Goal: Task Accomplishment & Management: Complete application form

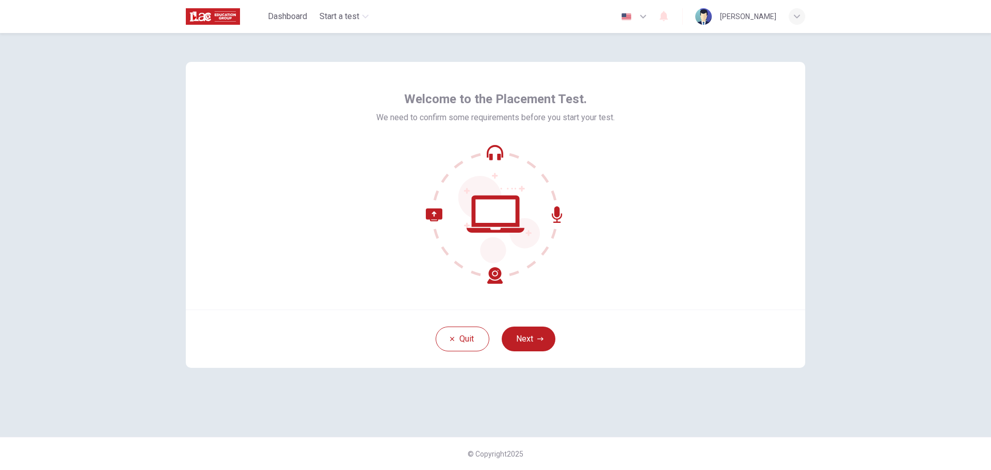
click at [494, 339] on button "Next" at bounding box center [529, 339] width 54 height 25
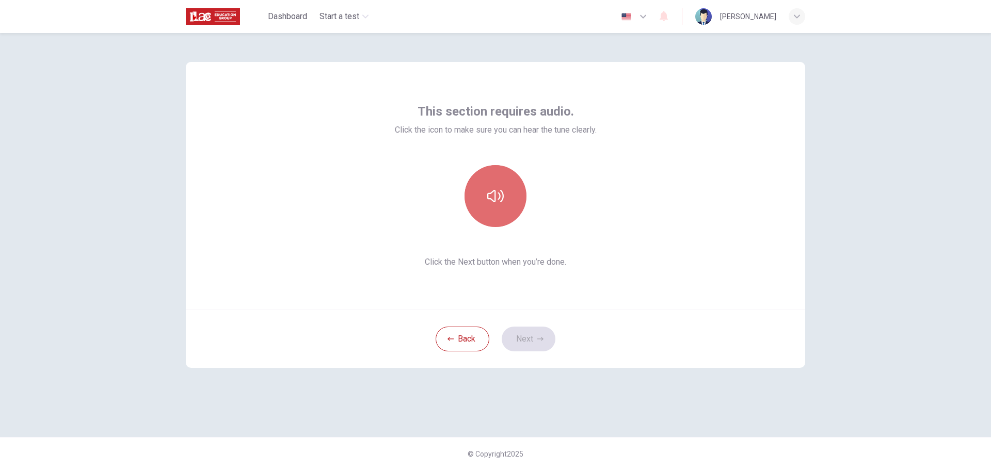
click at [494, 203] on button "button" at bounding box center [496, 196] width 62 height 62
click at [490, 200] on icon "button" at bounding box center [495, 196] width 17 height 17
click at [494, 343] on button "Next" at bounding box center [529, 339] width 54 height 25
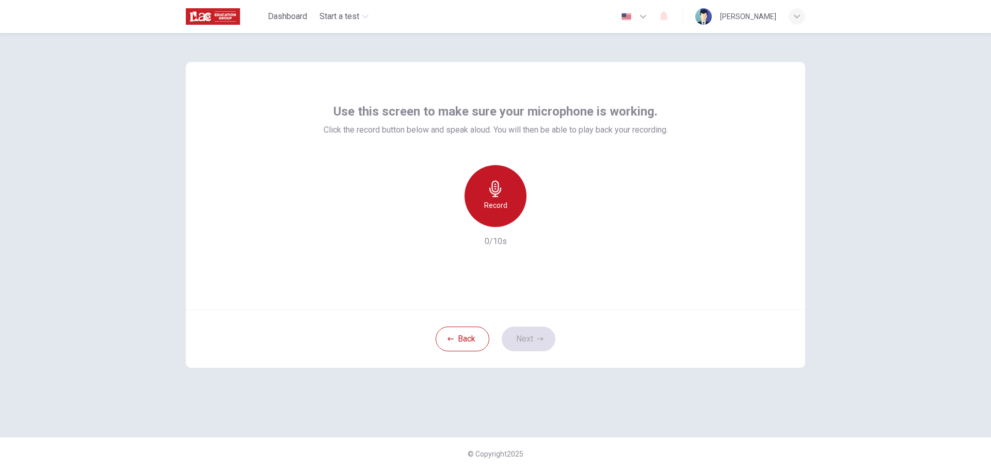
click at [494, 200] on h6 "Record" at bounding box center [495, 205] width 23 height 12
click at [494, 196] on div "Stop" at bounding box center [496, 196] width 62 height 62
click at [494, 219] on icon "button" at bounding box center [543, 219] width 10 height 10
click at [494, 340] on button "Next" at bounding box center [529, 339] width 54 height 25
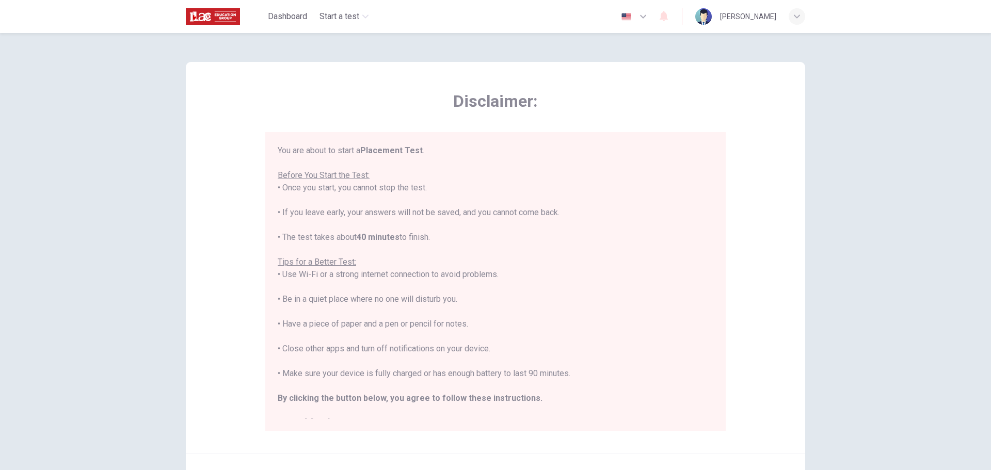
scroll to position [104, 0]
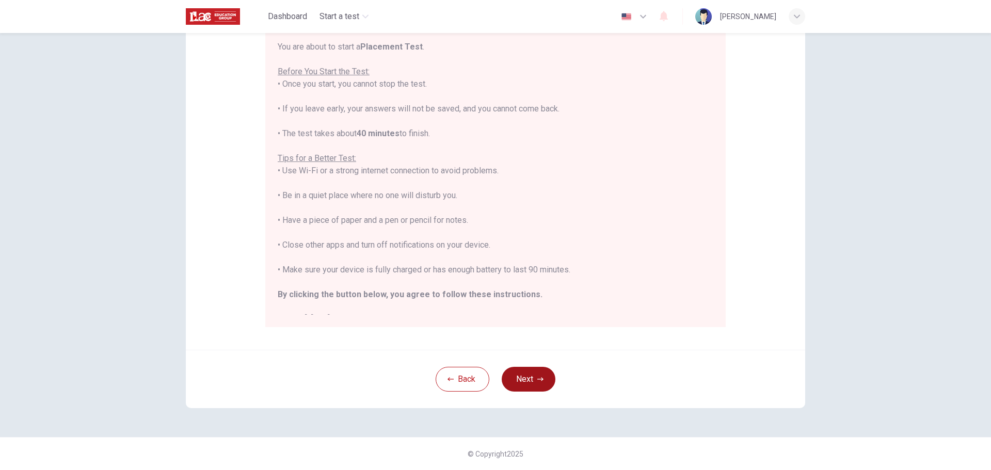
click at [494, 378] on icon "button" at bounding box center [541, 379] width 6 height 6
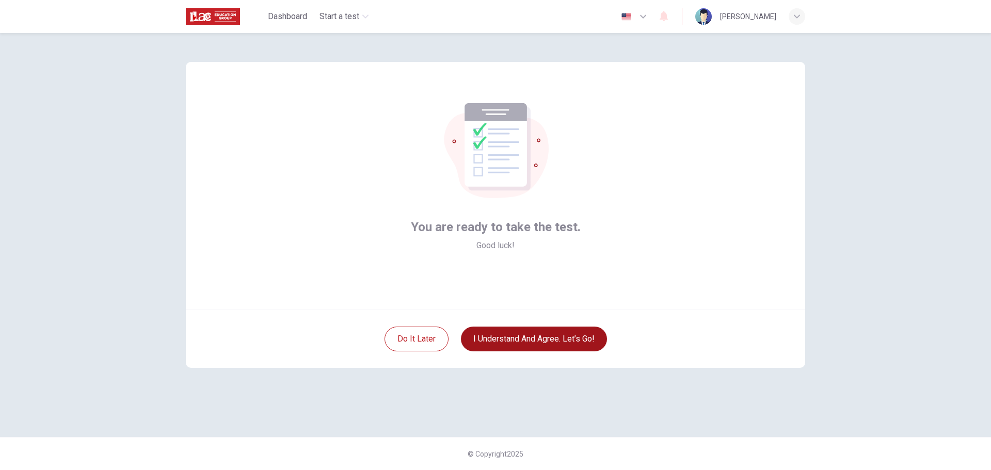
scroll to position [0, 0]
click at [494, 345] on button "I understand and agree. Let’s go!" at bounding box center [534, 339] width 146 height 25
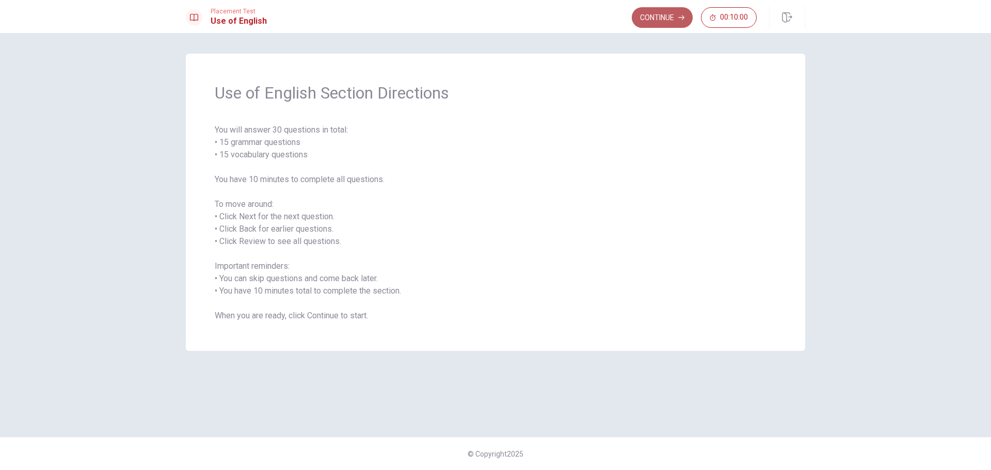
click at [494, 20] on button "Continue" at bounding box center [662, 17] width 61 height 21
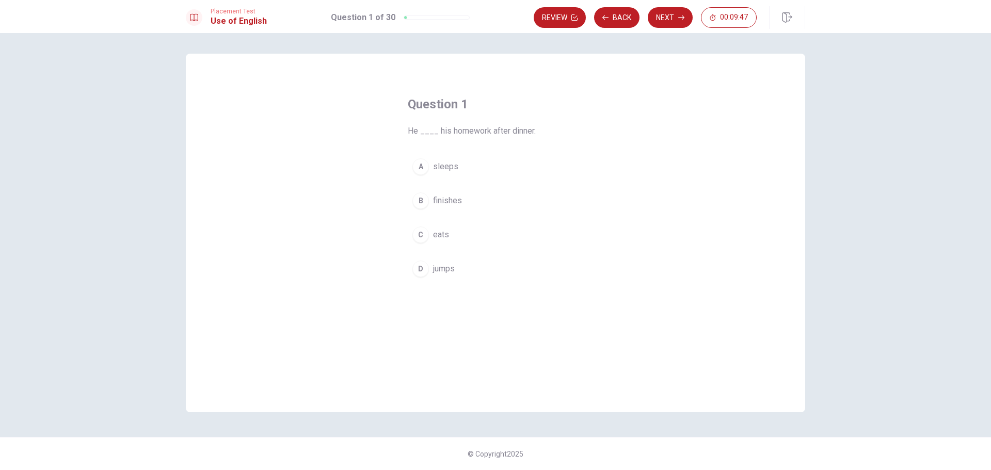
click at [494, 206] on button "B finishes" at bounding box center [496, 201] width 176 height 26
click at [494, 15] on button "Next" at bounding box center [670, 17] width 45 height 21
click at [457, 170] on button "A house" at bounding box center [496, 167] width 176 height 26
click at [494, 11] on button "Next" at bounding box center [670, 17] width 45 height 21
click at [489, 204] on button "B finish" at bounding box center [496, 201] width 176 height 26
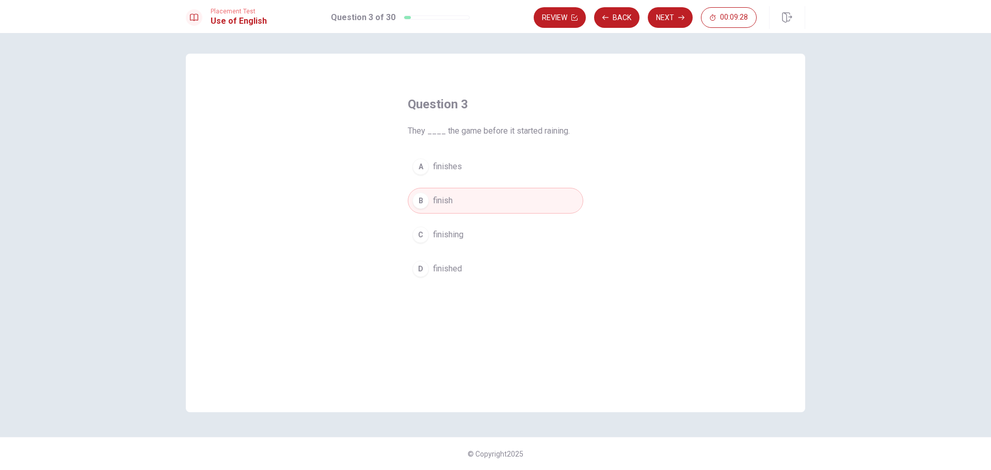
click at [494, 276] on button "D finished" at bounding box center [496, 269] width 176 height 26
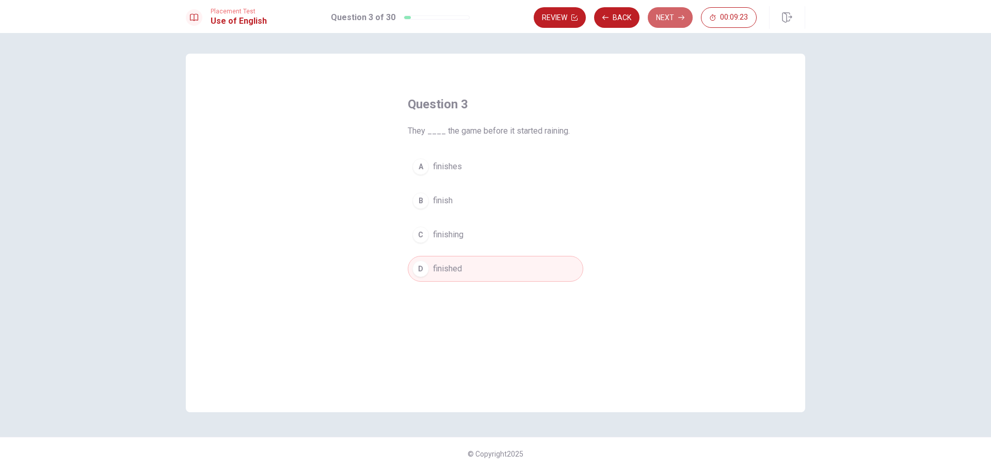
click at [494, 14] on button "Next" at bounding box center [670, 17] width 45 height 21
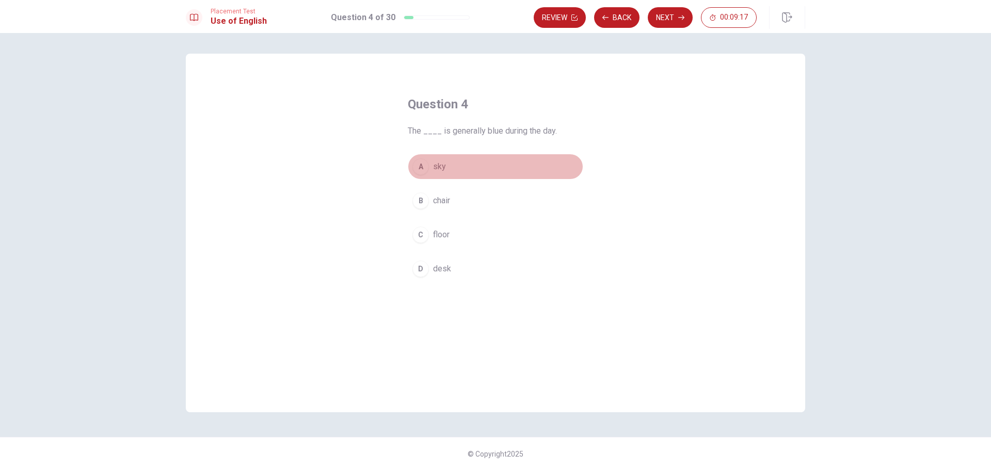
click at [494, 171] on button "A sky" at bounding box center [496, 167] width 176 height 26
click at [494, 21] on button "Next" at bounding box center [670, 17] width 45 height 21
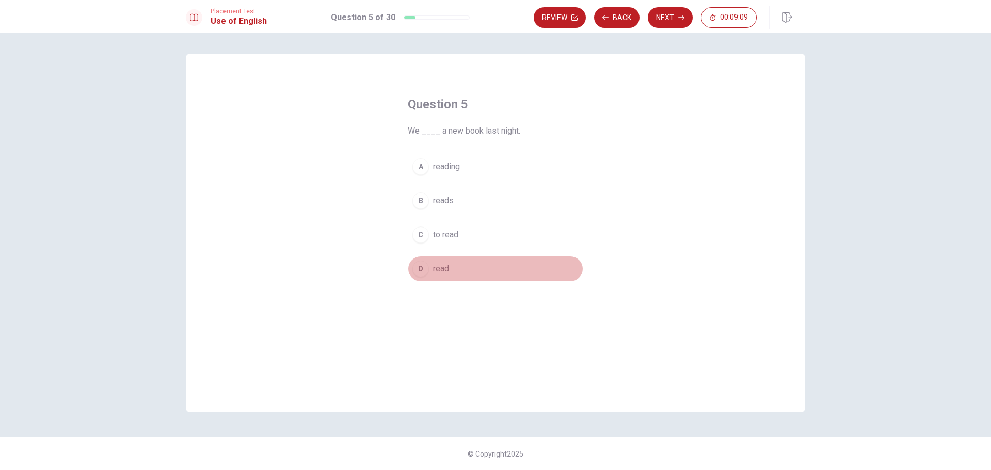
click at [476, 269] on button "D read" at bounding box center [496, 269] width 176 height 26
click at [494, 20] on button "Next" at bounding box center [670, 17] width 45 height 21
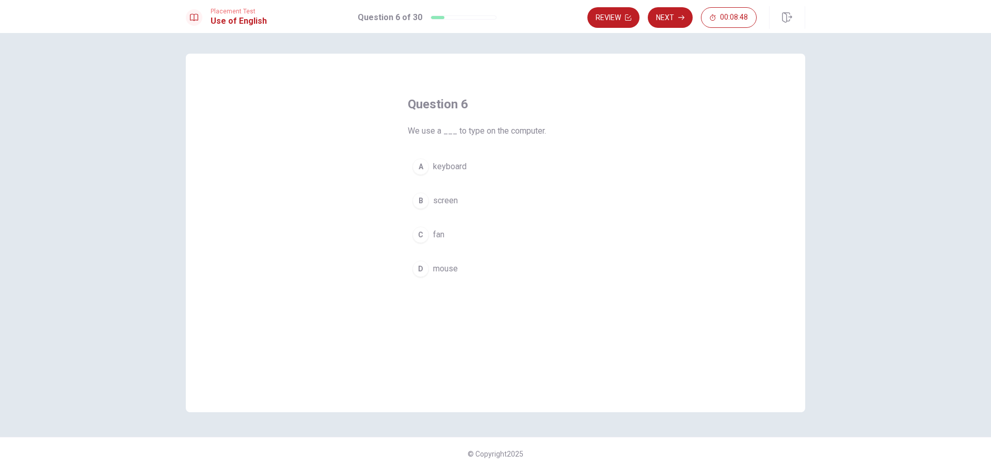
click at [494, 176] on button "A keyboard" at bounding box center [496, 167] width 176 height 26
click at [494, 27] on button "Next" at bounding box center [670, 17] width 45 height 21
click at [476, 236] on button "C bought" at bounding box center [496, 235] width 176 height 26
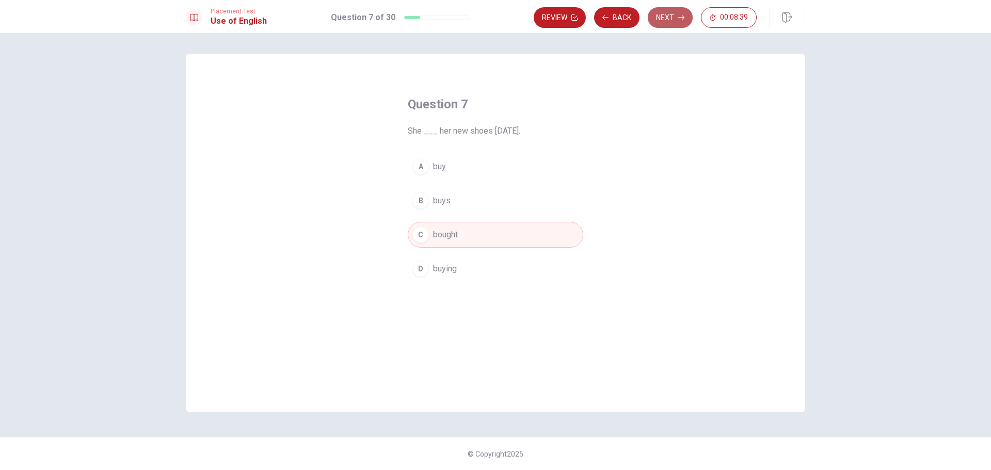
click at [494, 16] on button "Next" at bounding box center [670, 17] width 45 height 21
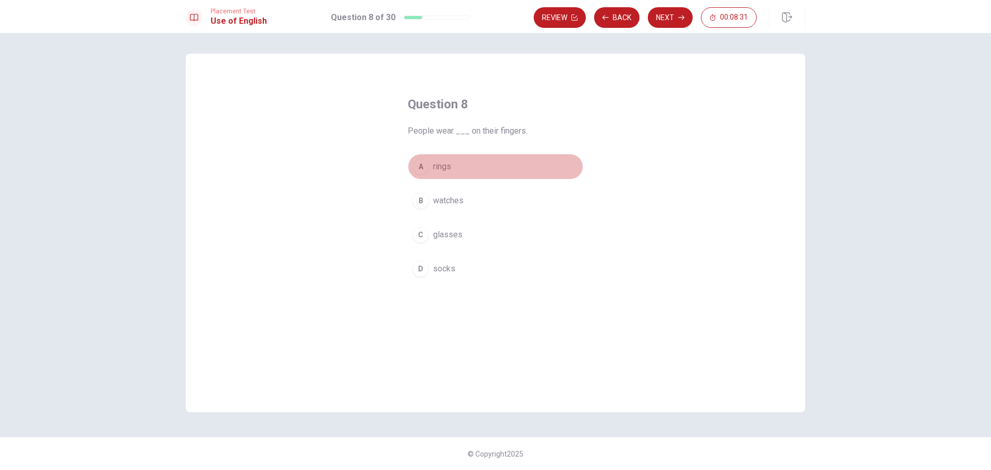
click at [494, 170] on button "A rings" at bounding box center [496, 167] width 176 height 26
click at [494, 18] on button "Next" at bounding box center [670, 17] width 45 height 21
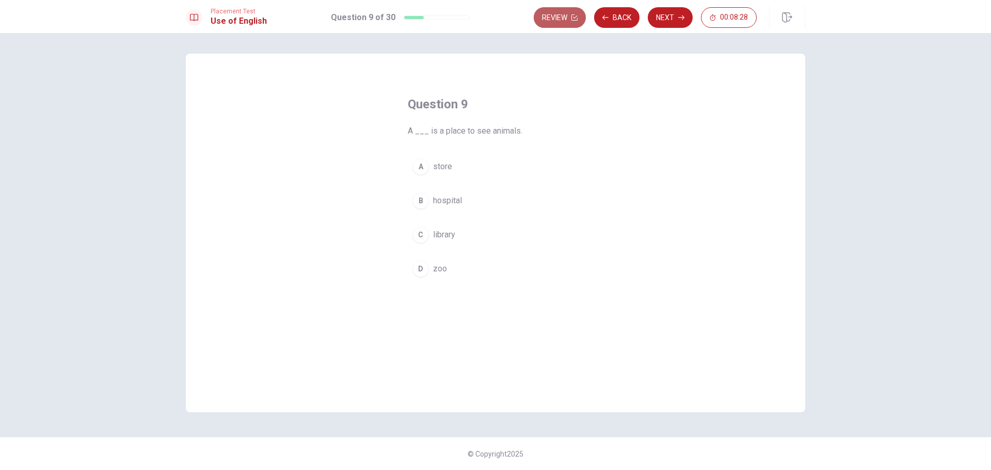
click at [494, 24] on button "Review" at bounding box center [560, 17] width 52 height 21
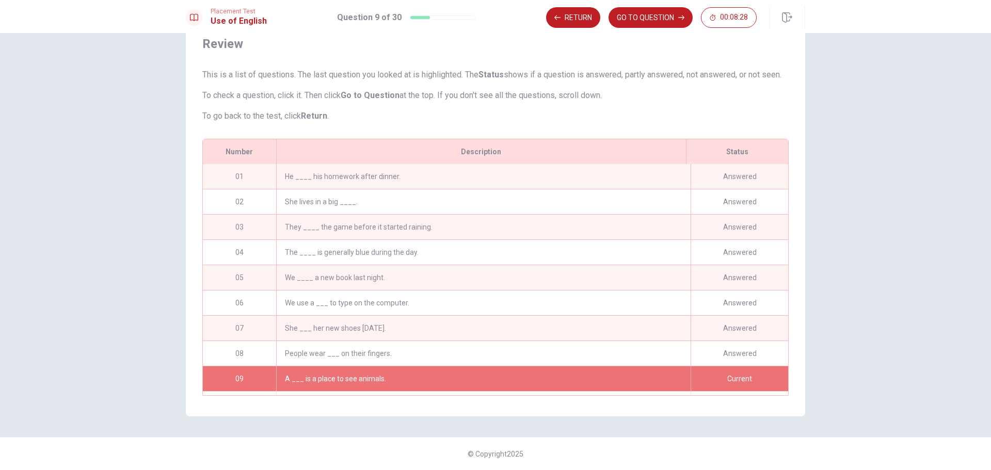
scroll to position [26, 0]
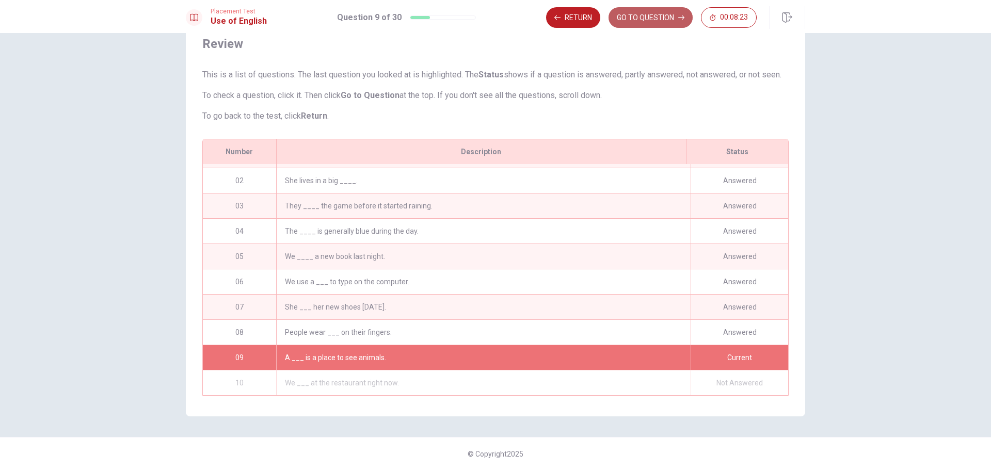
click at [494, 14] on button "GO TO QUESTION" at bounding box center [651, 17] width 84 height 21
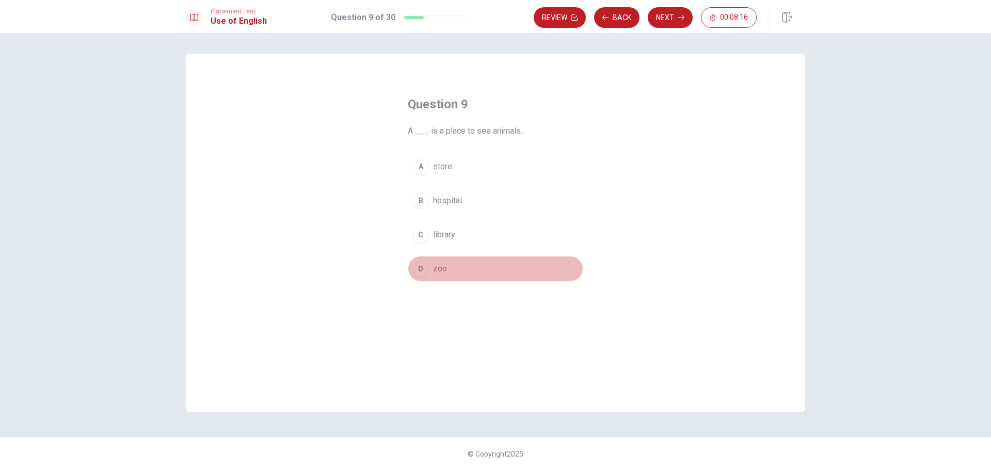
click at [476, 267] on button "D zoo" at bounding box center [496, 269] width 176 height 26
click at [494, 20] on button "Next" at bounding box center [670, 17] width 45 height 21
click at [462, 173] on button "A are" at bounding box center [496, 167] width 176 height 26
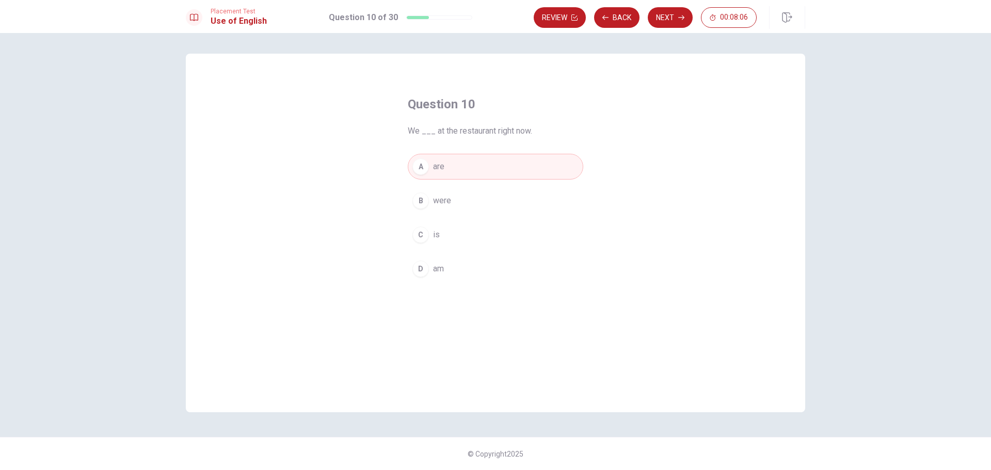
click at [494, 201] on button "B were" at bounding box center [496, 201] width 176 height 26
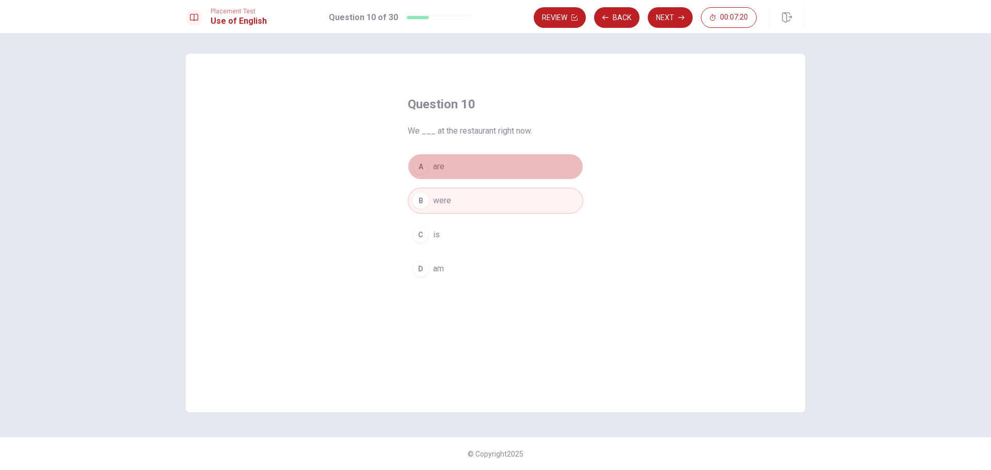
click at [494, 173] on button "A are" at bounding box center [496, 167] width 176 height 26
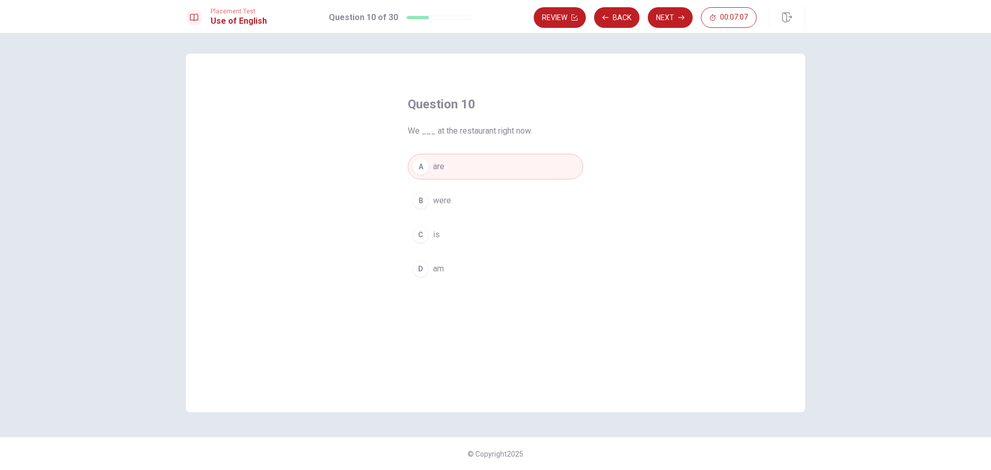
click at [494, 17] on icon "button" at bounding box center [681, 17] width 6 height 6
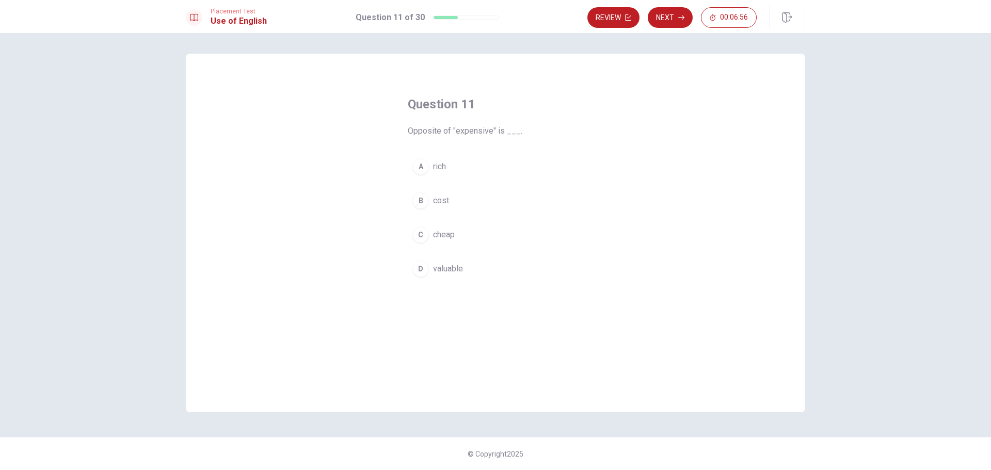
click at [489, 231] on button "C cheap" at bounding box center [496, 235] width 176 height 26
click at [494, 19] on button "Next" at bounding box center [670, 17] width 45 height 21
drag, startPoint x: 502, startPoint y: 159, endPoint x: 497, endPoint y: 161, distance: 6.0
click at [494, 159] on button "A full of people" at bounding box center [496, 167] width 176 height 26
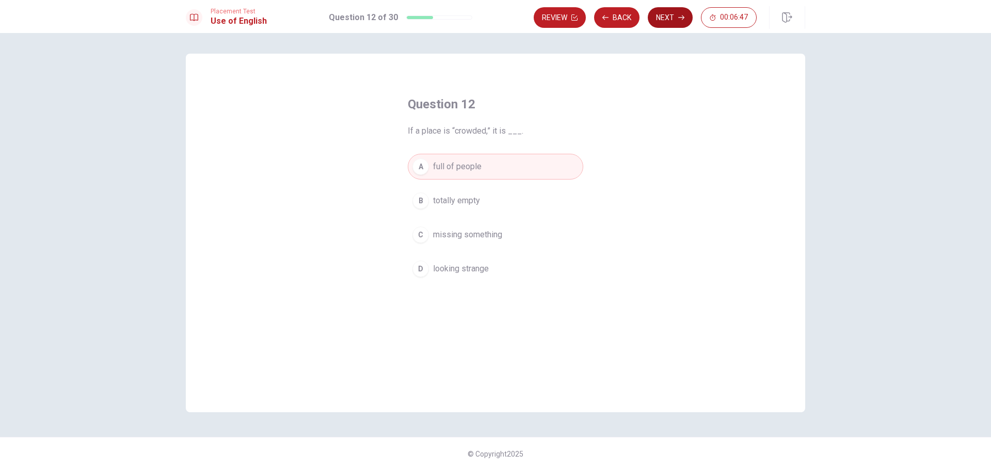
click at [494, 13] on button "Next" at bounding box center [670, 17] width 45 height 21
click at [491, 272] on button "D examine" at bounding box center [496, 269] width 176 height 26
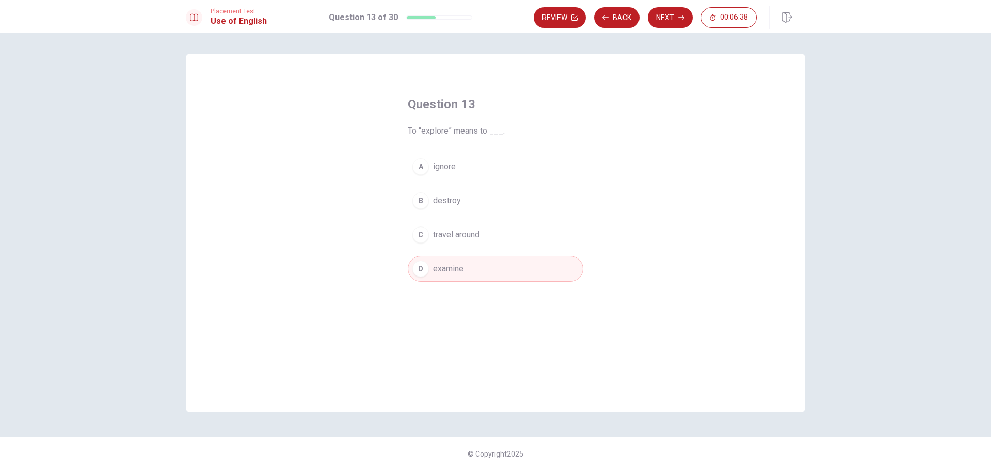
click at [494, 17] on button "Next" at bounding box center [670, 17] width 45 height 21
click at [494, 206] on button "B necessary" at bounding box center [496, 201] width 176 height 26
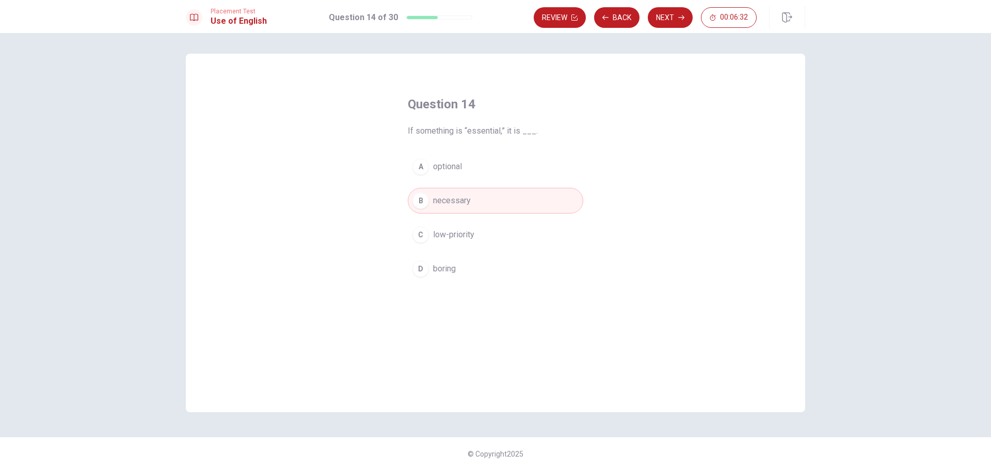
click at [494, 22] on button "Next" at bounding box center [670, 17] width 45 height 21
drag, startPoint x: 480, startPoint y: 202, endPoint x: 472, endPoint y: 205, distance: 8.2
click at [472, 205] on button "B Has" at bounding box center [496, 201] width 176 height 26
click at [494, 17] on icon "button" at bounding box center [681, 17] width 6 height 6
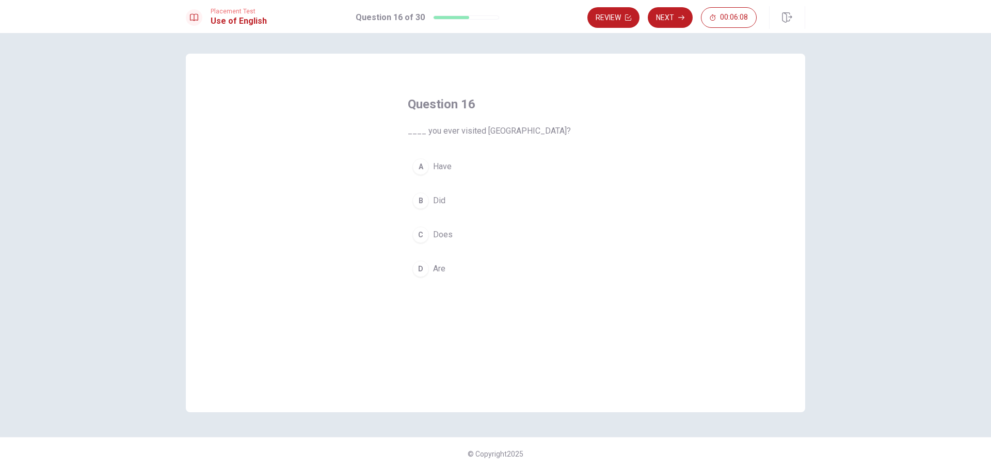
click at [484, 167] on button "A Have" at bounding box center [496, 167] width 176 height 26
click at [494, 23] on button "Next" at bounding box center [670, 17] width 45 height 21
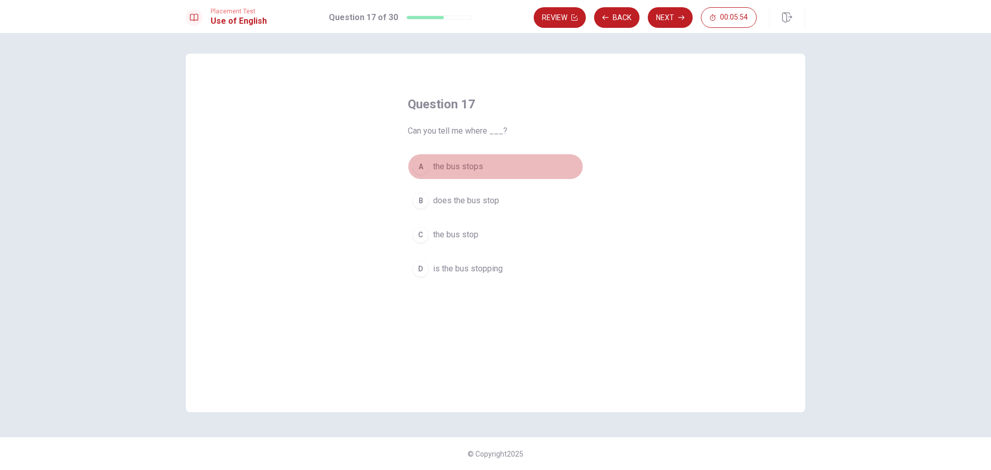
click at [494, 168] on button "A the bus stops" at bounding box center [496, 167] width 176 height 26
click at [494, 13] on button "Next" at bounding box center [670, 17] width 45 height 21
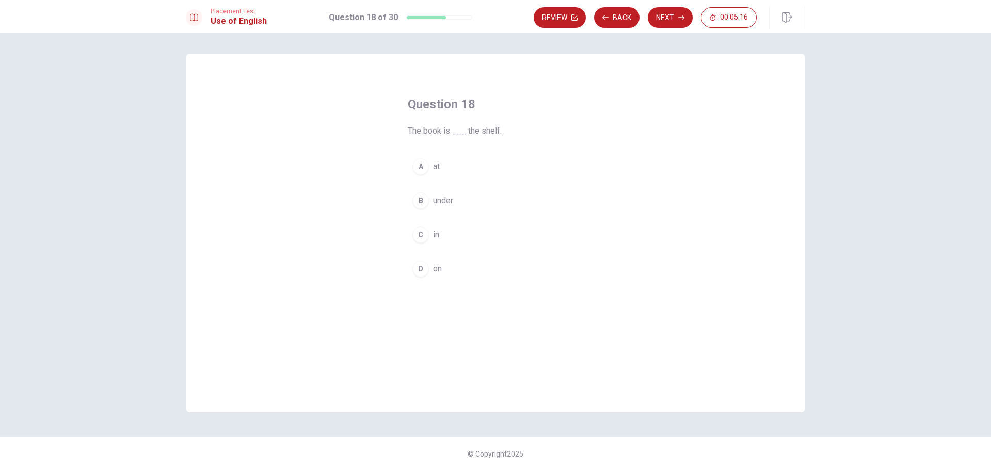
click at [486, 280] on button "D on" at bounding box center [496, 269] width 176 height 26
click at [494, 19] on button "Next" at bounding box center [670, 17] width 45 height 21
click at [483, 252] on div "A on B with C by D in" at bounding box center [496, 218] width 176 height 128
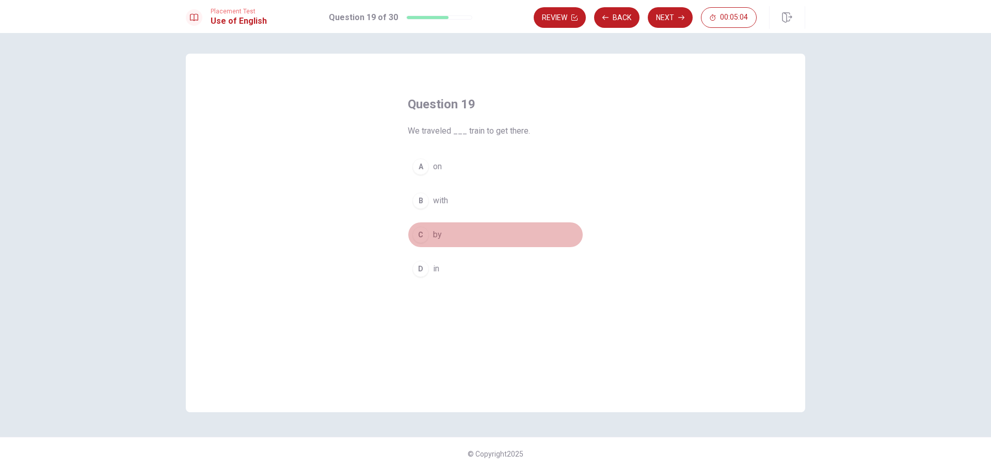
click at [439, 230] on span "by" at bounding box center [437, 235] width 9 height 12
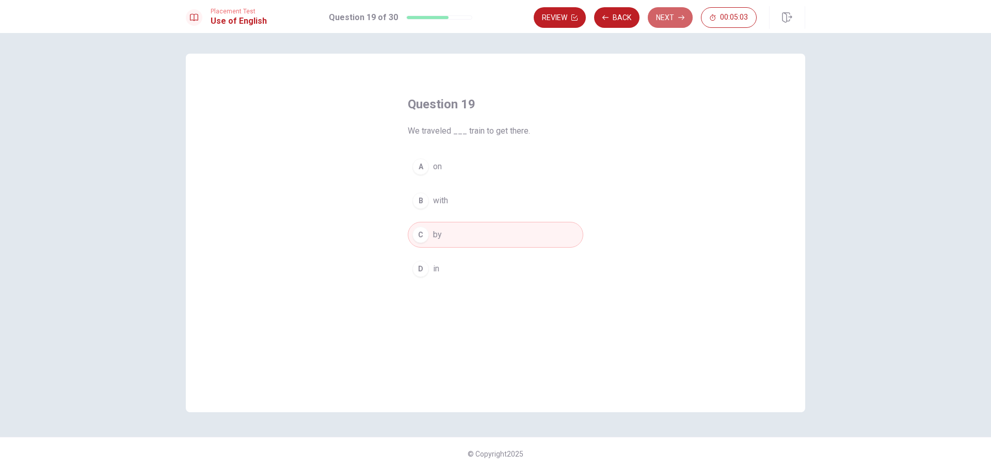
click at [494, 18] on button "Next" at bounding box center [670, 17] width 45 height 21
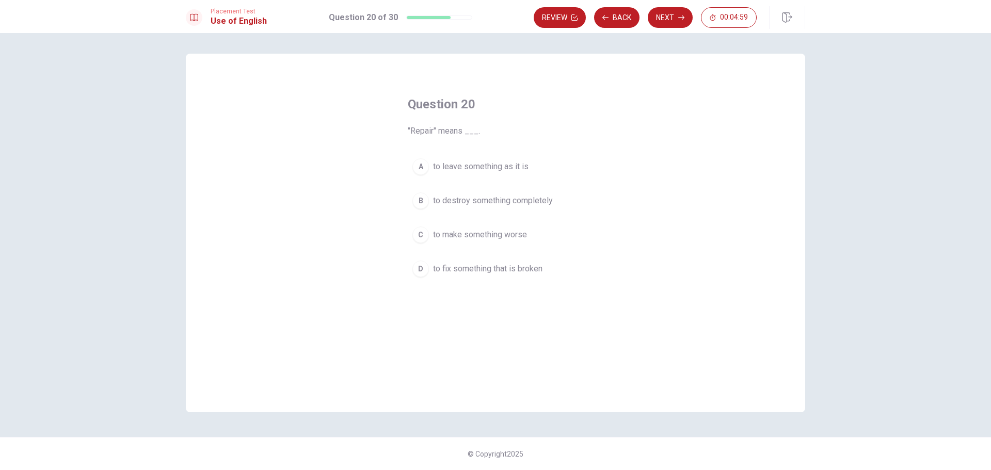
click at [494, 272] on span "to fix something that is broken" at bounding box center [487, 269] width 109 height 12
click at [494, 16] on button "Next" at bounding box center [670, 17] width 45 height 21
click at [486, 233] on span "sure of themselves" at bounding box center [468, 235] width 71 height 12
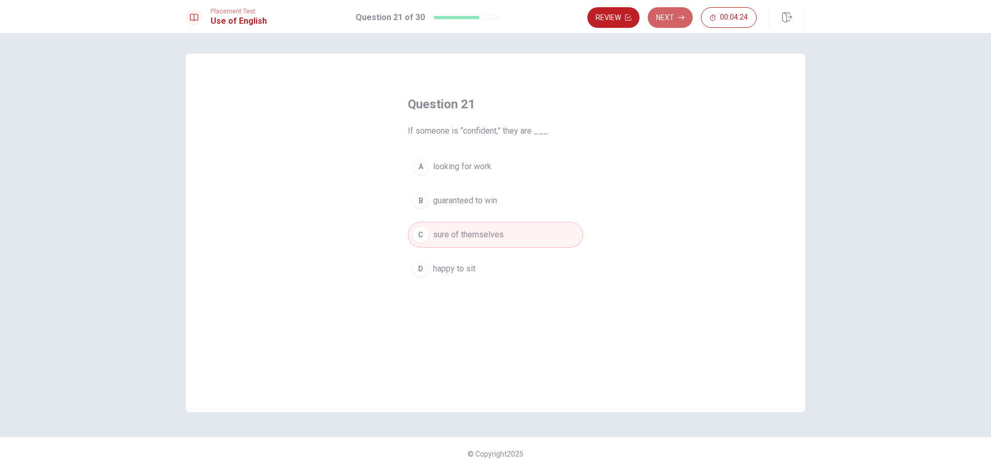
drag, startPoint x: 678, startPoint y: 22, endPoint x: 673, endPoint y: 27, distance: 6.9
click at [494, 22] on button "Next" at bounding box center [670, 17] width 45 height 21
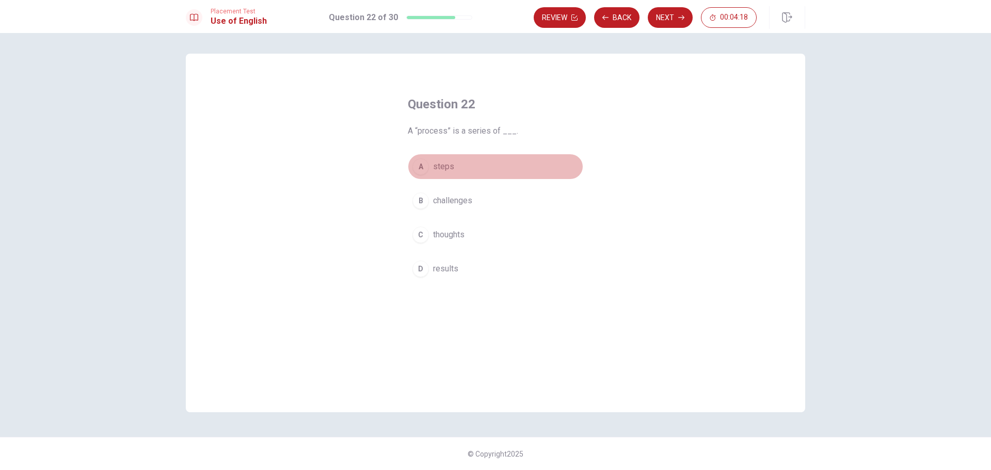
click at [491, 169] on button "A steps" at bounding box center [496, 167] width 176 height 26
click at [494, 22] on button "Next" at bounding box center [670, 17] width 45 height 21
click at [484, 269] on button "D was" at bounding box center [496, 269] width 176 height 26
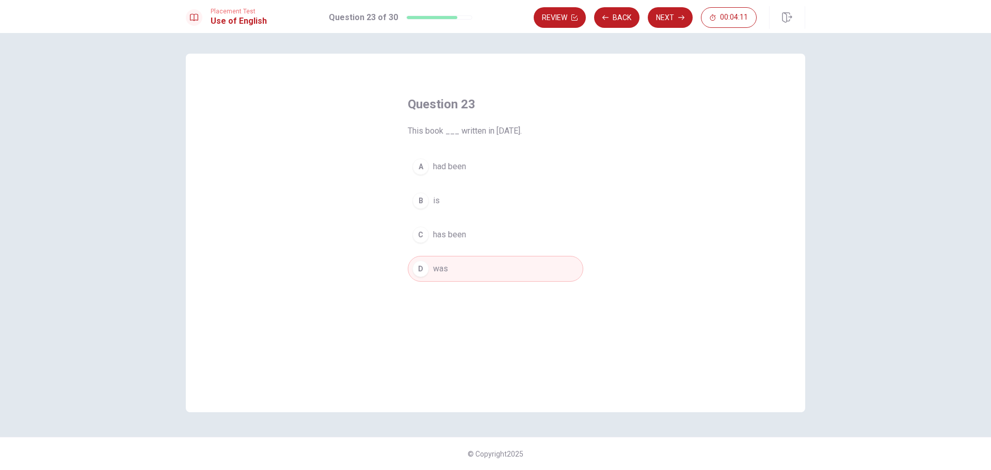
click at [494, 17] on icon "button" at bounding box center [681, 17] width 6 height 6
click at [494, 169] on button "A how much" at bounding box center [496, 167] width 176 height 26
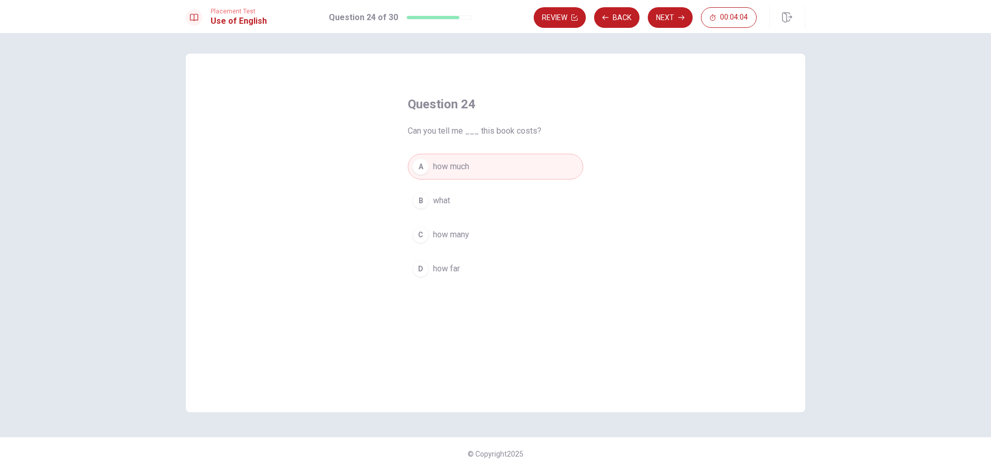
drag, startPoint x: 684, startPoint y: 10, endPoint x: 676, endPoint y: 14, distance: 8.5
click at [494, 12] on button "Next" at bounding box center [670, 17] width 45 height 21
click at [494, 234] on button "C effective" at bounding box center [496, 235] width 176 height 26
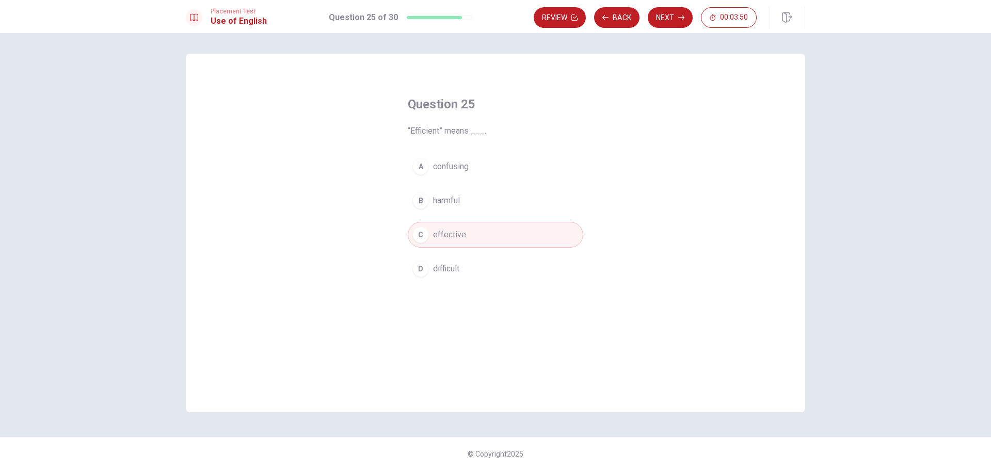
click at [494, 236] on button "C effective" at bounding box center [496, 235] width 176 height 26
click at [494, 23] on button "Next" at bounding box center [670, 17] width 45 height 21
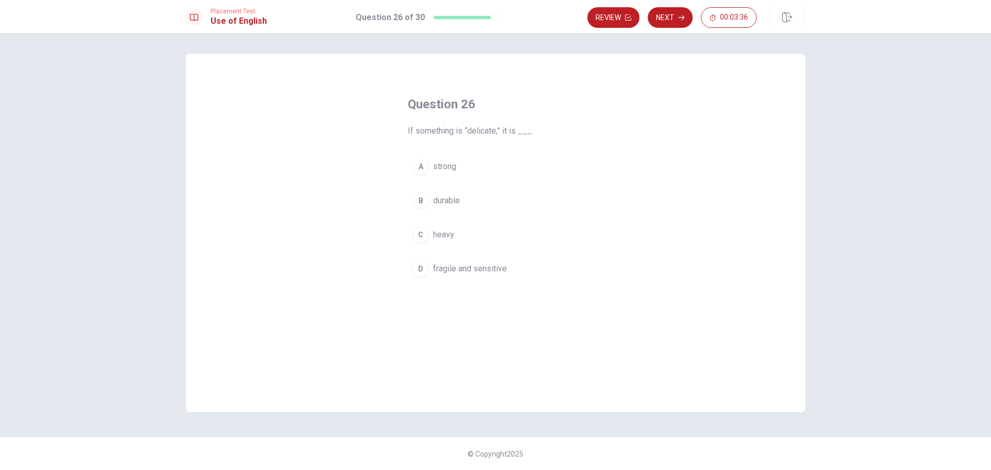
click at [494, 266] on span "fragile and sensitive" at bounding box center [470, 269] width 74 height 12
drag, startPoint x: 672, startPoint y: 23, endPoint x: 661, endPoint y: 25, distance: 11.1
click at [494, 25] on button "Next" at bounding box center [670, 17] width 45 height 21
click at [443, 240] on span "reading" at bounding box center [446, 235] width 27 height 12
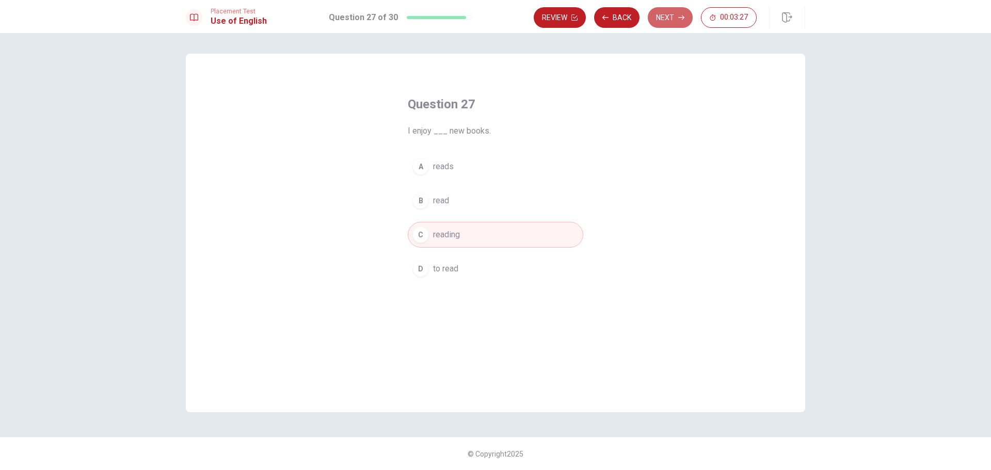
click at [494, 18] on button "Next" at bounding box center [670, 17] width 45 height 21
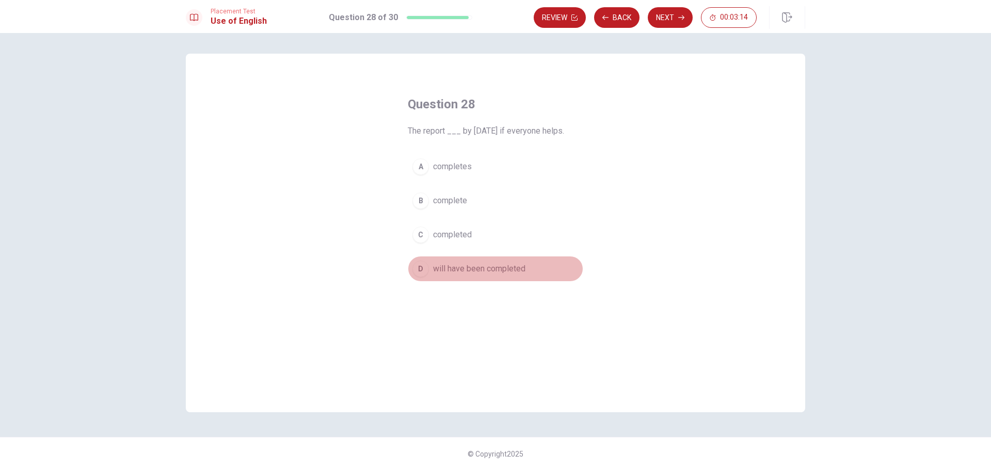
click at [494, 280] on button "D will have been completed" at bounding box center [496, 269] width 176 height 26
click at [494, 20] on button "Next" at bounding box center [670, 17] width 45 height 21
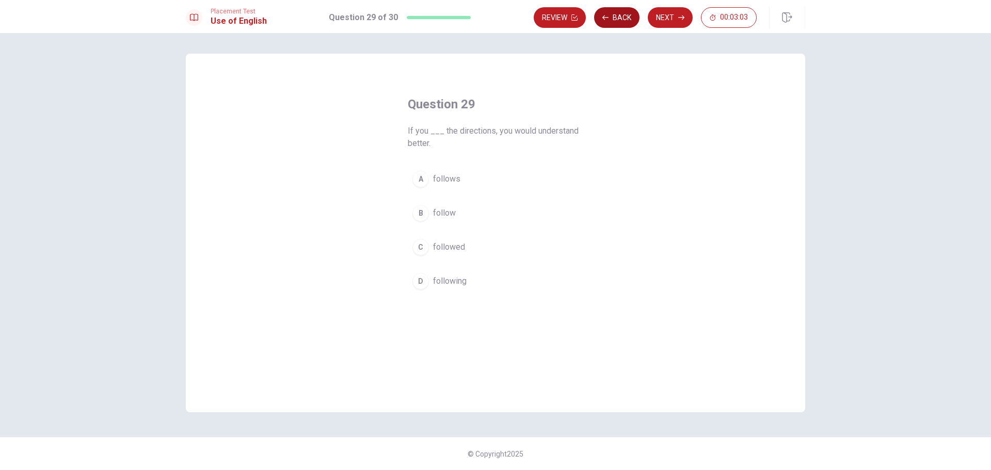
click at [494, 13] on button "Back" at bounding box center [616, 17] width 45 height 21
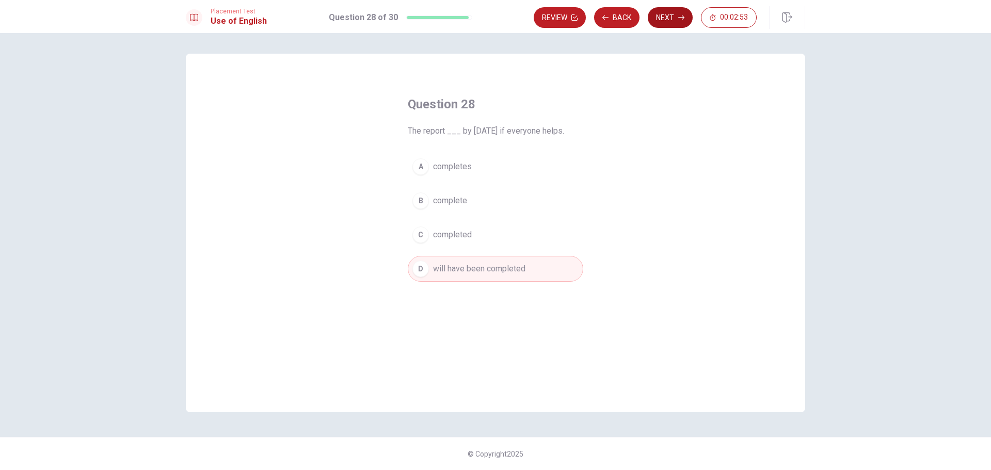
click at [494, 23] on button "Next" at bounding box center [670, 17] width 45 height 21
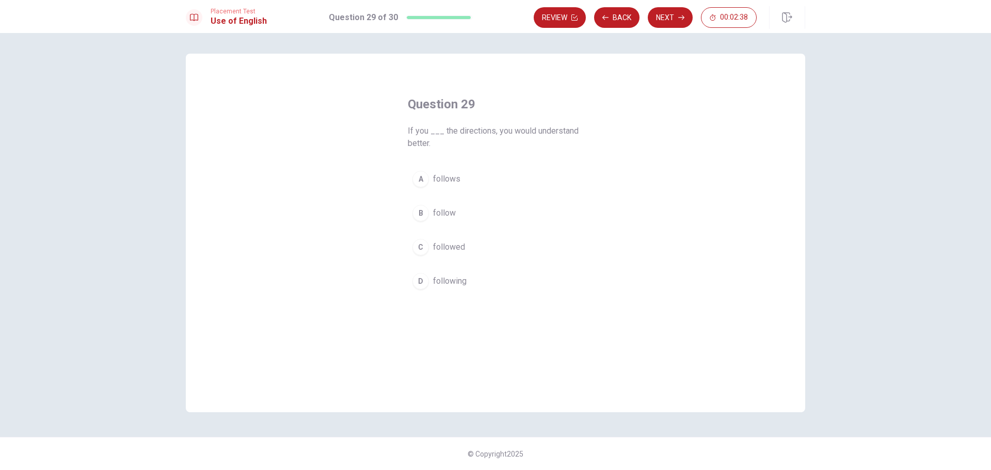
click at [494, 251] on button "C followed" at bounding box center [496, 247] width 176 height 26
click at [494, 20] on button "Next" at bounding box center [670, 17] width 45 height 21
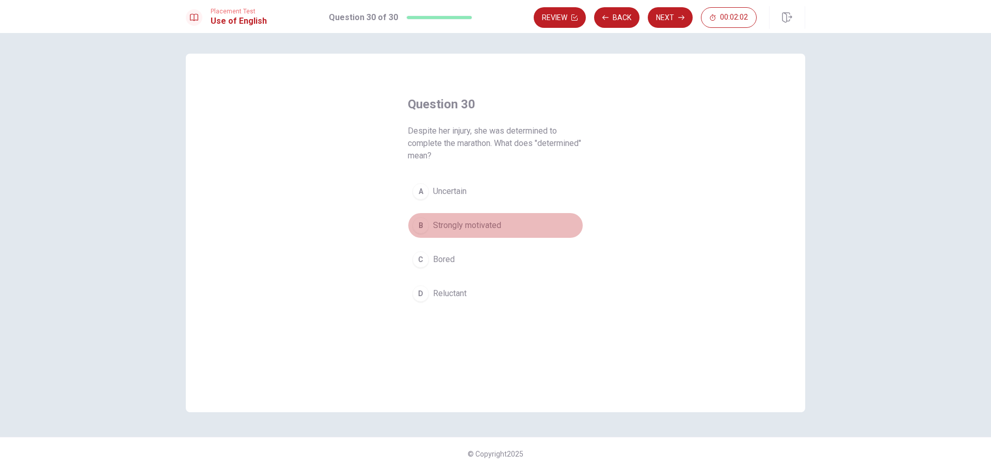
click at [494, 234] on button "B Strongly motivated" at bounding box center [496, 226] width 176 height 26
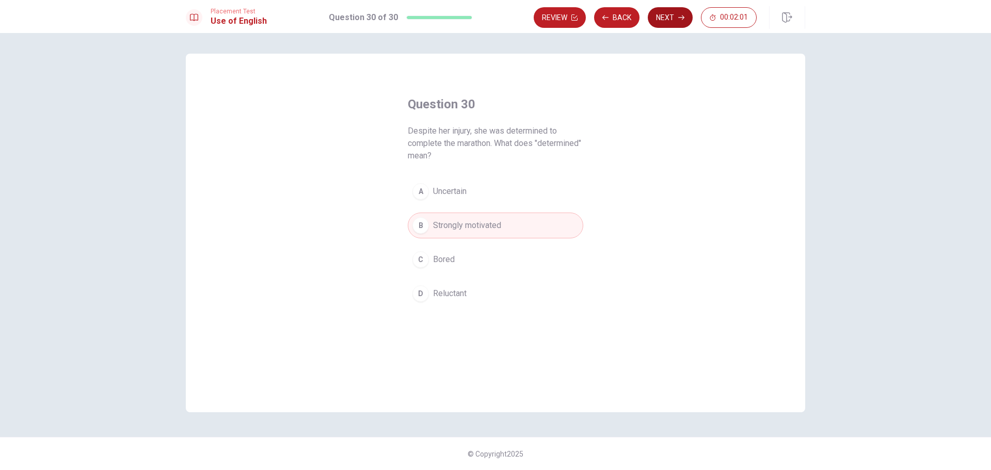
click at [494, 25] on button "Next" at bounding box center [670, 17] width 45 height 21
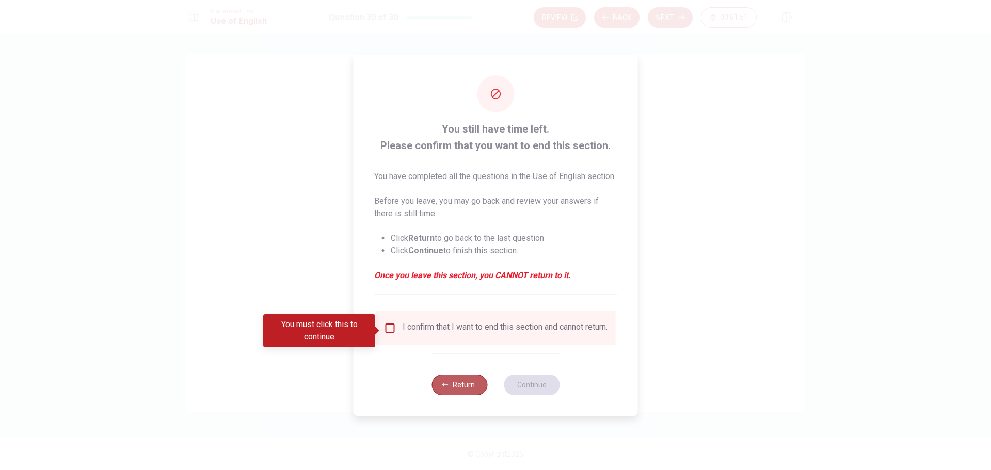
click at [471, 395] on button "Return" at bounding box center [460, 385] width 56 height 21
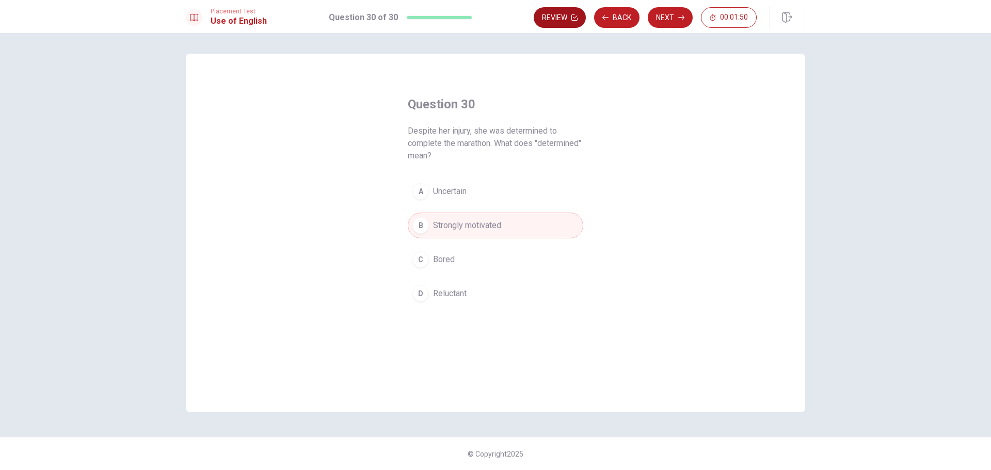
click at [494, 20] on button "Review" at bounding box center [560, 17] width 52 height 21
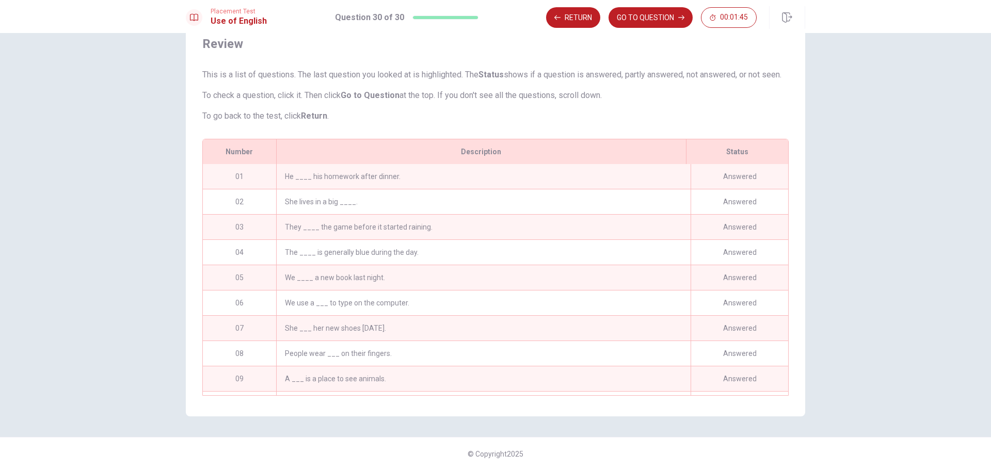
click at [487, 176] on div "He ____ his homework after dinner." at bounding box center [483, 176] width 415 height 25
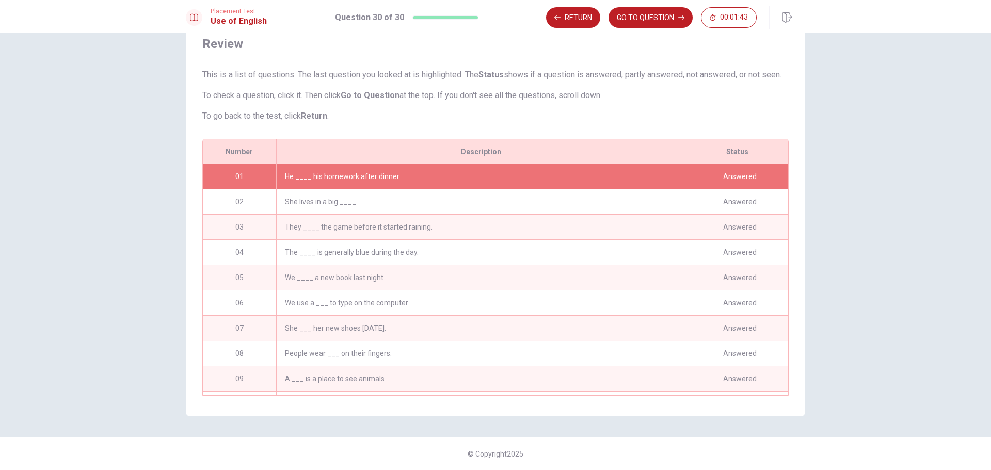
click at [382, 176] on div "He ____ his homework after dinner." at bounding box center [483, 176] width 415 height 25
click at [384, 175] on div "He ____ his homework after dinner." at bounding box center [483, 176] width 415 height 25
click at [494, 20] on icon "button" at bounding box center [681, 17] width 6 height 6
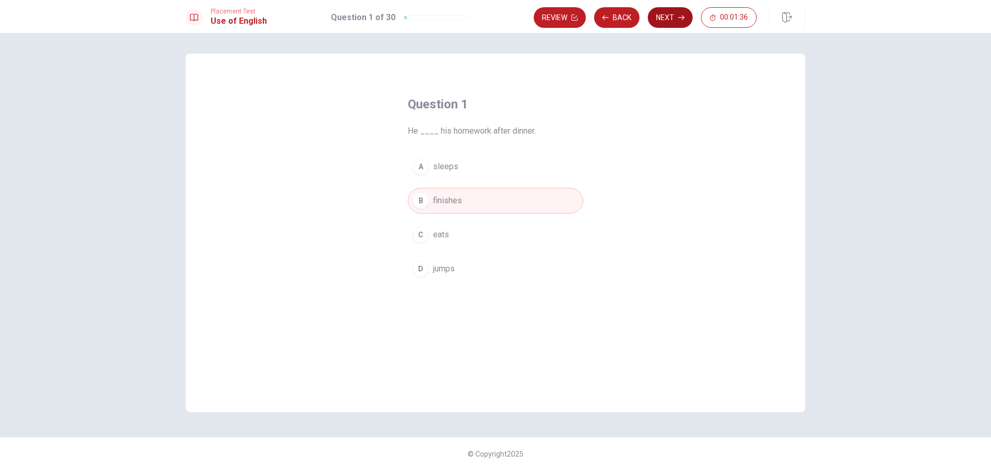
click at [494, 21] on button "Next" at bounding box center [670, 17] width 45 height 21
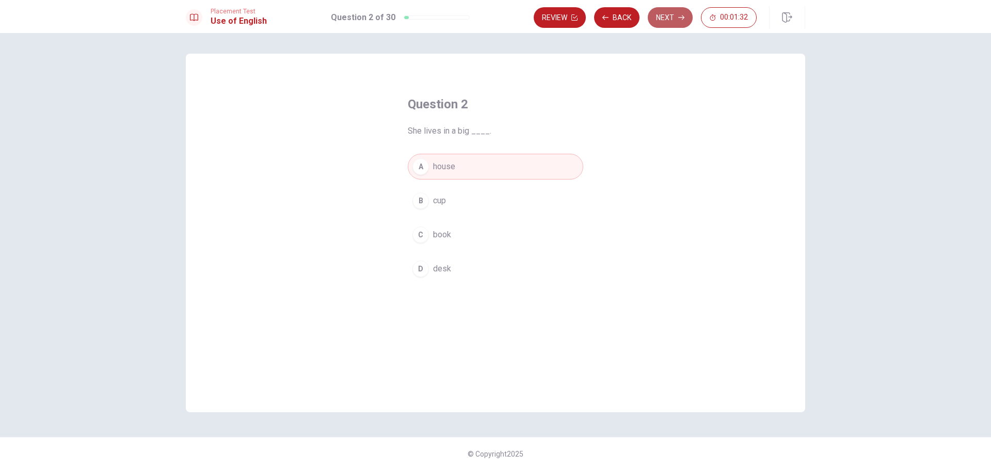
click at [494, 23] on button "Next" at bounding box center [670, 17] width 45 height 21
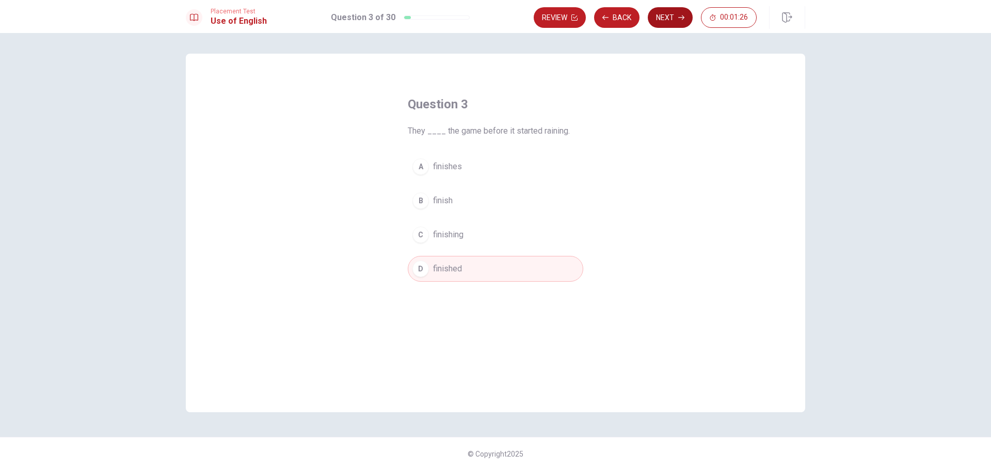
click at [494, 22] on button "Next" at bounding box center [670, 17] width 45 height 21
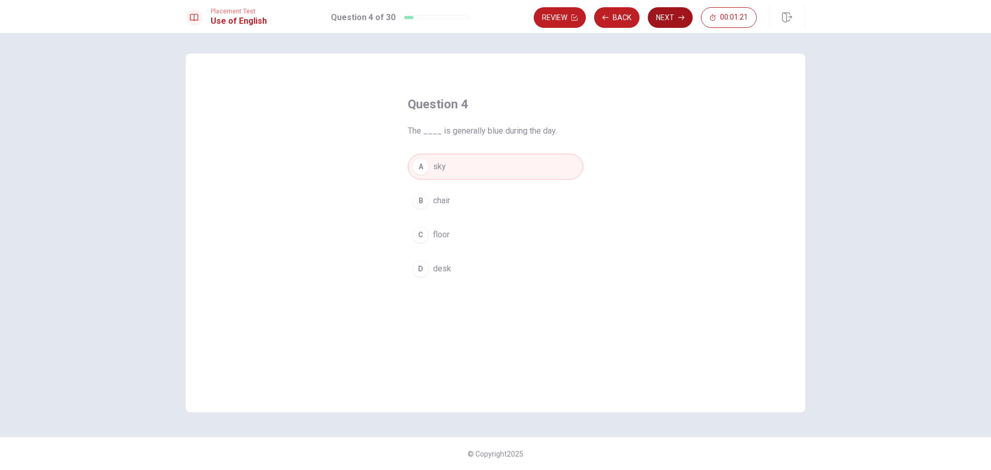
click at [494, 22] on button "Next" at bounding box center [670, 17] width 45 height 21
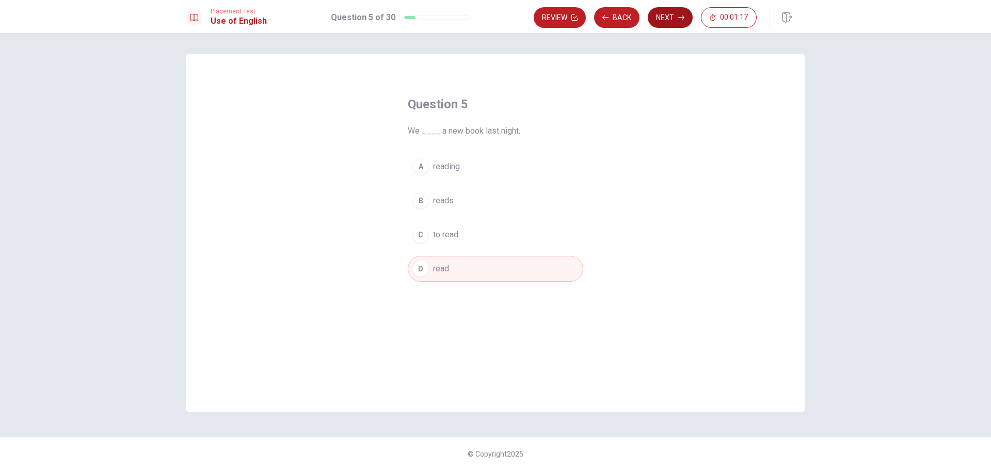
click at [494, 22] on button "Next" at bounding box center [670, 17] width 45 height 21
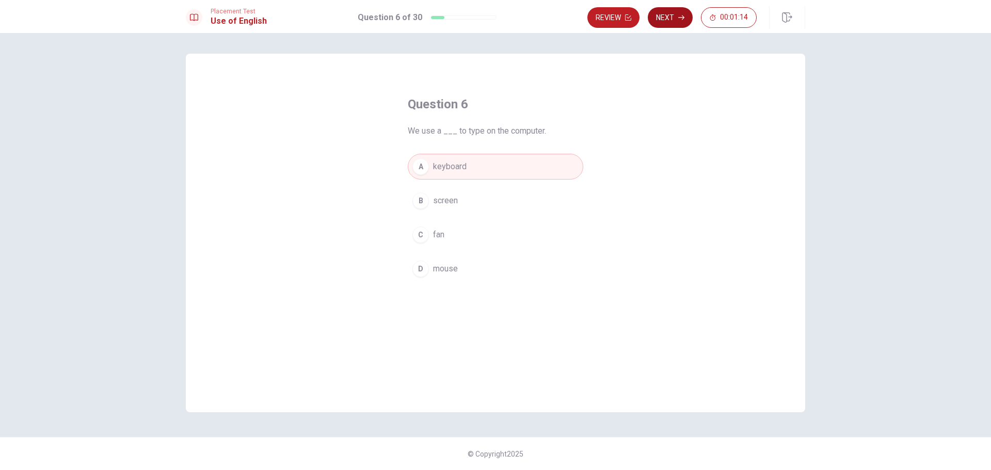
click at [494, 22] on button "Next" at bounding box center [670, 17] width 45 height 21
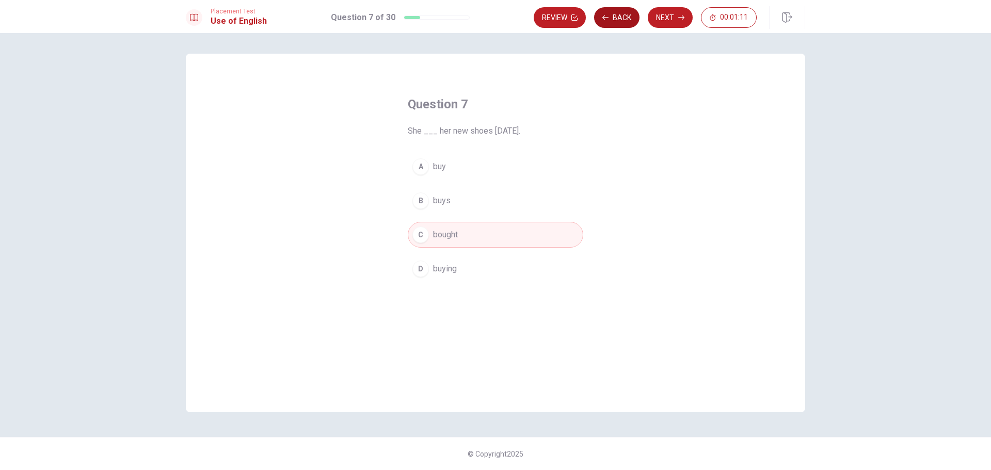
click at [494, 15] on icon "button" at bounding box center [606, 17] width 6 height 6
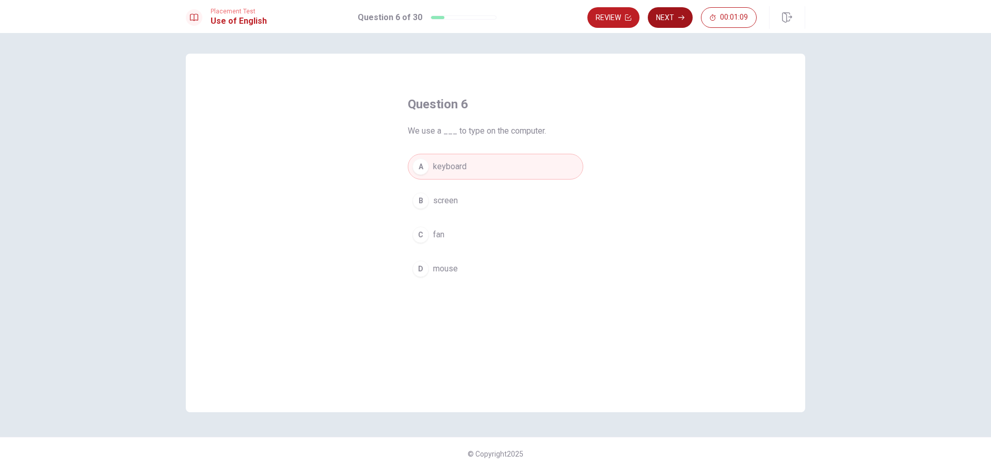
click at [494, 24] on button "Next" at bounding box center [670, 17] width 45 height 21
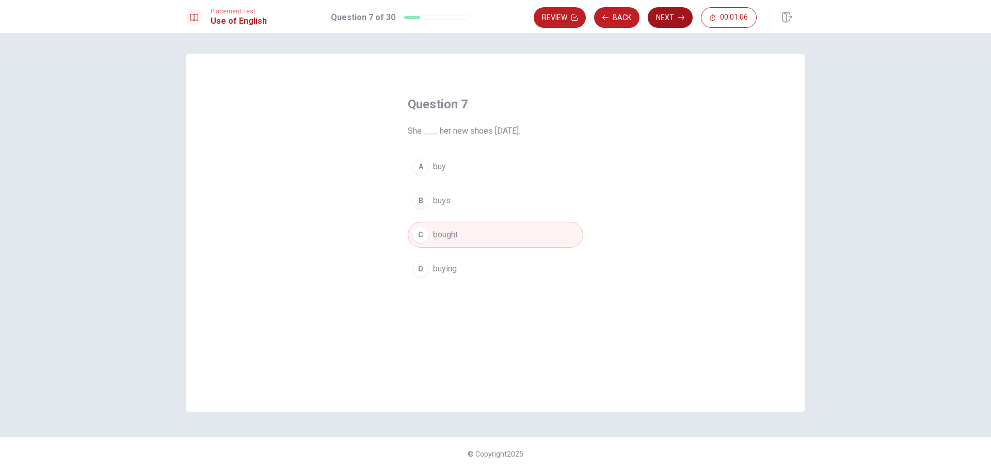
click at [494, 24] on button "Next" at bounding box center [670, 17] width 45 height 21
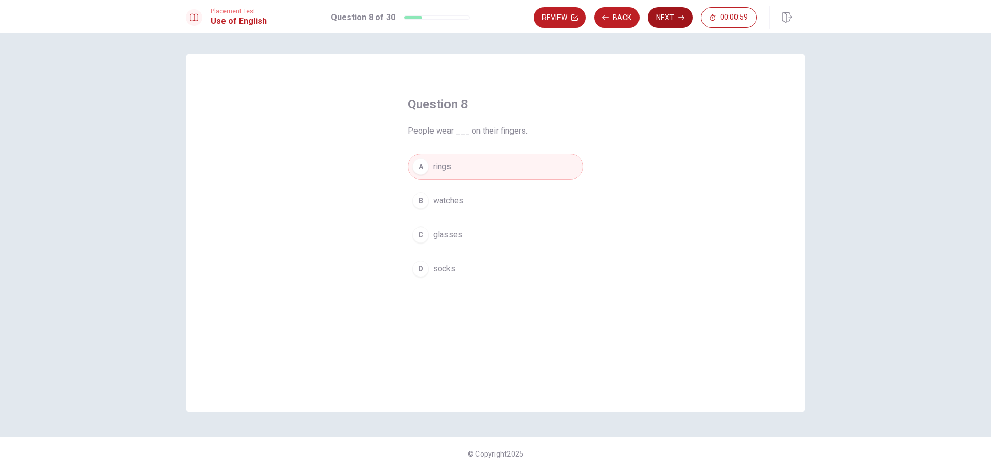
click at [494, 15] on icon "button" at bounding box center [681, 17] width 6 height 5
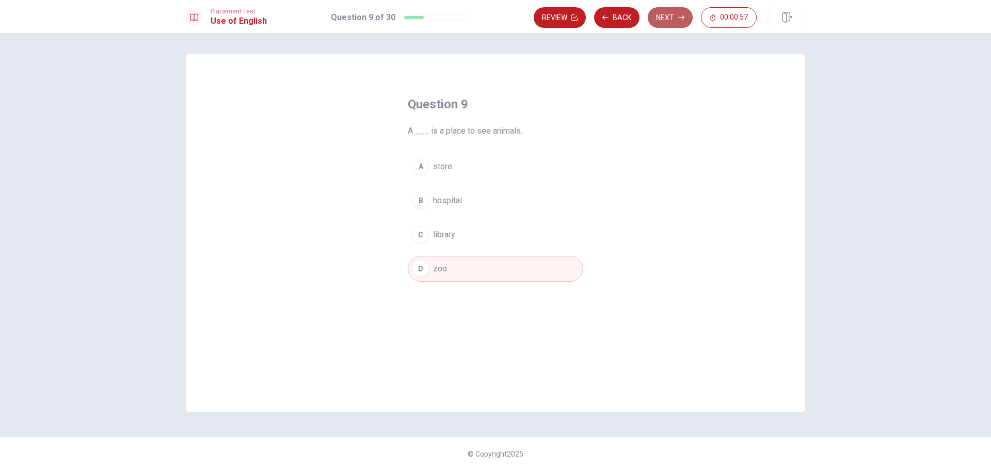
click at [494, 15] on icon "button" at bounding box center [681, 17] width 6 height 5
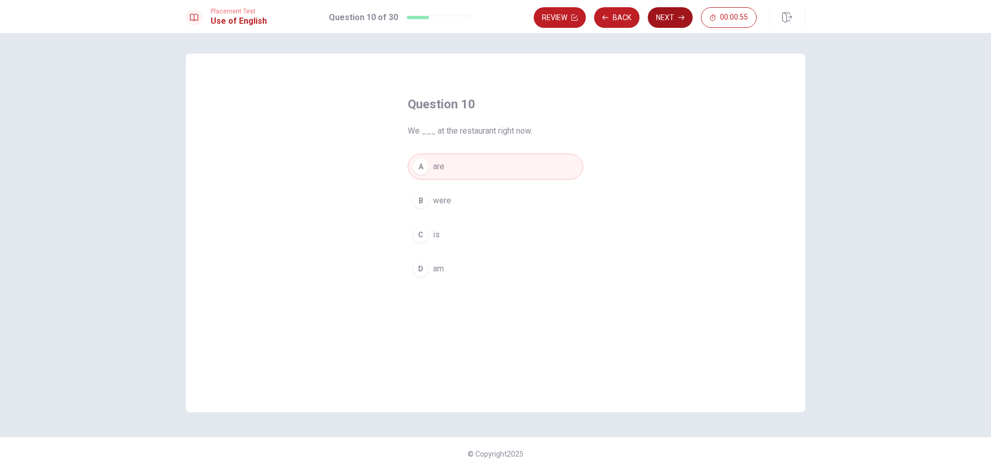
click at [494, 15] on icon "button" at bounding box center [681, 17] width 6 height 5
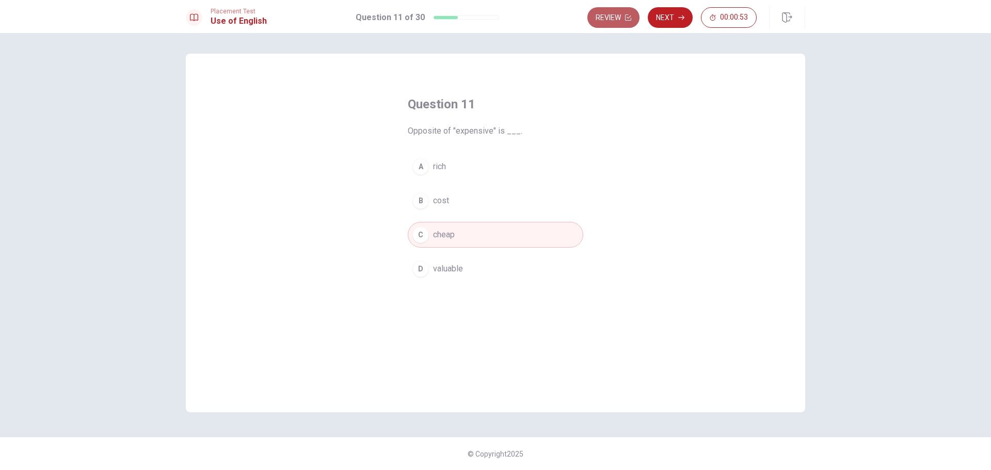
click at [494, 19] on button "Review" at bounding box center [614, 17] width 52 height 21
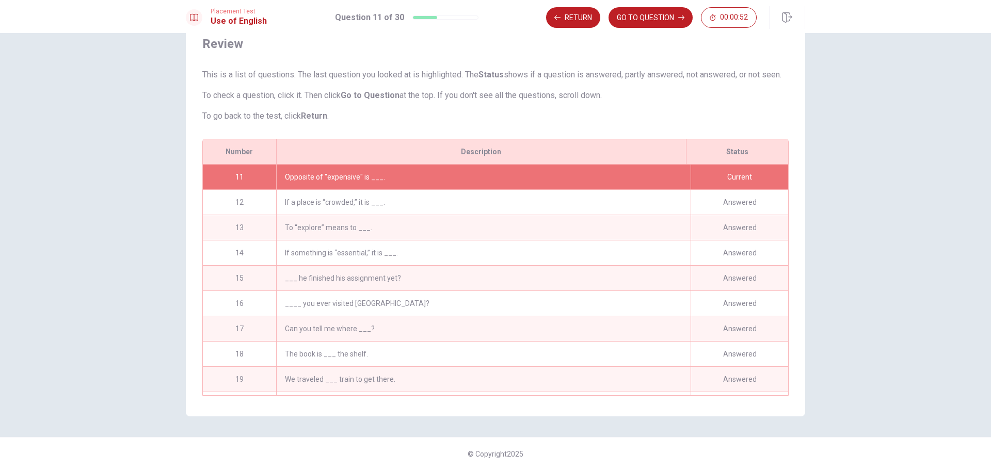
scroll to position [532, 0]
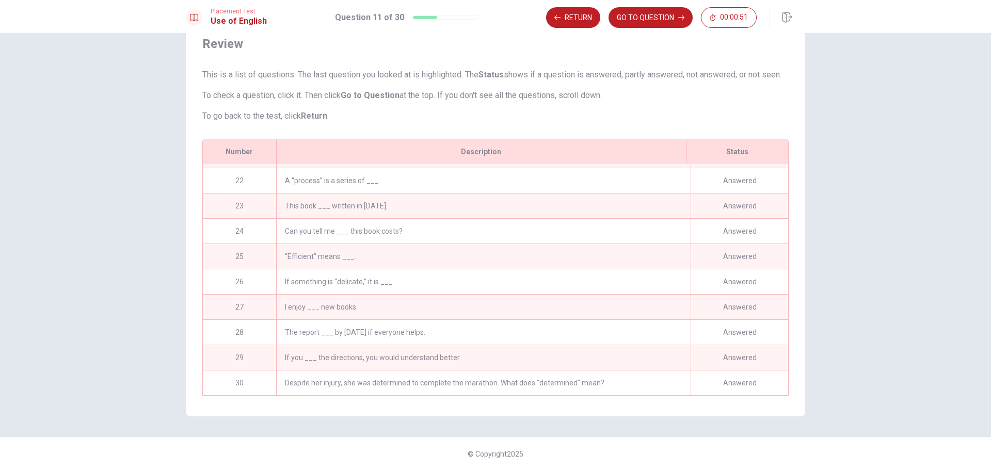
click at [494, 380] on div "Despite her injury, she was determined to complete the marathon. What does "det…" at bounding box center [483, 383] width 415 height 25
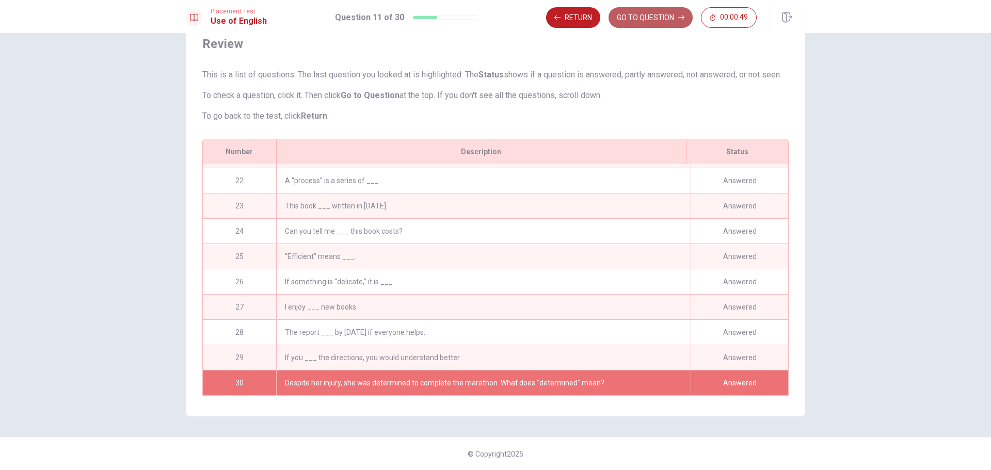
click at [494, 17] on button "GO TO QUESTION" at bounding box center [651, 17] width 84 height 21
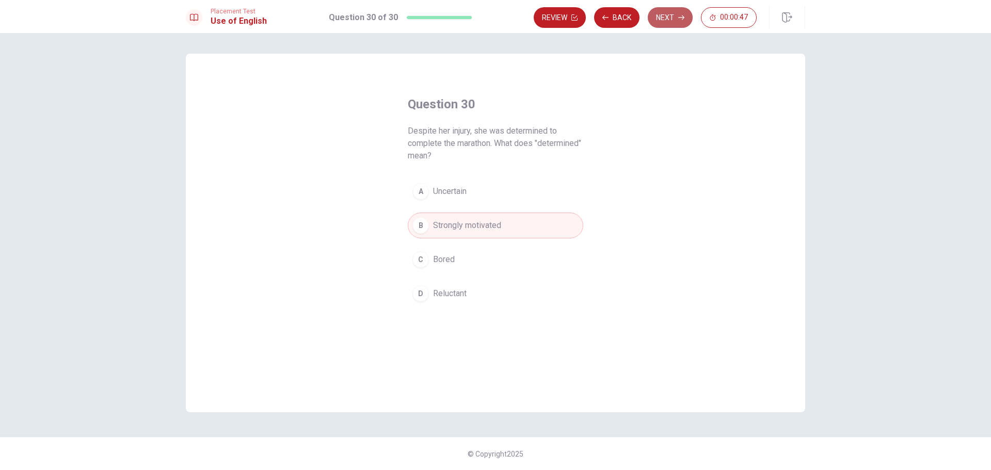
click at [494, 19] on button "Next" at bounding box center [670, 17] width 45 height 21
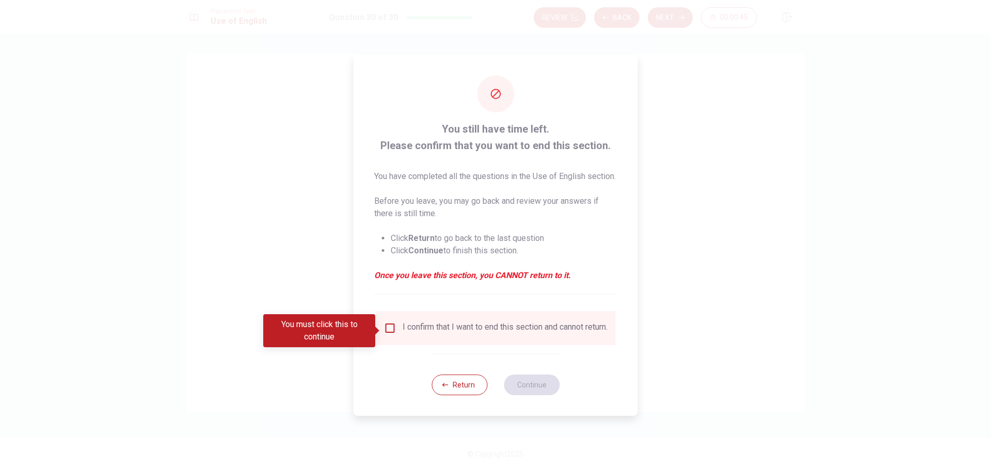
click at [393, 331] on input "You must click this to continue" at bounding box center [390, 328] width 12 height 12
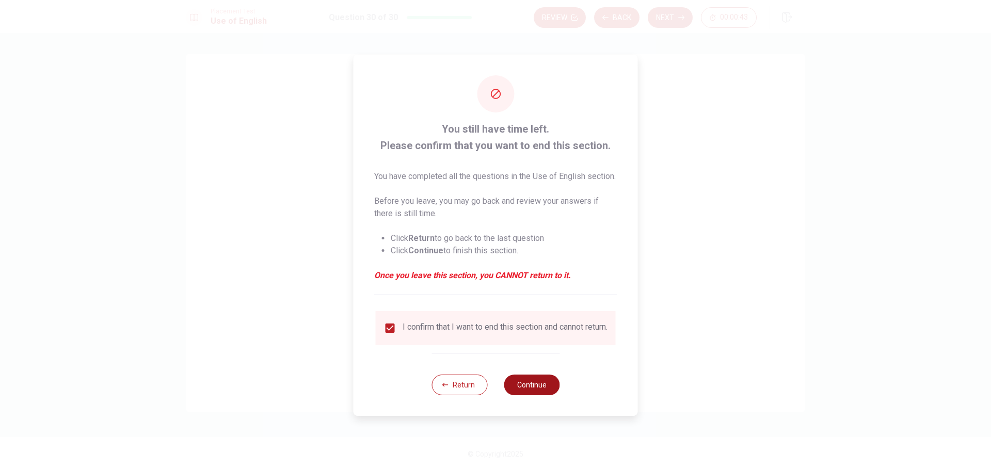
click at [494, 396] on button "Continue" at bounding box center [532, 385] width 56 height 21
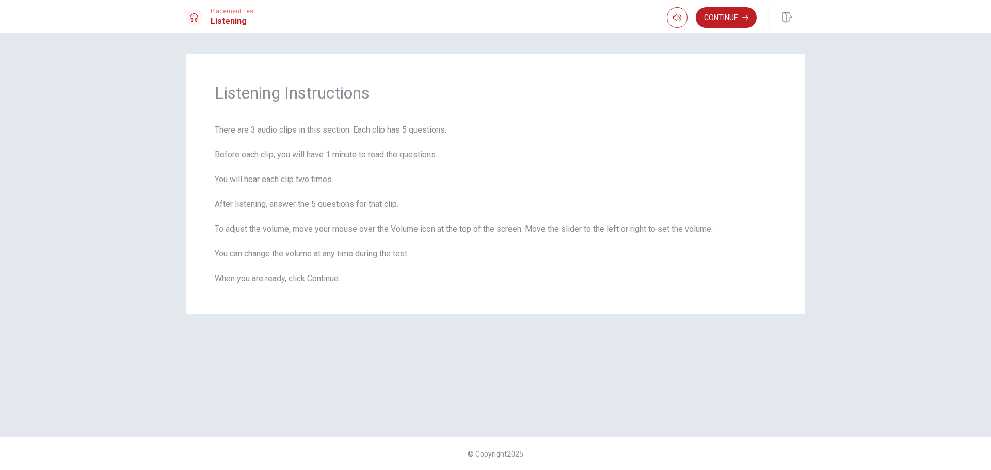
click at [494, 198] on div "Listening Instructions There are 3 audio clips in this section. Each clip has 5…" at bounding box center [495, 251] width 991 height 437
click at [494, 130] on span "There are 3 audio clips in this section. Each clip has 5 questions. Before each…" at bounding box center [496, 204] width 562 height 161
click at [494, 37] on span at bounding box center [676, 37] width 38 height 14
click at [494, 36] on div at bounding box center [676, 37] width 46 height 17
type input "1"
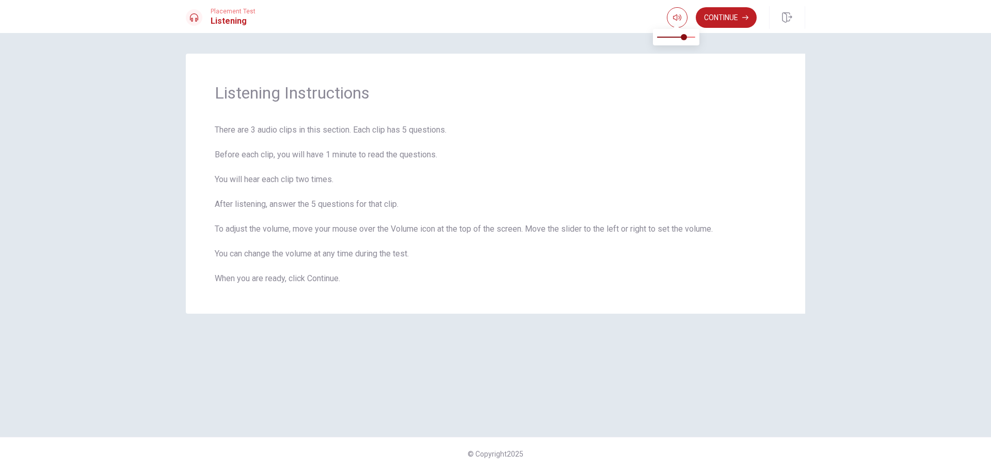
click at [494, 37] on span at bounding box center [676, 37] width 38 height 14
click at [494, 18] on button "Continue" at bounding box center [726, 17] width 61 height 21
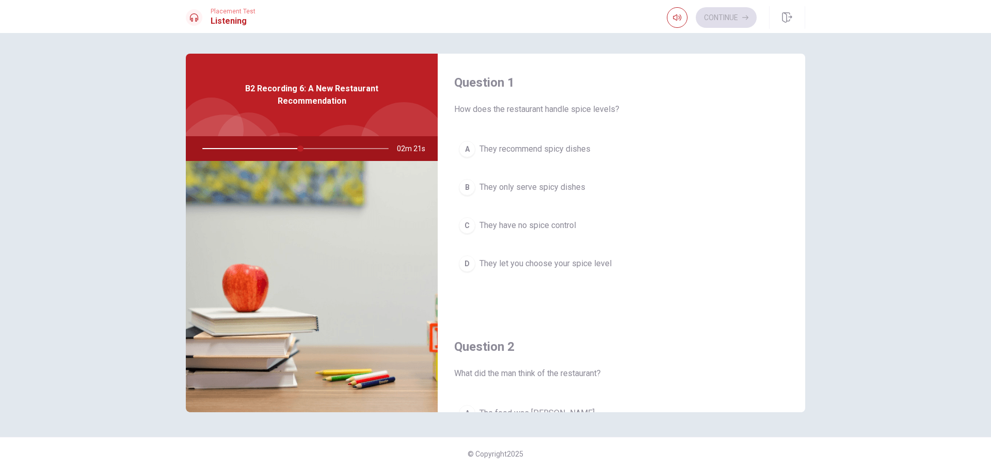
click at [494, 263] on span "They let you choose your spice level" at bounding box center [546, 264] width 132 height 12
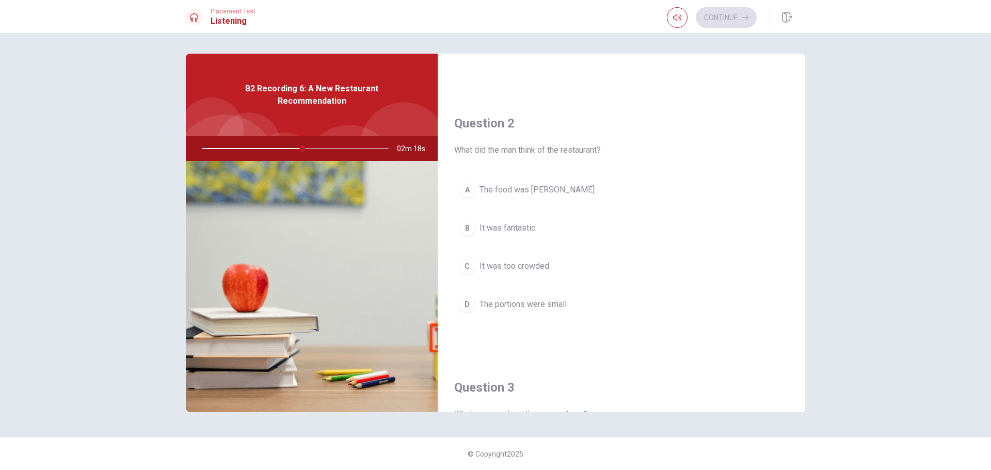
click at [494, 230] on button "B It was fantastic" at bounding box center [621, 228] width 335 height 26
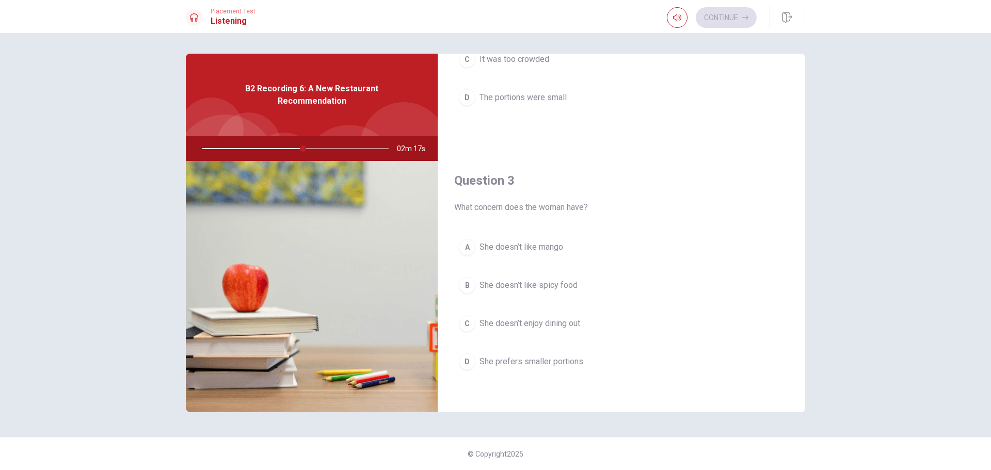
scroll to position [448, 0]
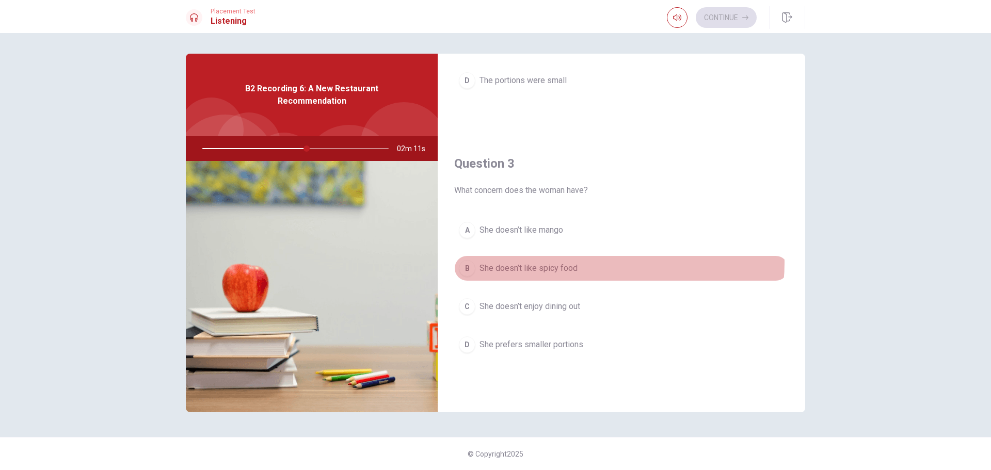
click at [494, 263] on button "B She doesn’t like spicy food" at bounding box center [621, 269] width 335 height 26
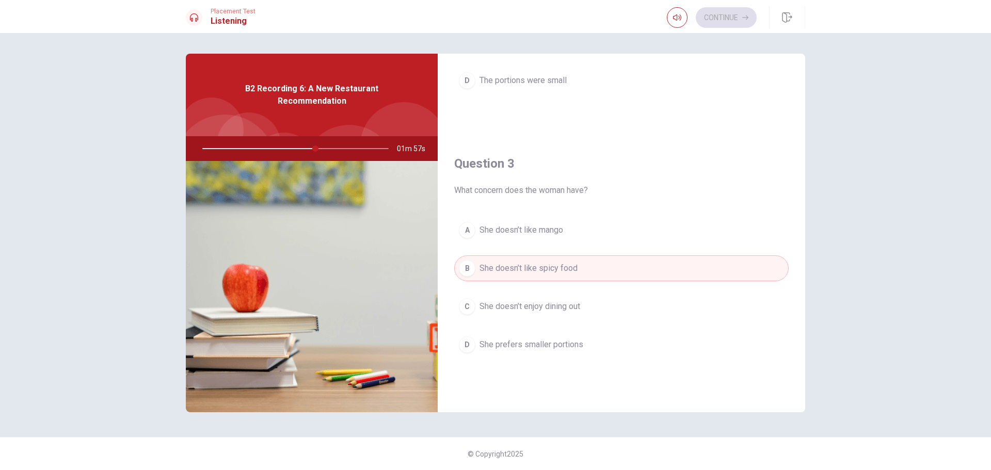
scroll to position [671, 0]
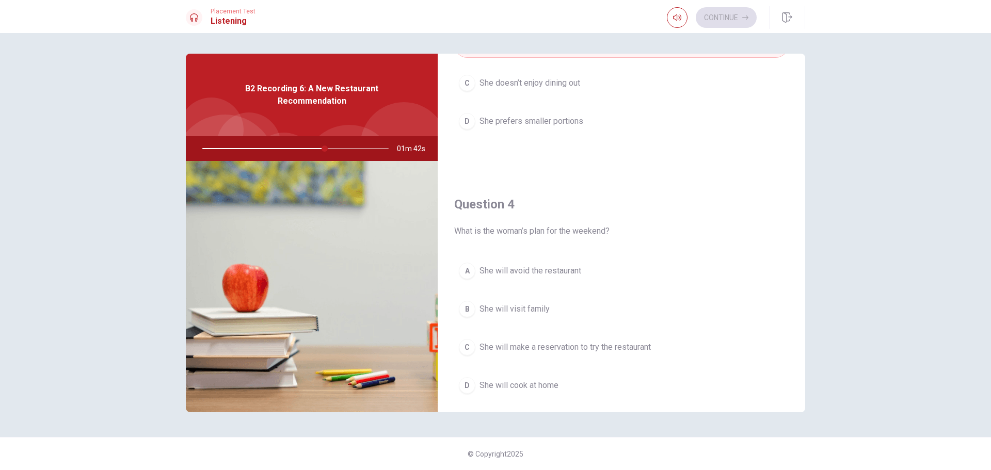
click at [494, 276] on button "A She will avoid the restaurant" at bounding box center [621, 271] width 335 height 26
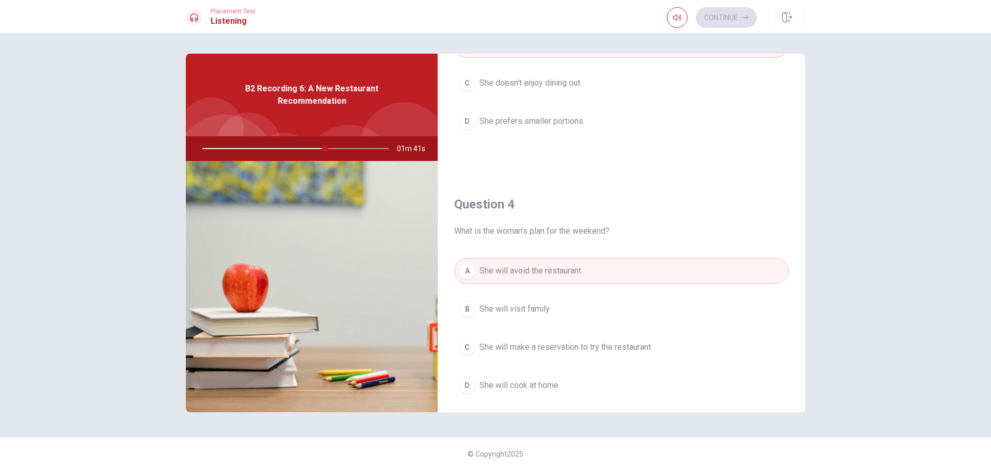
scroll to position [895, 0]
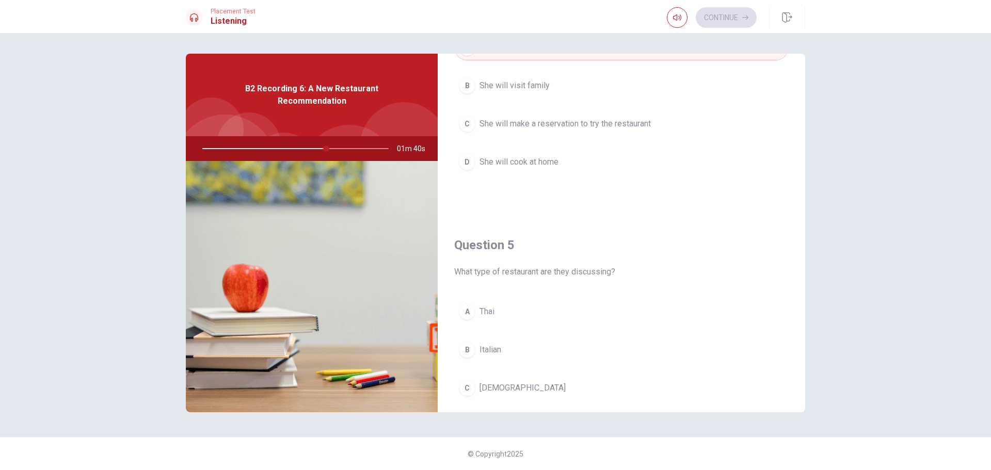
click at [494, 321] on button "A [DEMOGRAPHIC_DATA]" at bounding box center [621, 312] width 335 height 26
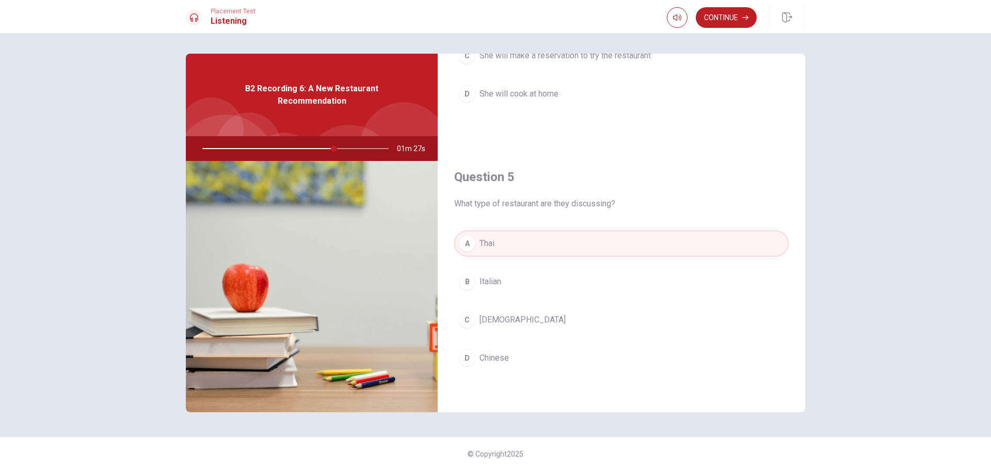
scroll to position [739, 0]
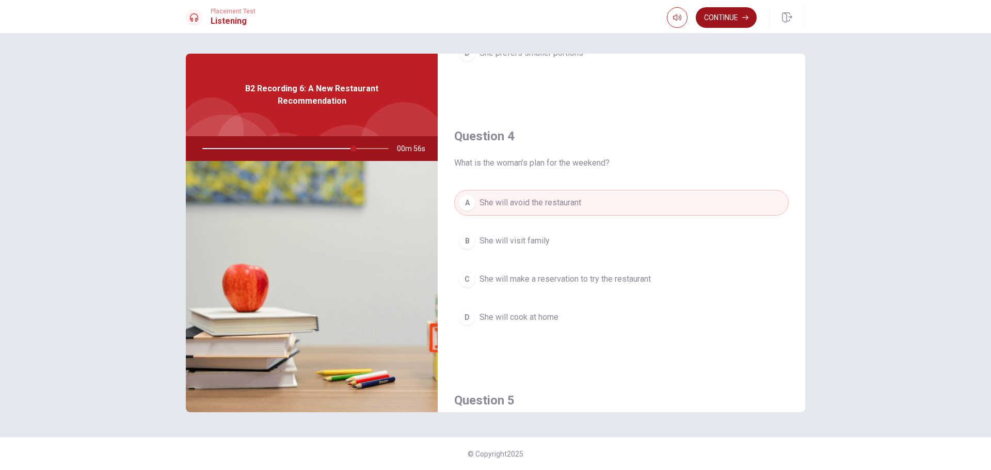
click at [494, 14] on icon "button" at bounding box center [746, 17] width 6 height 6
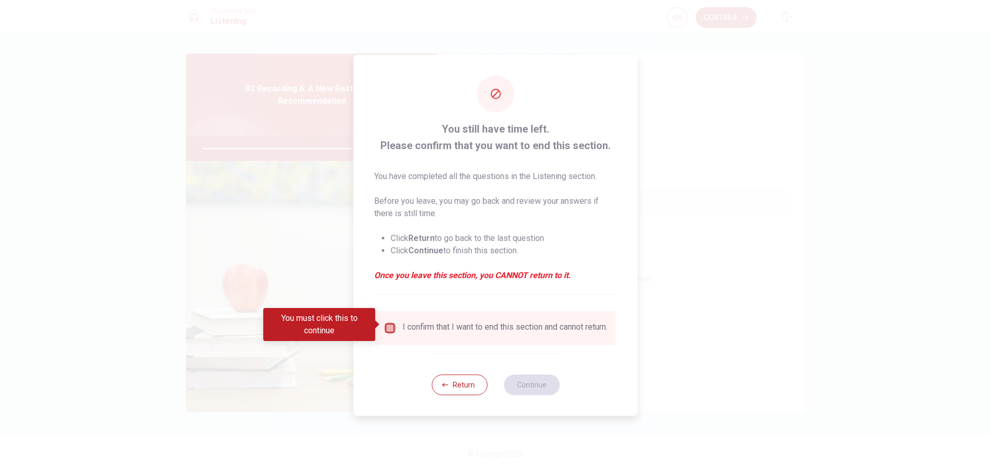
click at [391, 329] on input "You must click this to continue" at bounding box center [390, 328] width 12 height 12
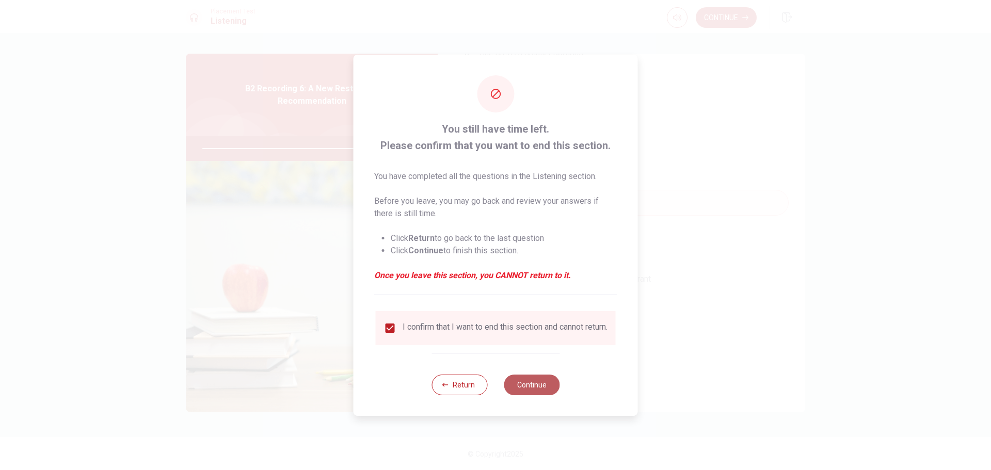
click at [494, 394] on button "Continue" at bounding box center [532, 385] width 56 height 21
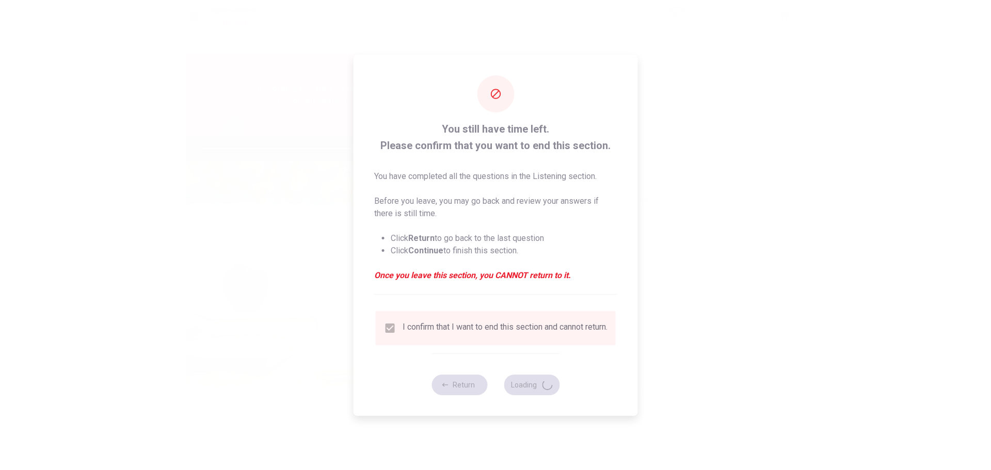
type input "84"
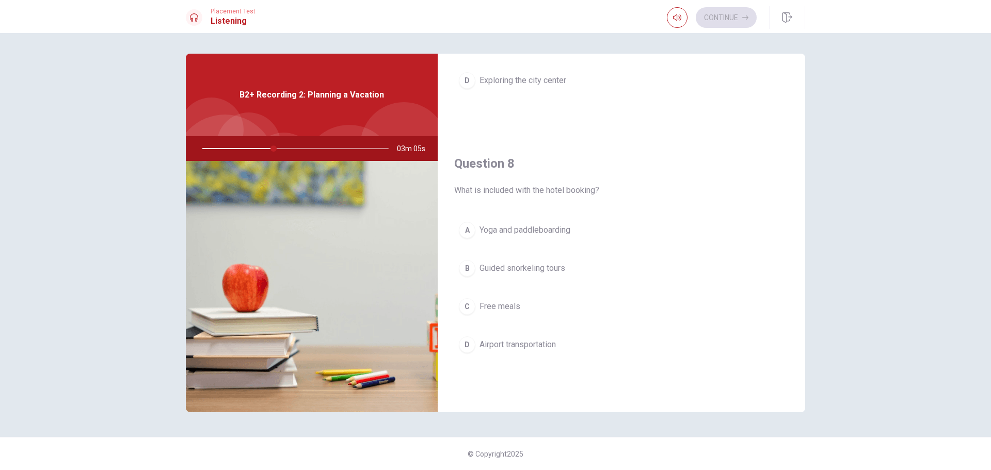
scroll to position [224, 0]
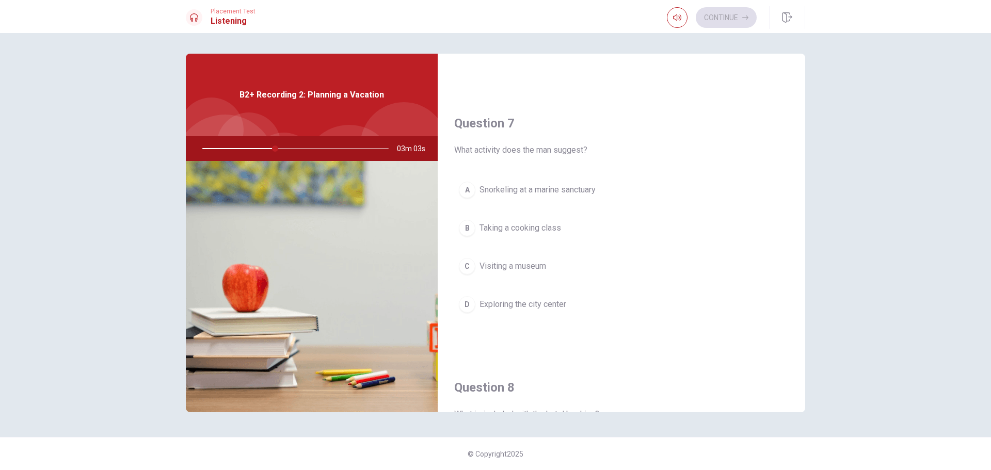
click at [494, 191] on span "Snorkeling at a marine sanctuary" at bounding box center [538, 190] width 116 height 12
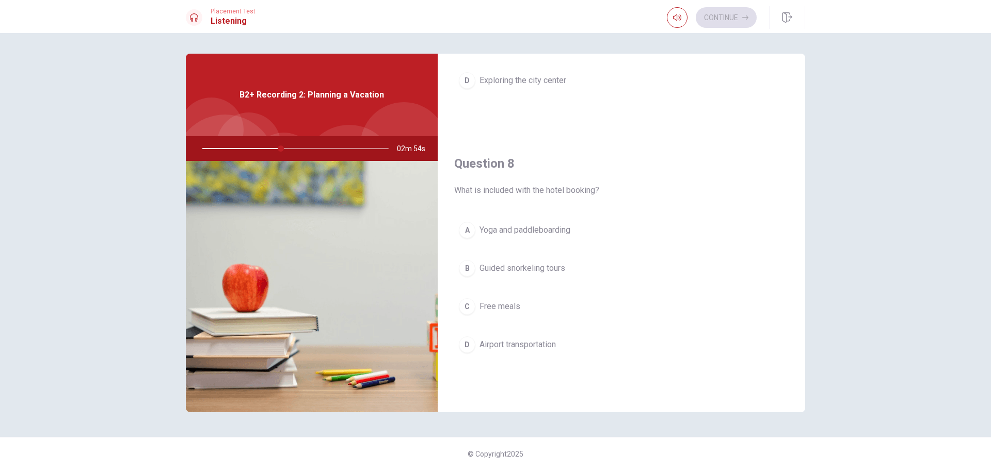
scroll to position [0, 0]
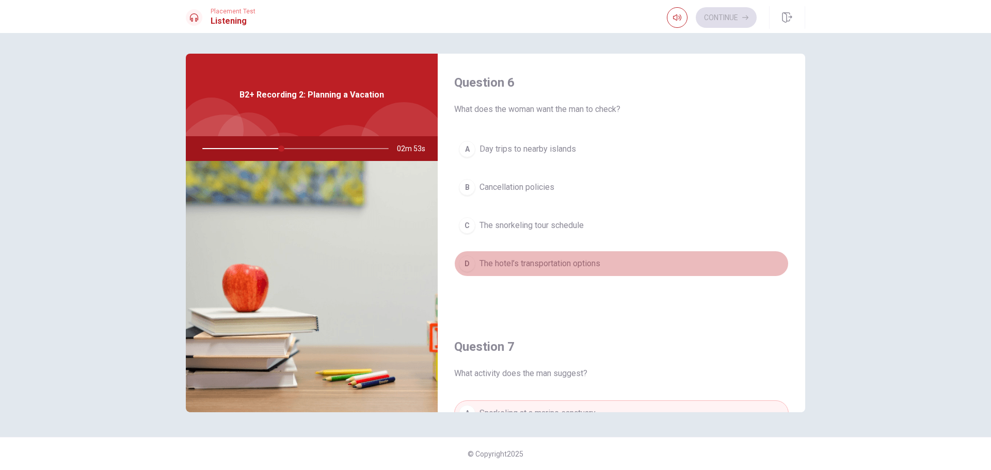
click at [494, 269] on button "D The hotel’s transportation options" at bounding box center [621, 264] width 335 height 26
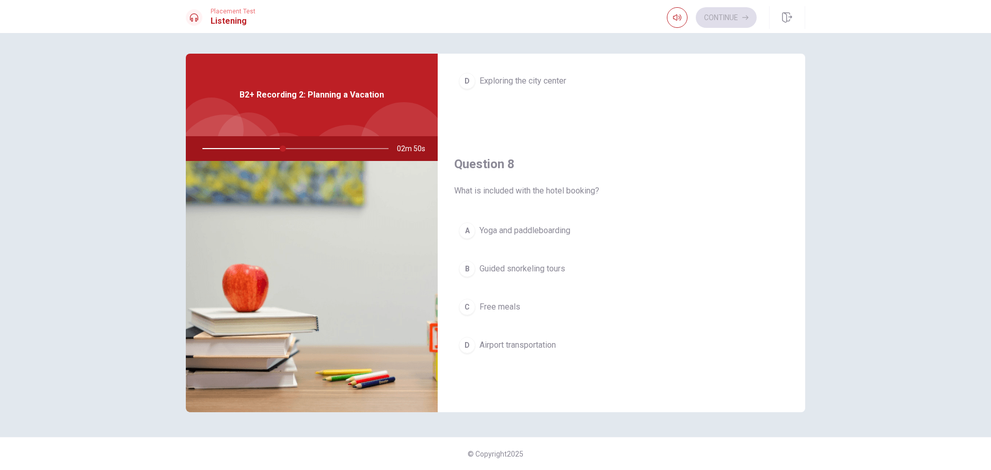
scroll to position [448, 0]
click at [494, 339] on button "D Airport transportation" at bounding box center [621, 345] width 335 height 26
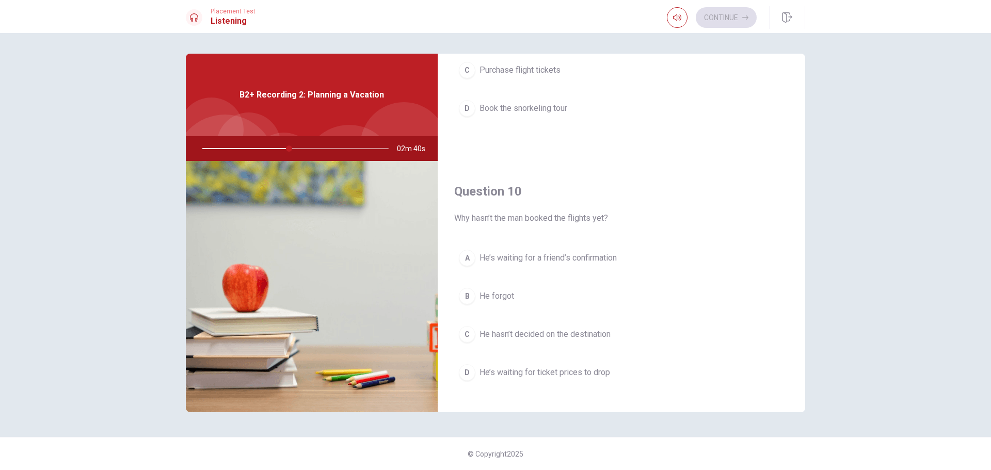
scroll to position [963, 0]
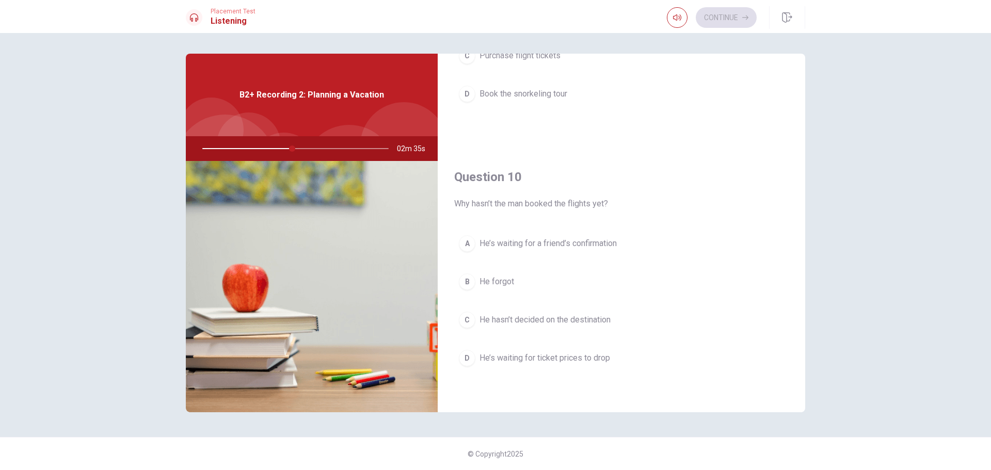
click at [494, 360] on button "D He’s waiting for ticket prices to drop" at bounding box center [621, 358] width 335 height 26
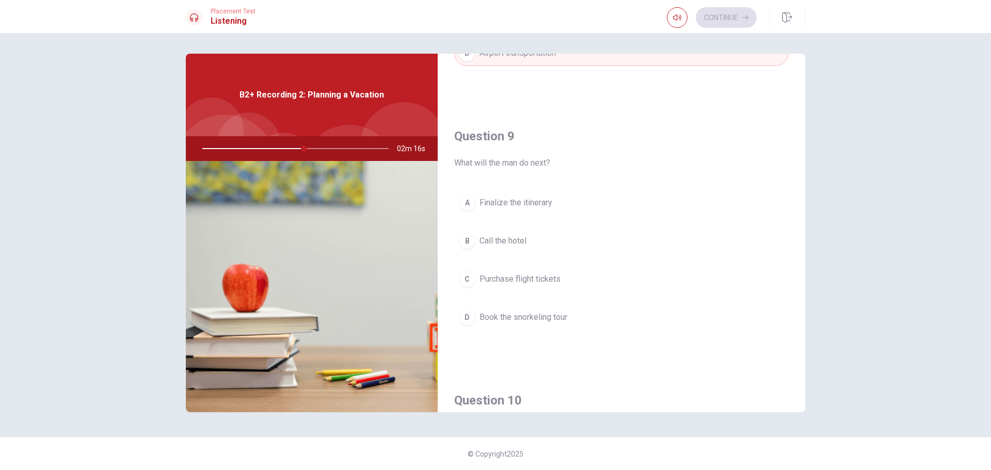
scroll to position [515, 0]
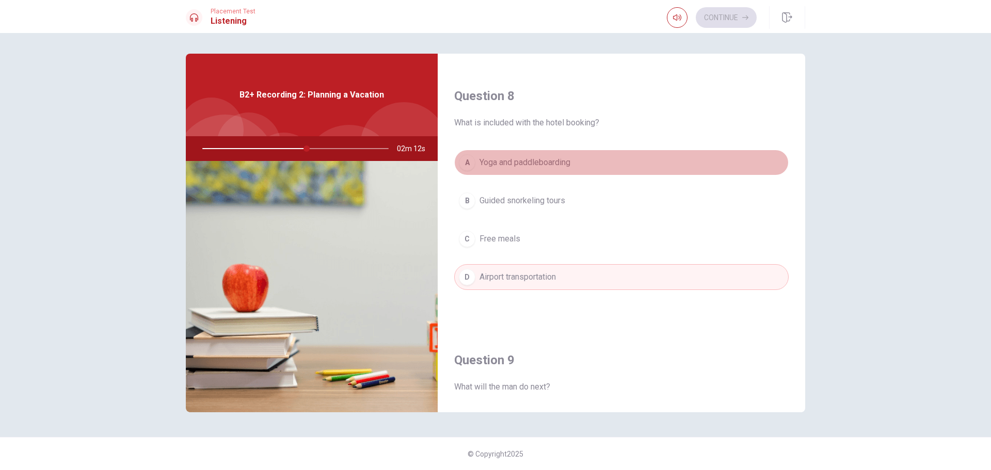
click at [494, 167] on button "A Yoga and paddleboarding" at bounding box center [621, 163] width 335 height 26
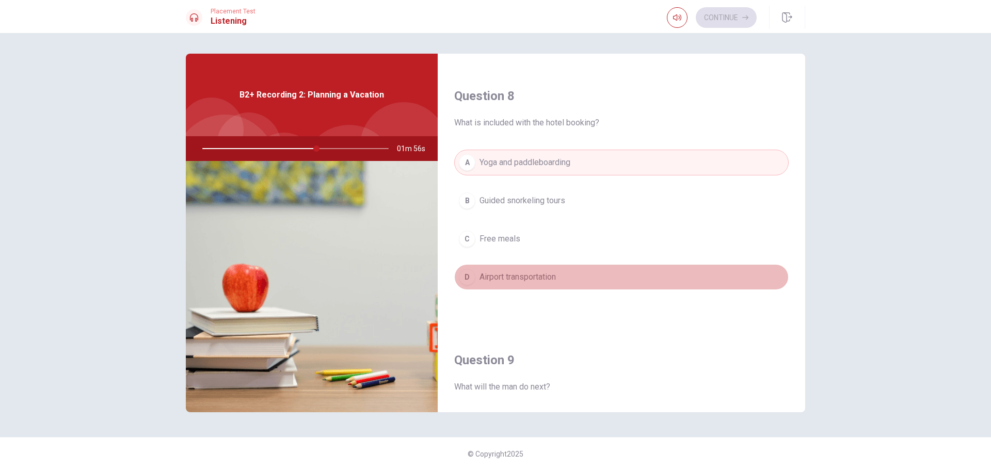
click at [494, 275] on button "D Airport transportation" at bounding box center [621, 277] width 335 height 26
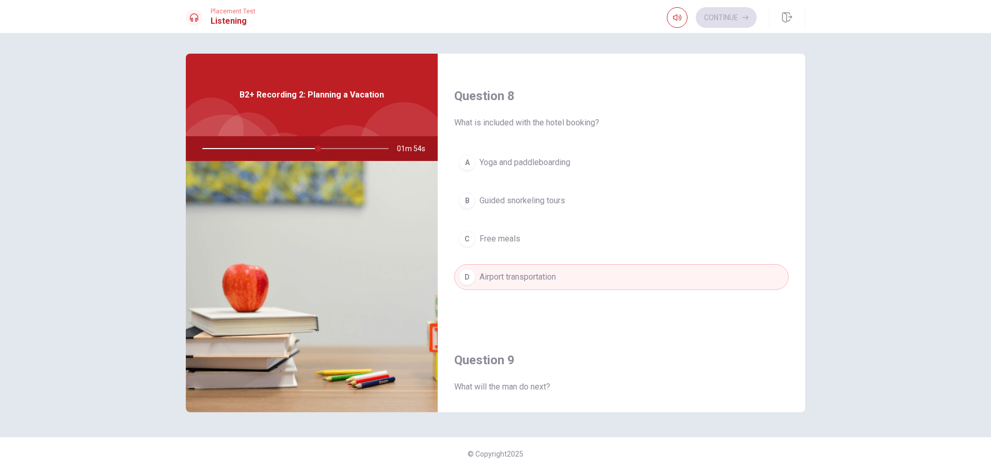
scroll to position [739, 0]
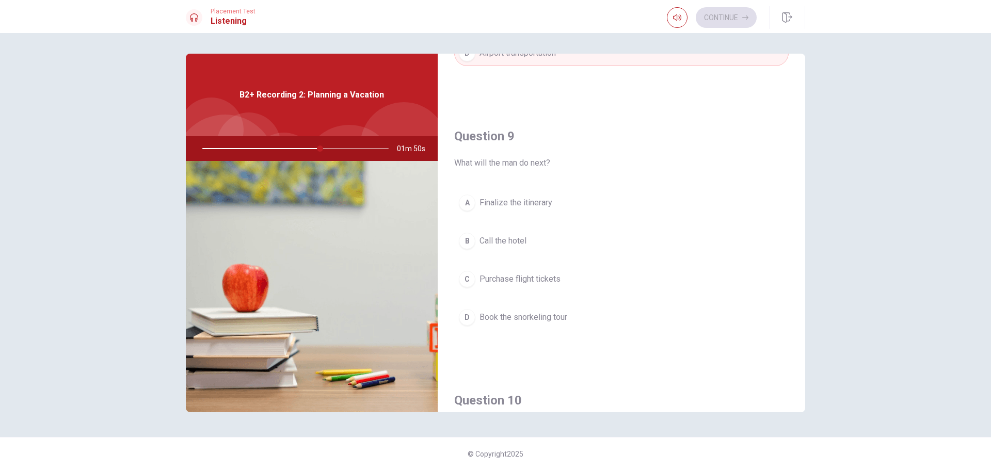
click at [494, 276] on button "C Purchase flight tickets" at bounding box center [621, 279] width 335 height 26
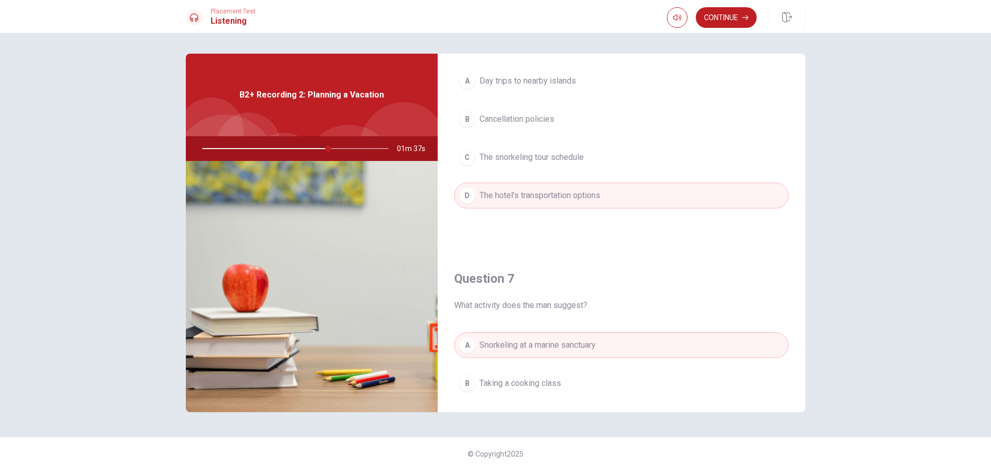
scroll to position [0, 0]
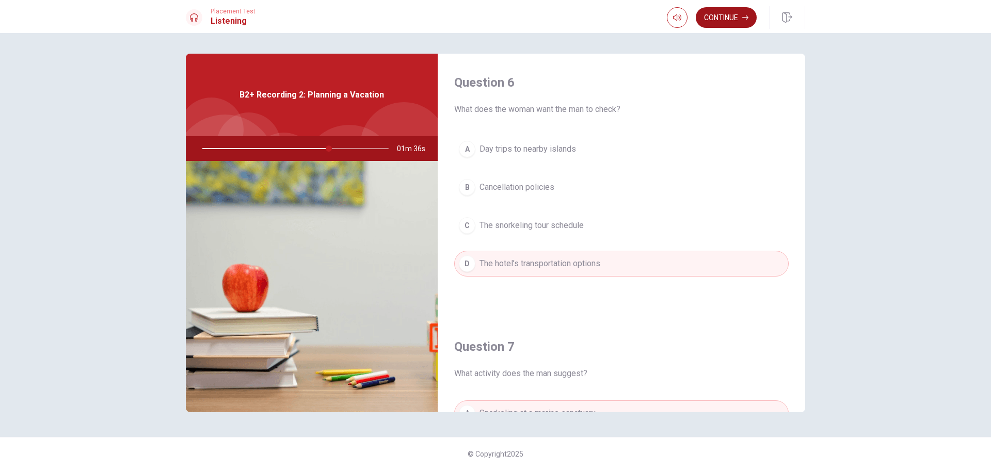
click at [494, 15] on button "Continue" at bounding box center [726, 17] width 61 height 21
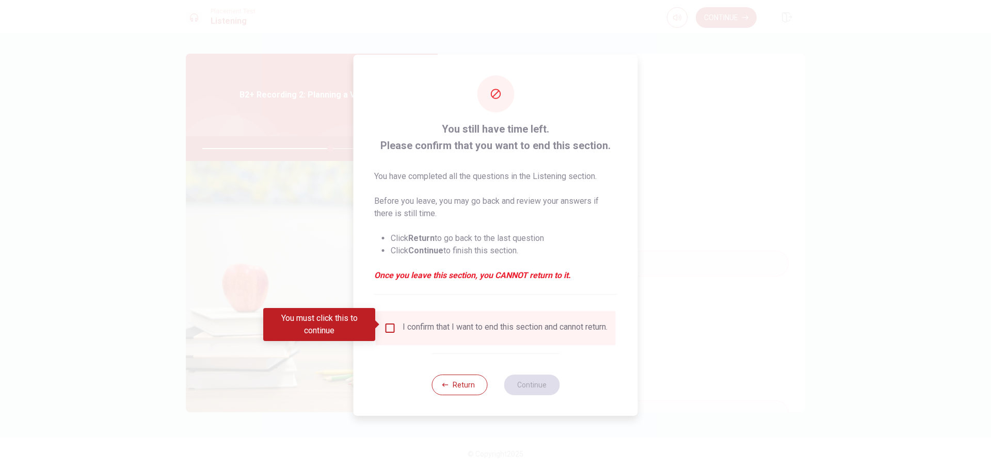
click at [389, 326] on input "You must click this to continue" at bounding box center [390, 328] width 12 height 12
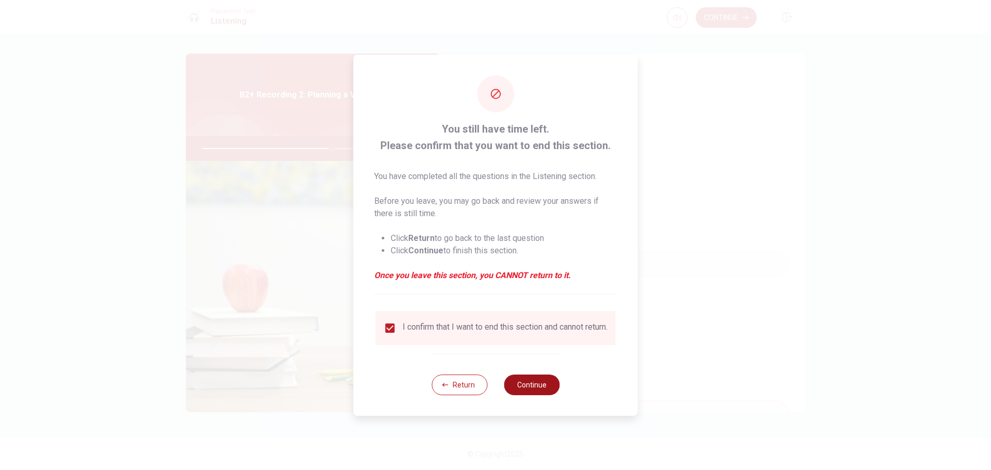
click at [494, 381] on button "Continue" at bounding box center [532, 385] width 56 height 21
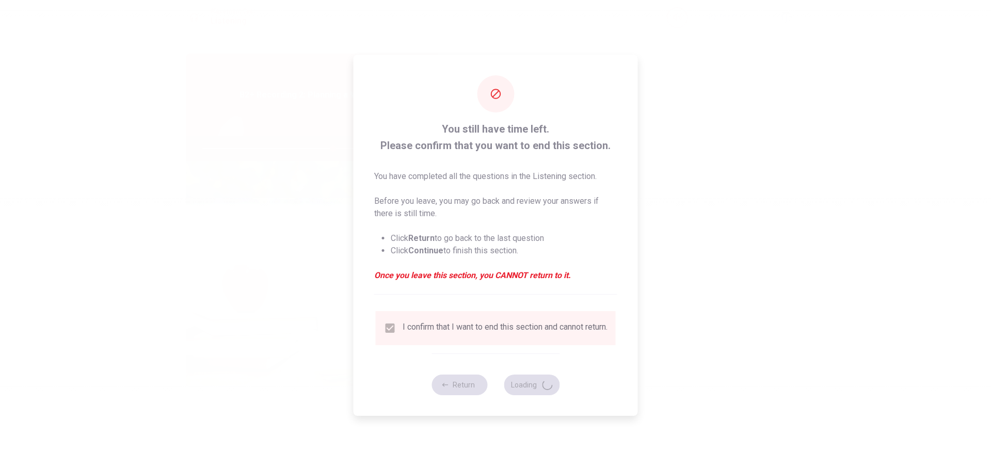
type input "70"
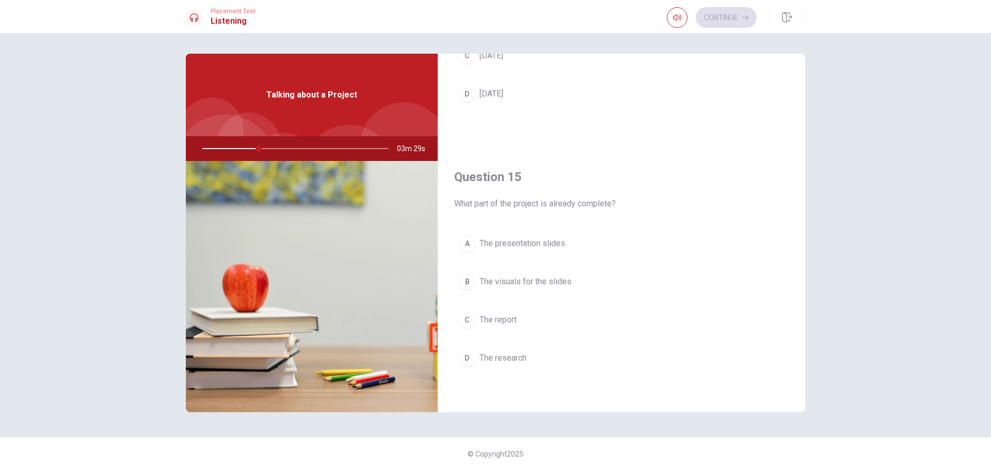
scroll to position [739, 0]
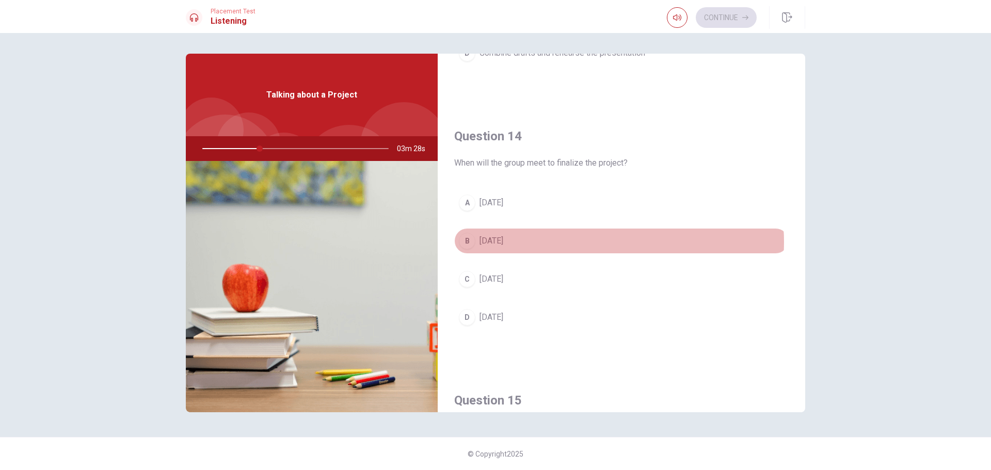
drag, startPoint x: 586, startPoint y: 242, endPoint x: 580, endPoint y: 243, distance: 5.2
click at [494, 242] on button "B [DATE]" at bounding box center [621, 241] width 335 height 26
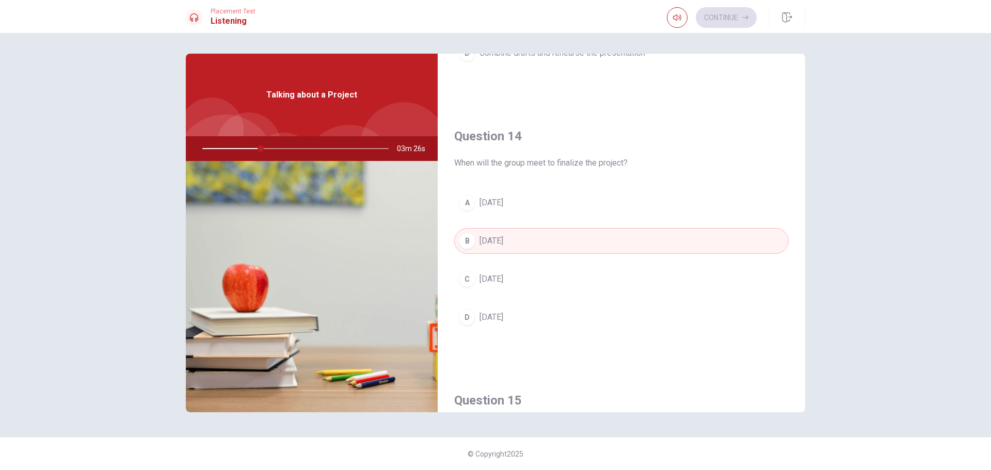
scroll to position [963, 0]
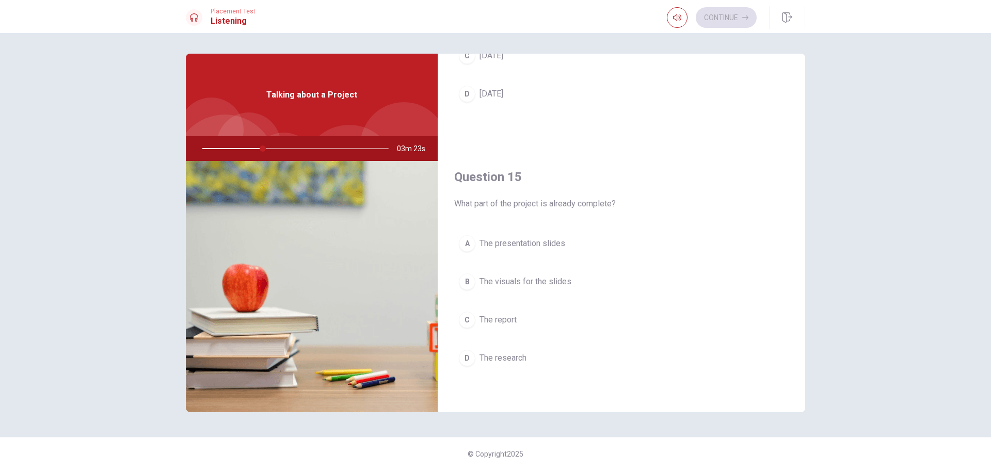
click at [494, 247] on button "A The presentation slides" at bounding box center [621, 244] width 335 height 26
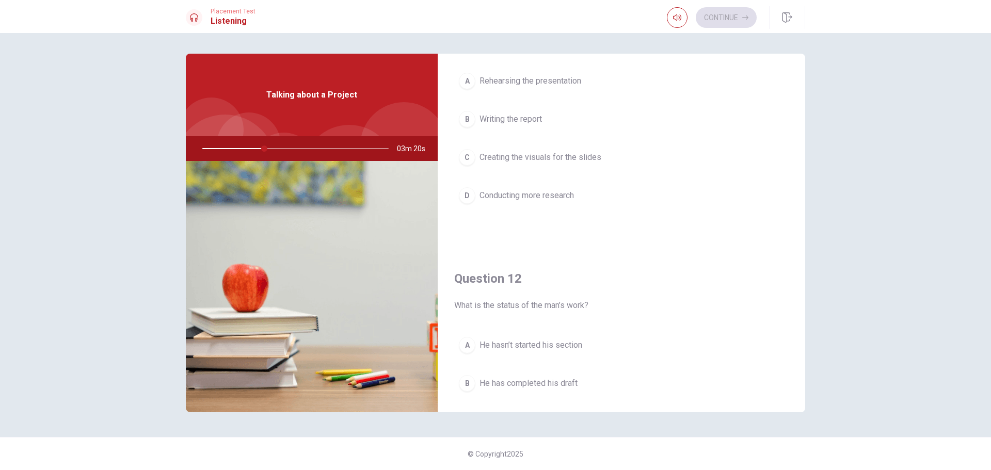
scroll to position [0, 0]
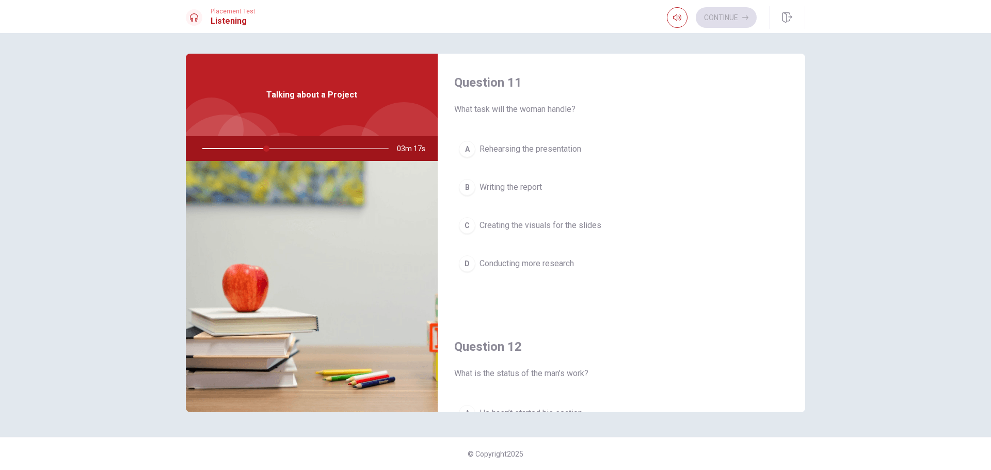
click at [494, 191] on button "B Writing the report" at bounding box center [621, 188] width 335 height 26
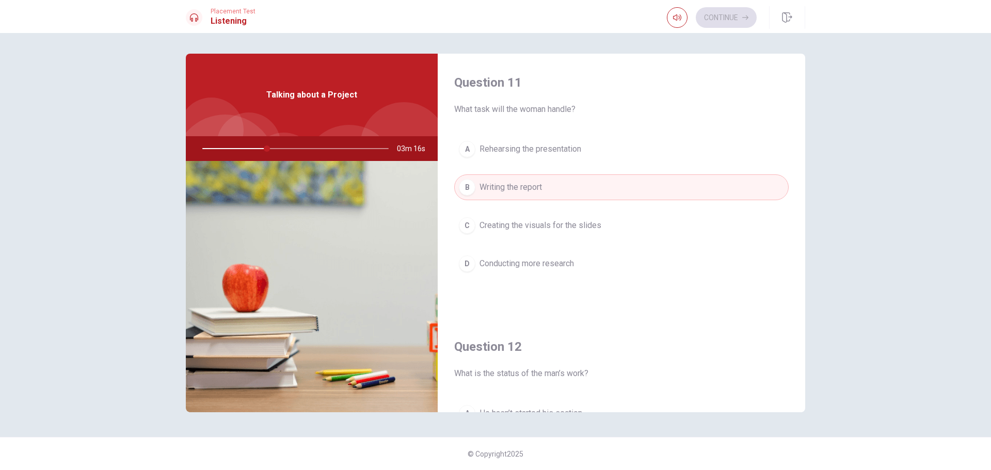
scroll to position [224, 0]
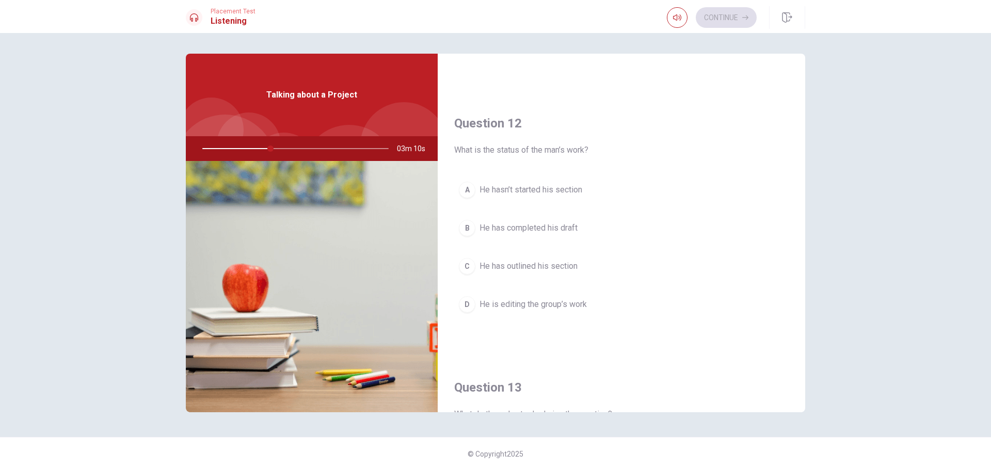
click at [494, 189] on button "A He hasn’t started his section" at bounding box center [621, 190] width 335 height 26
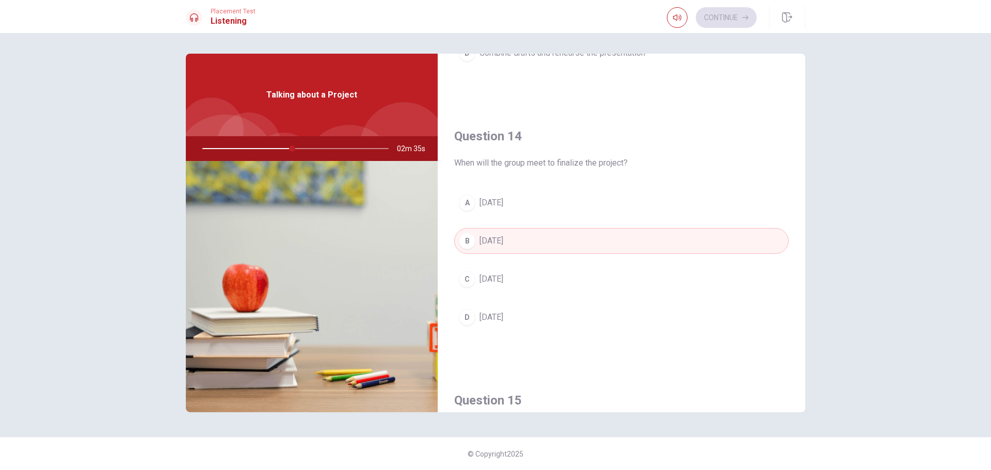
scroll to position [963, 0]
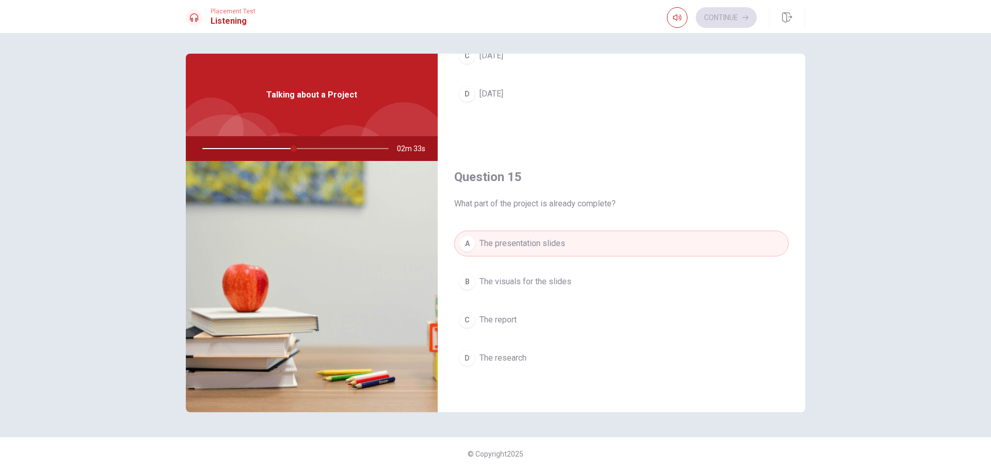
click at [494, 356] on button "D The research" at bounding box center [621, 358] width 335 height 26
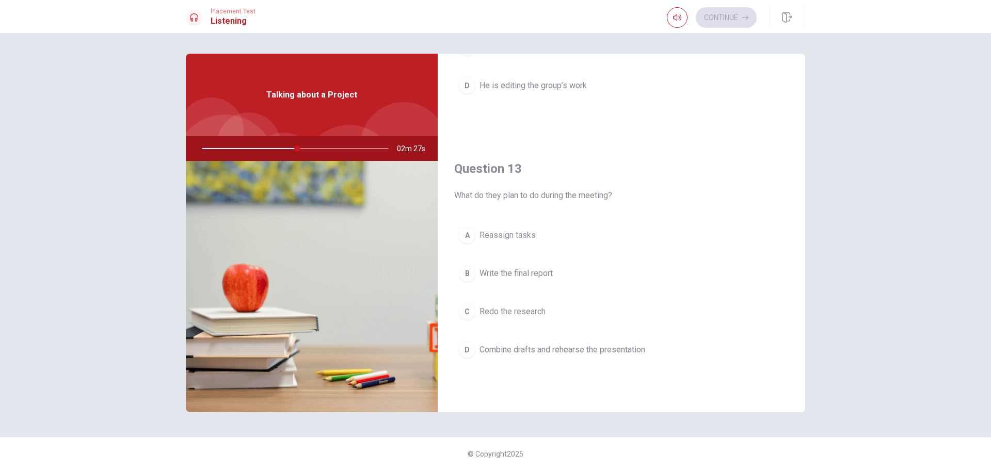
scroll to position [448, 0]
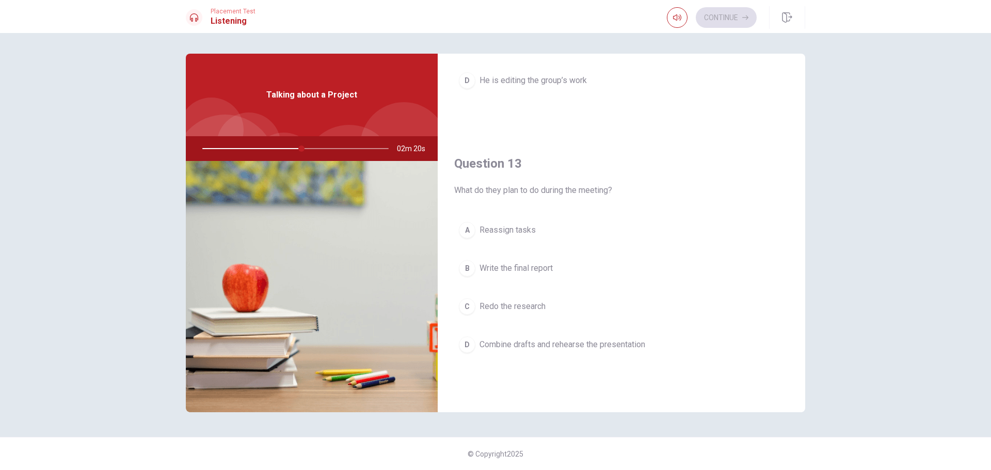
click at [494, 348] on button "D Combine drafts and rehearse the presentation" at bounding box center [621, 345] width 335 height 26
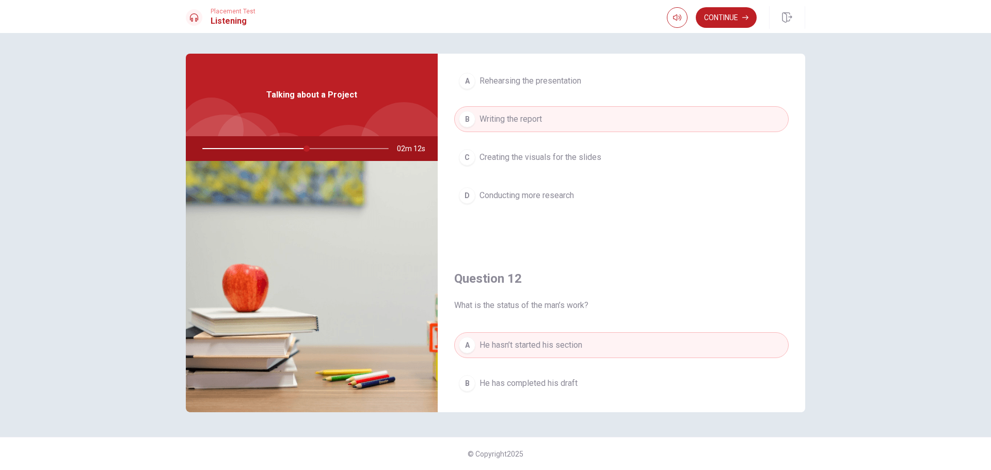
scroll to position [0, 0]
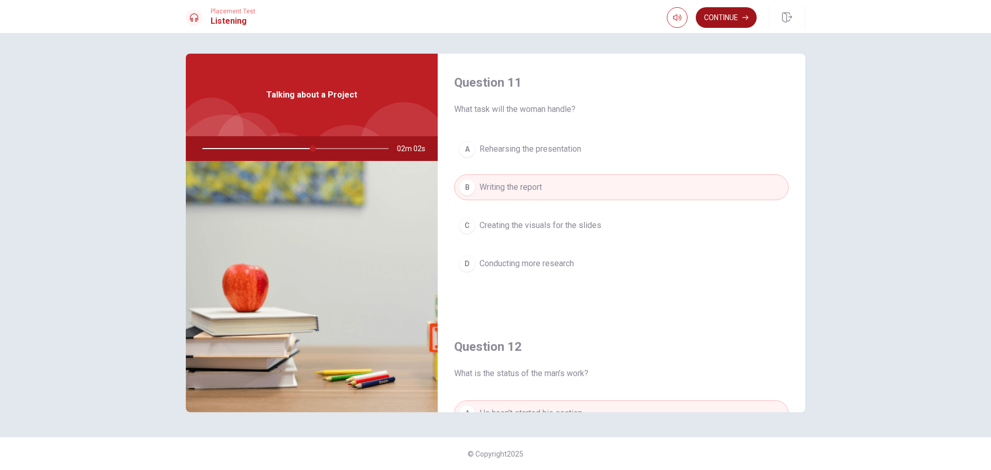
click at [494, 19] on button "Continue" at bounding box center [726, 17] width 61 height 21
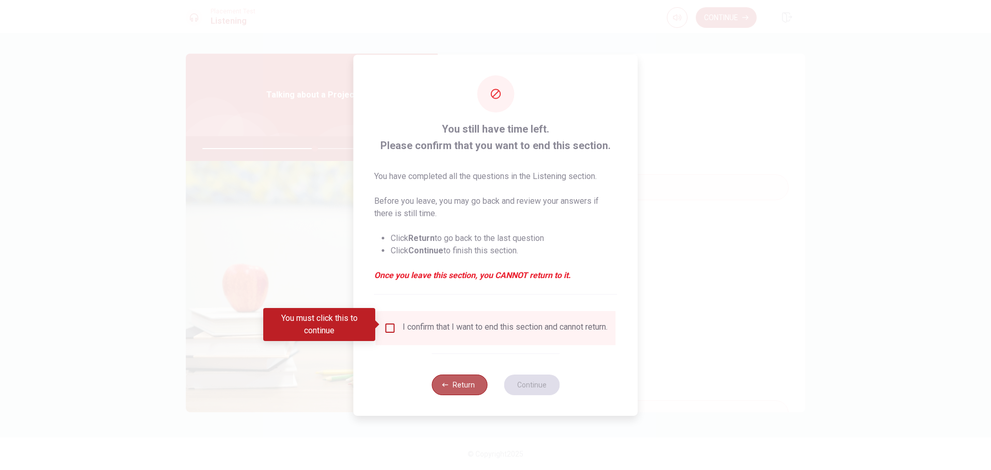
click at [445, 384] on button "Return" at bounding box center [460, 385] width 56 height 21
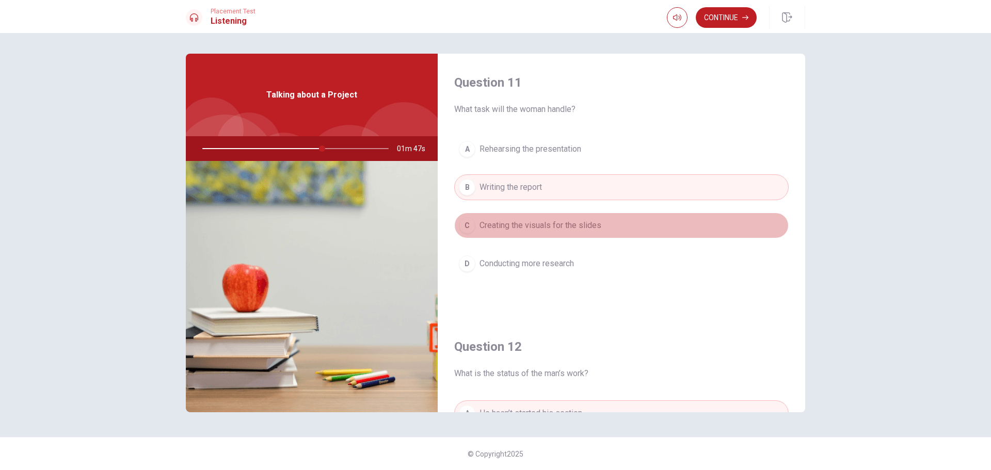
click at [494, 229] on button "C Creating the visuals for the slides" at bounding box center [621, 226] width 335 height 26
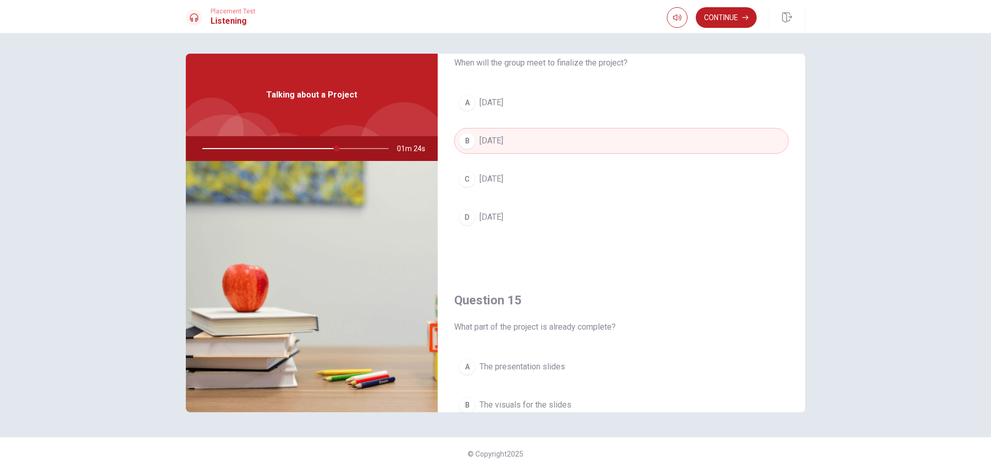
scroll to position [963, 0]
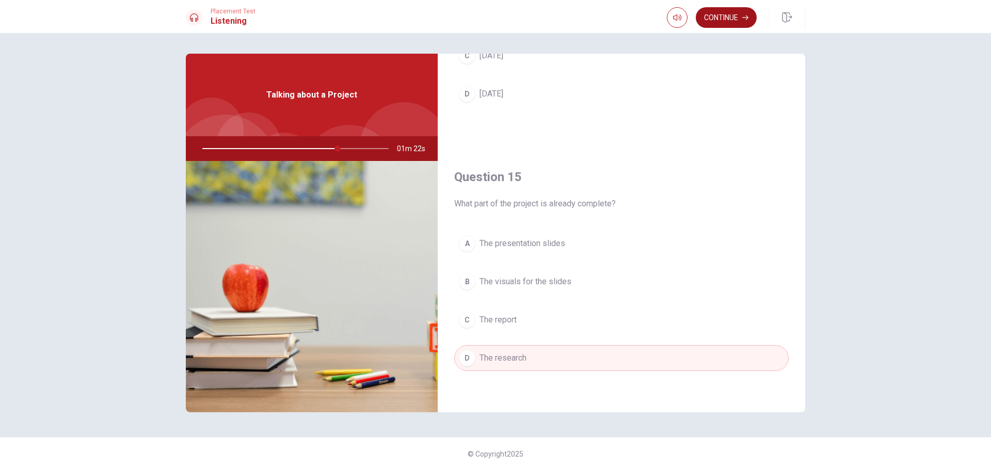
click at [494, 21] on button "Continue" at bounding box center [726, 17] width 61 height 21
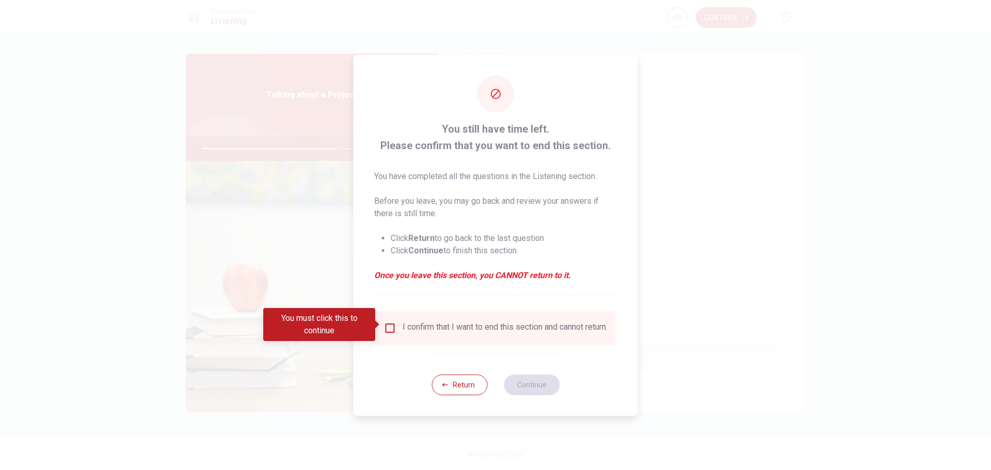
click at [391, 324] on input "You must click this to continue" at bounding box center [390, 328] width 12 height 12
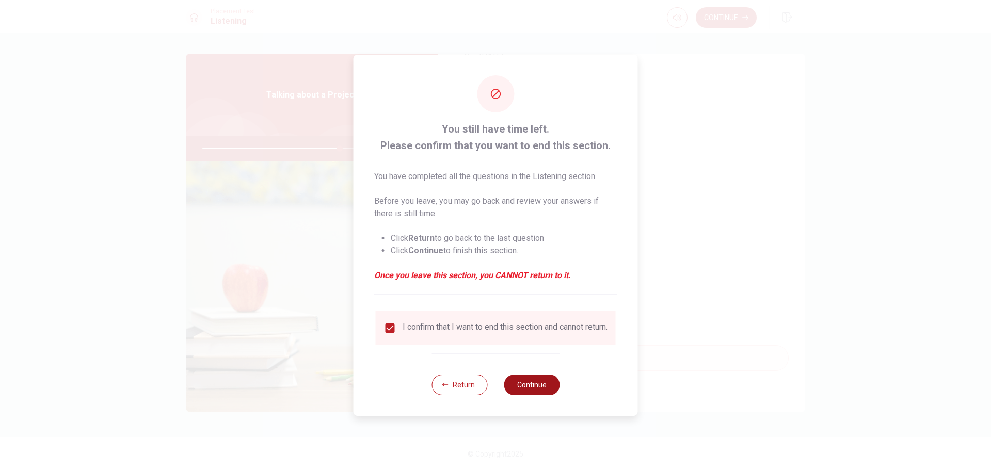
click at [494, 389] on button "Continue" at bounding box center [532, 385] width 56 height 21
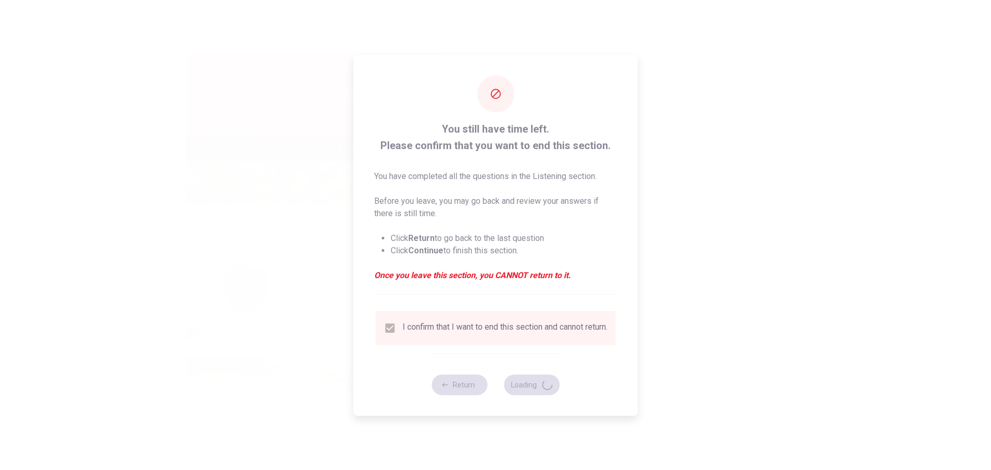
type input "74"
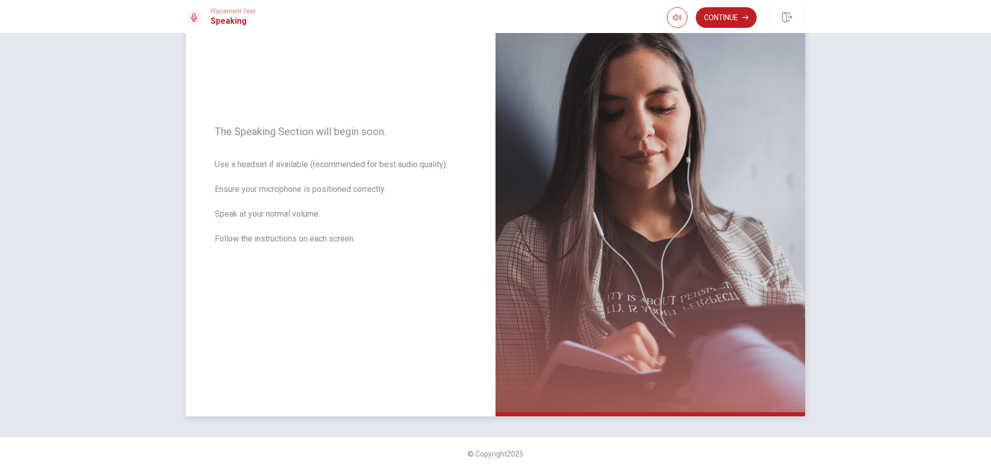
scroll to position [0, 0]
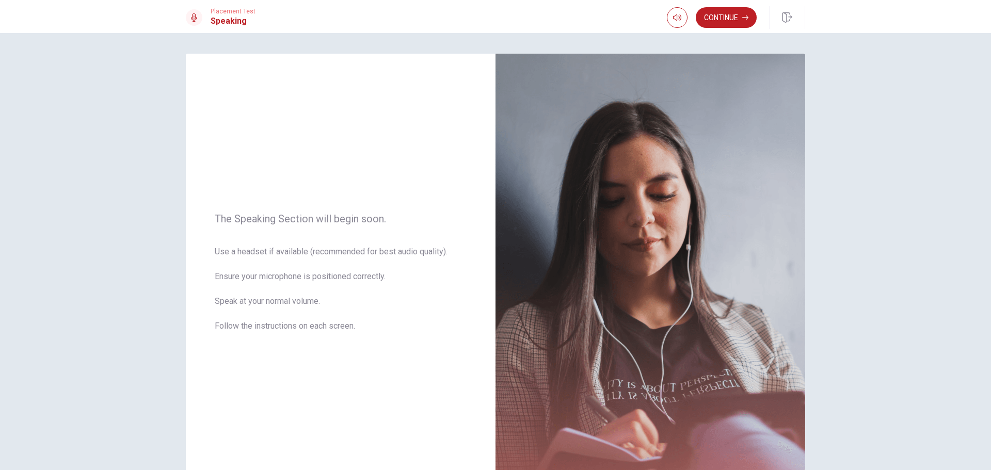
drag, startPoint x: 739, startPoint y: 25, endPoint x: 731, endPoint y: 28, distance: 8.7
click at [494, 26] on button "Continue" at bounding box center [726, 17] width 61 height 21
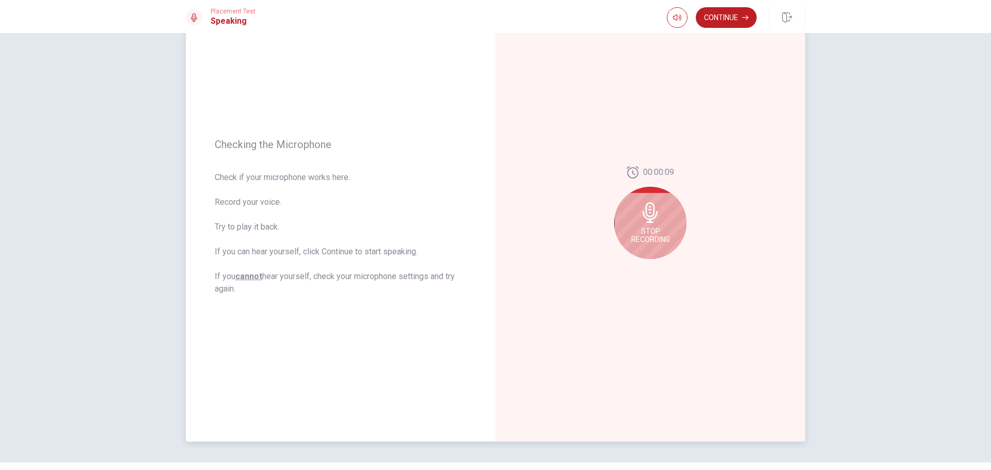
scroll to position [87, 0]
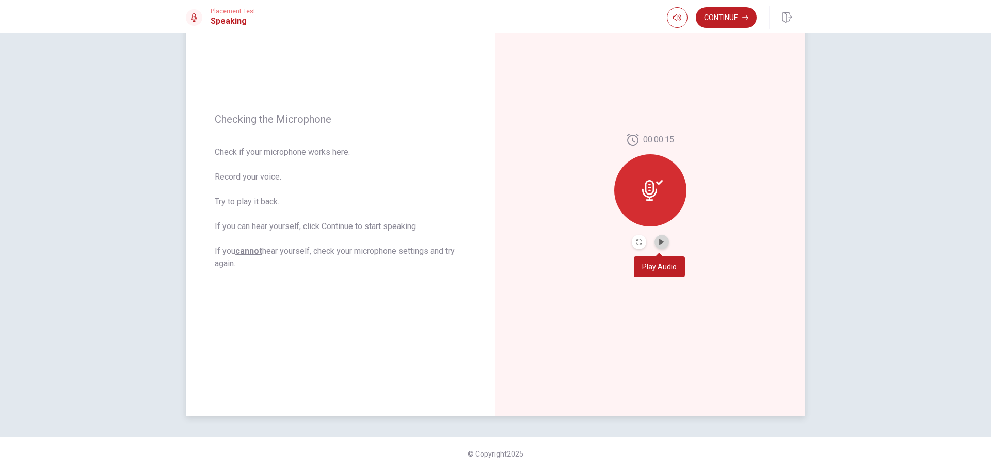
click at [494, 241] on button "Play Audio" at bounding box center [662, 242] width 14 height 14
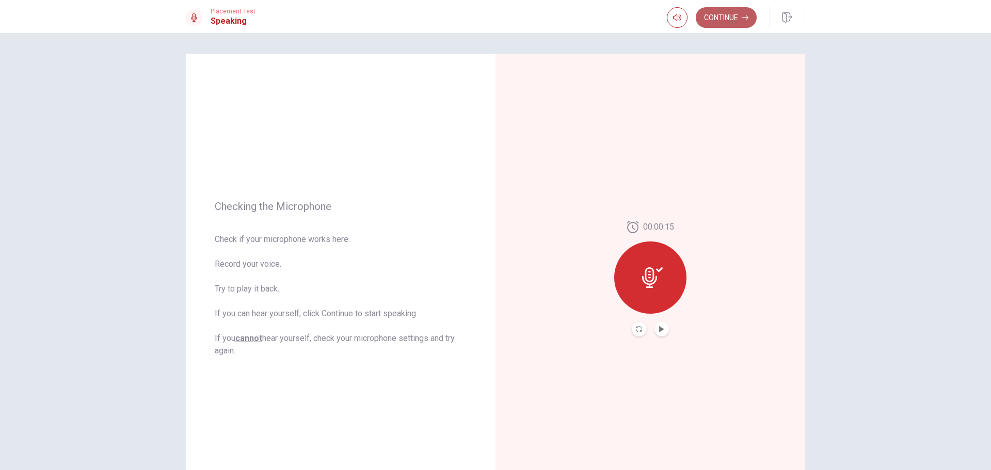
click at [494, 18] on button "Continue" at bounding box center [726, 17] width 61 height 21
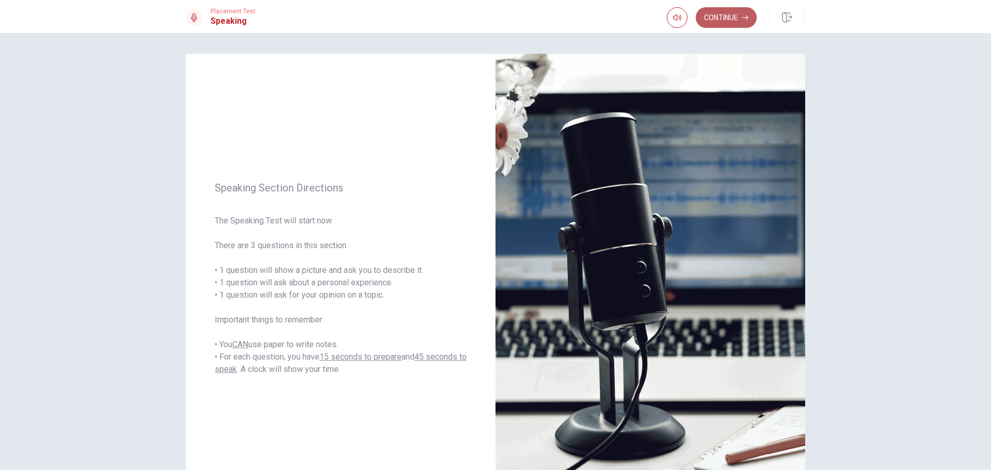
click at [494, 20] on button "Continue" at bounding box center [726, 17] width 61 height 21
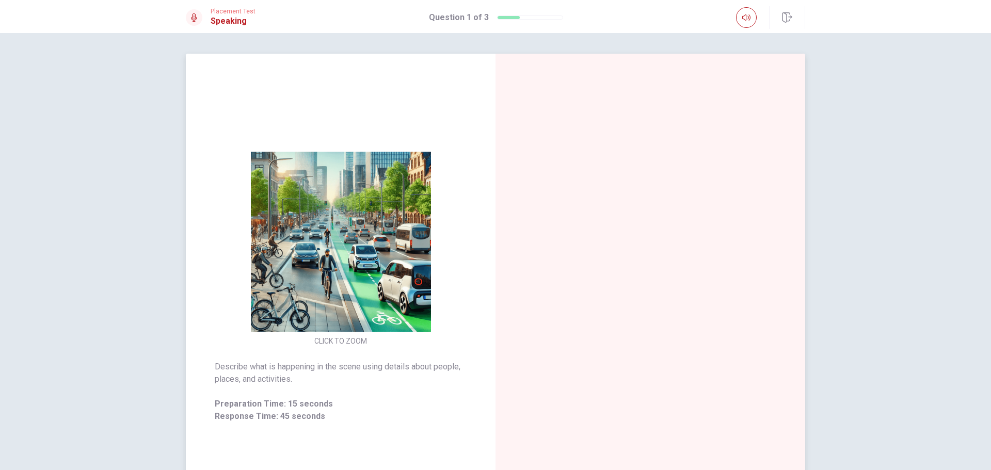
click at [383, 285] on img at bounding box center [341, 242] width 198 height 180
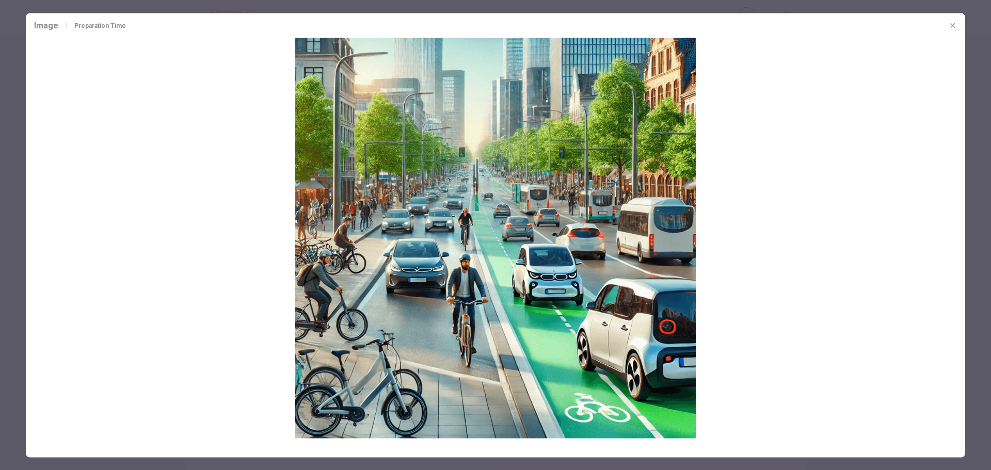
click at [494, 25] on button "button" at bounding box center [953, 25] width 17 height 17
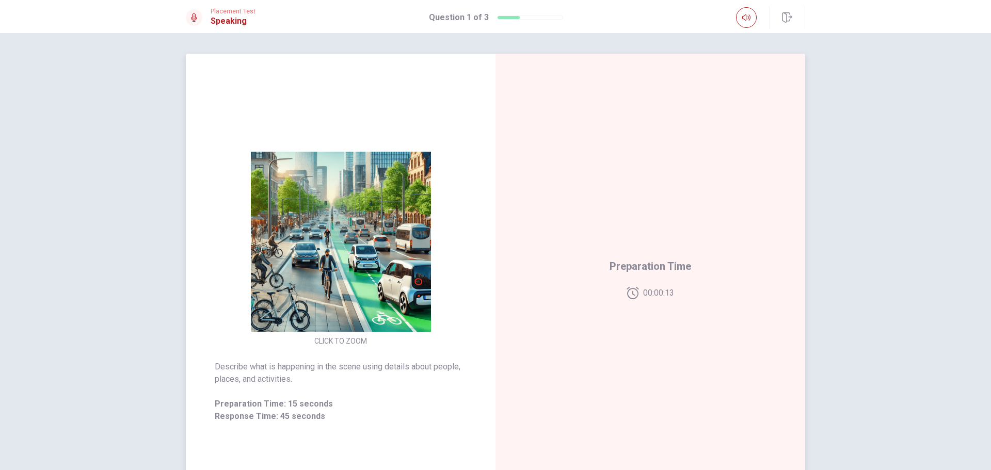
click at [413, 257] on img at bounding box center [341, 242] width 198 height 180
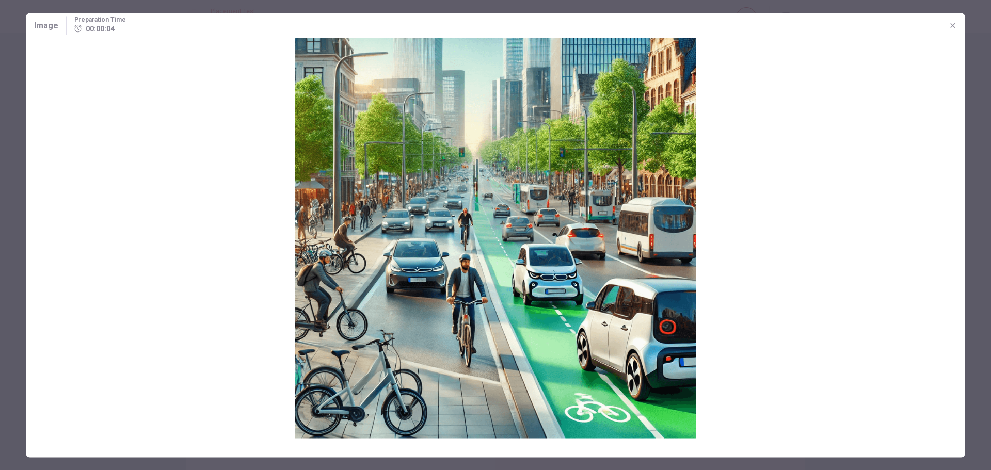
click at [494, 27] on icon "button" at bounding box center [953, 25] width 8 height 8
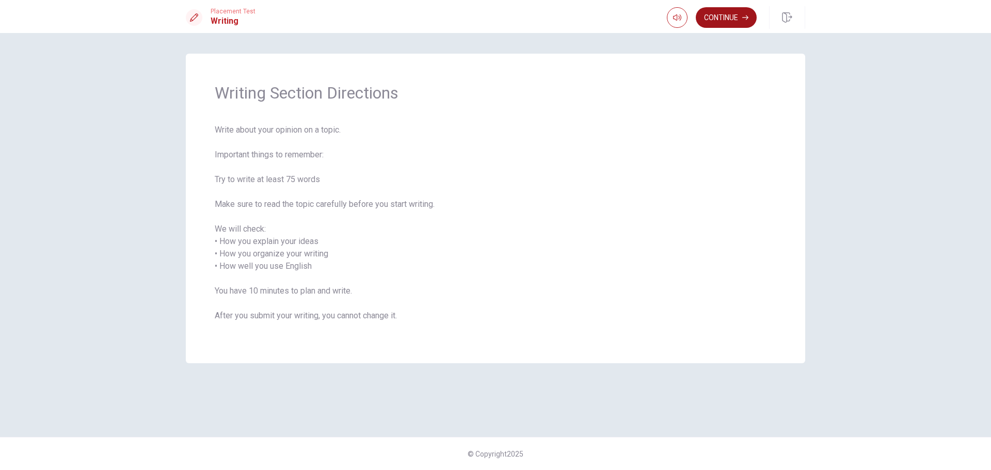
click at [494, 15] on button "Continue" at bounding box center [726, 17] width 61 height 21
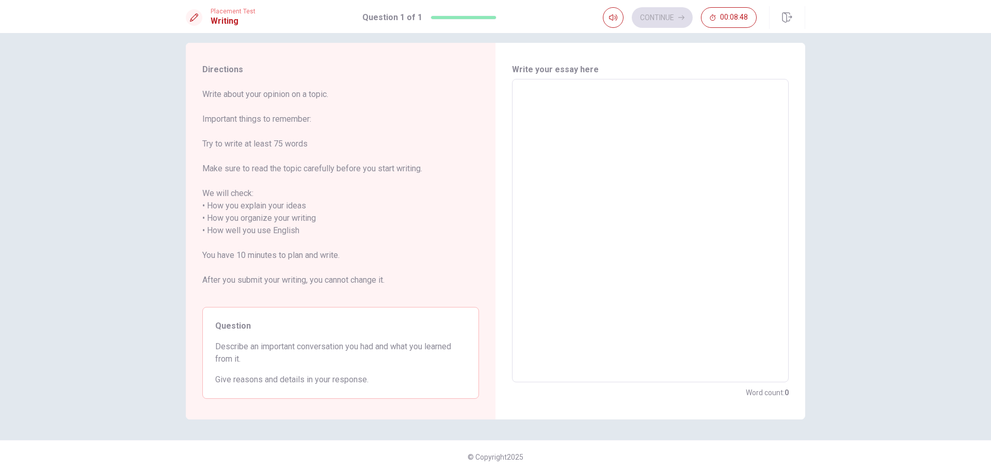
scroll to position [14, 0]
click at [494, 156] on textarea at bounding box center [650, 228] width 262 height 287
type textarea "T"
type textarea "x"
type textarea "Th"
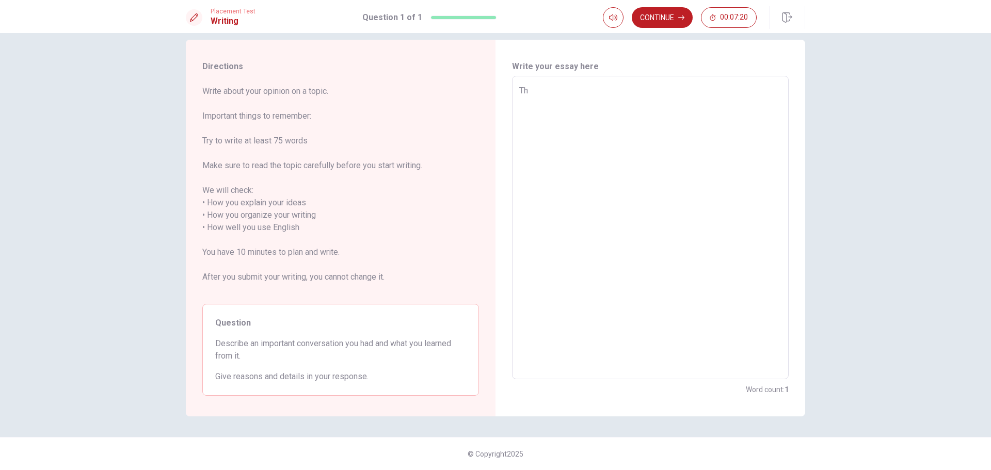
type textarea "x"
type textarea "The"
type textarea "x"
type textarea "The"
type textarea "x"
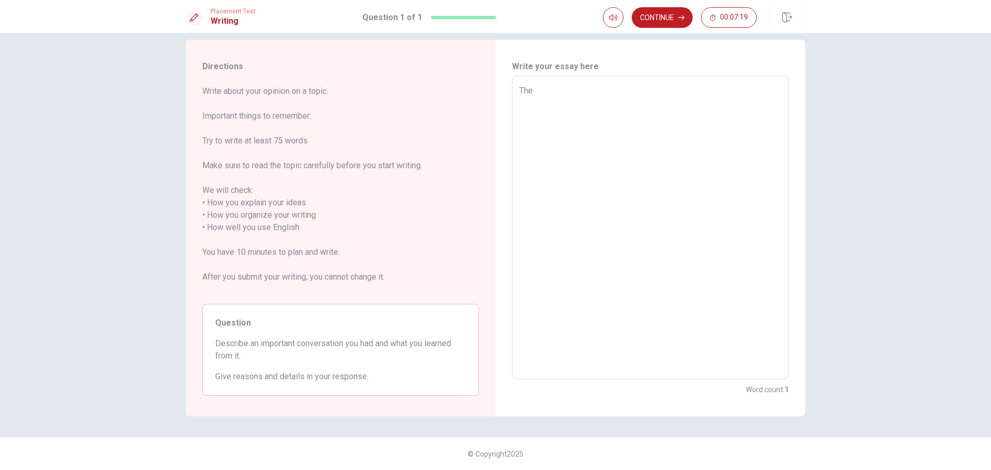
type textarea "The m"
type textarea "x"
type textarea "The mo"
type textarea "x"
type textarea "The mos"
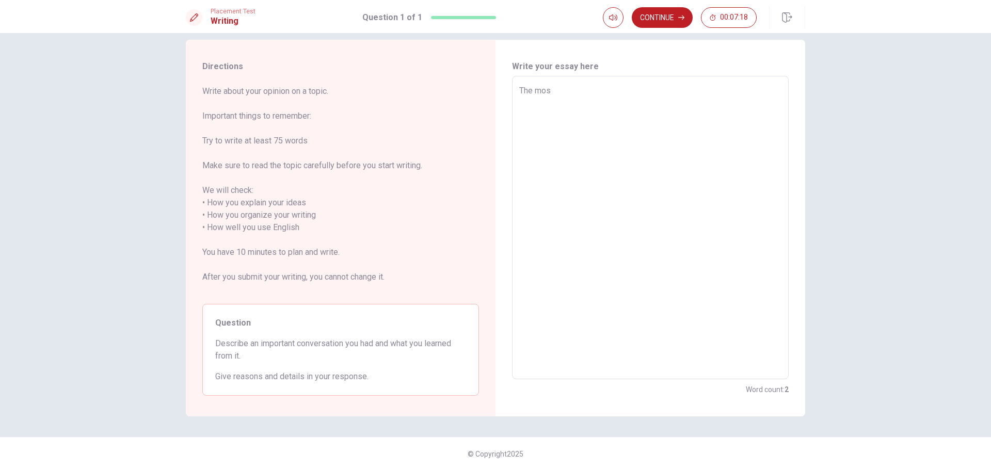
type textarea "x"
type textarea "The most"
type textarea "x"
type textarea "The most"
type textarea "x"
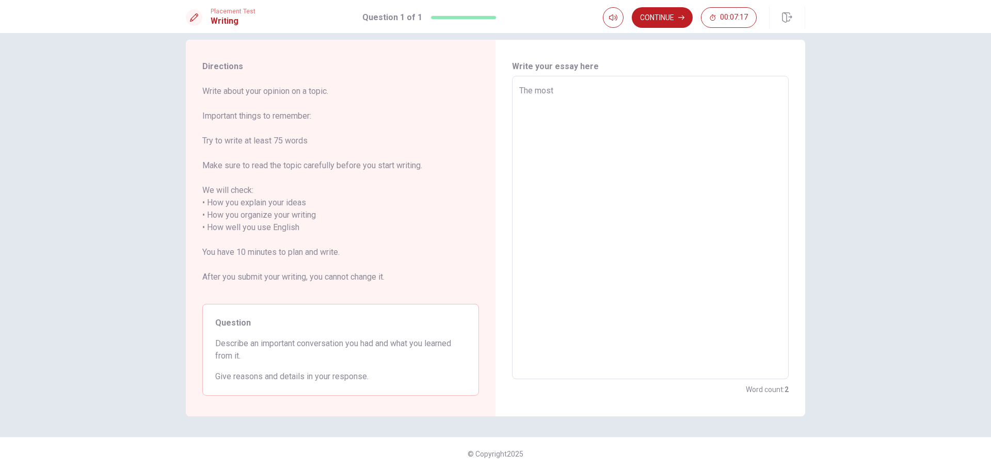
type textarea "The most i"
type textarea "x"
type textarea "The most im"
type textarea "x"
type textarea "The most imp"
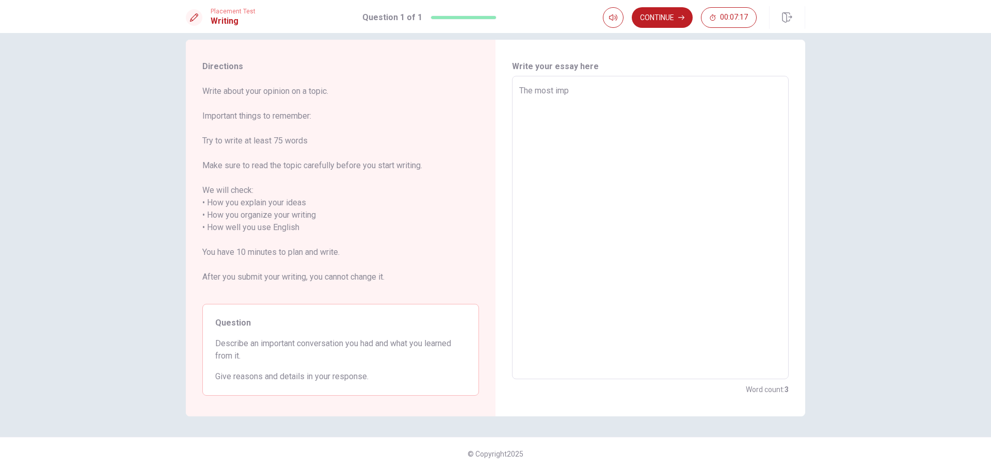
type textarea "x"
type textarea "The most impo"
type textarea "x"
type textarea "The most impor"
type textarea "x"
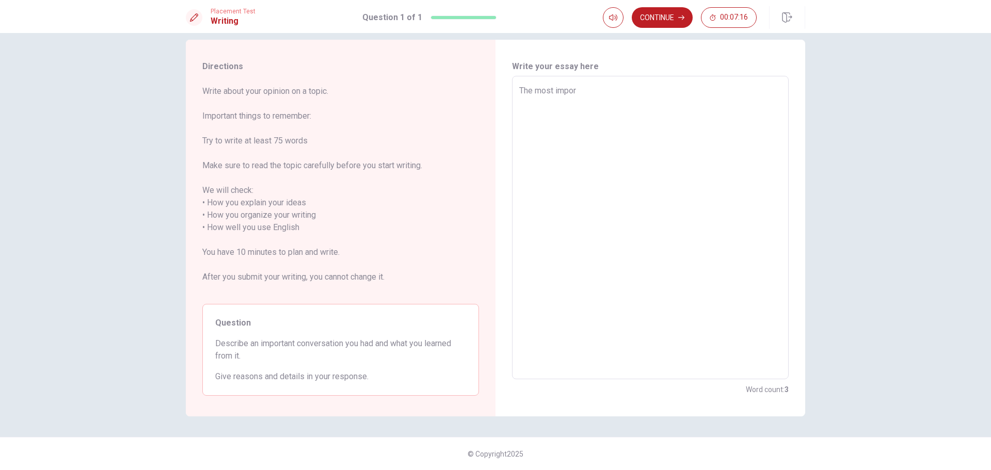
type textarea "The most import"
type textarea "x"
type textarea "The most importa"
type textarea "x"
type textarea "The most importan"
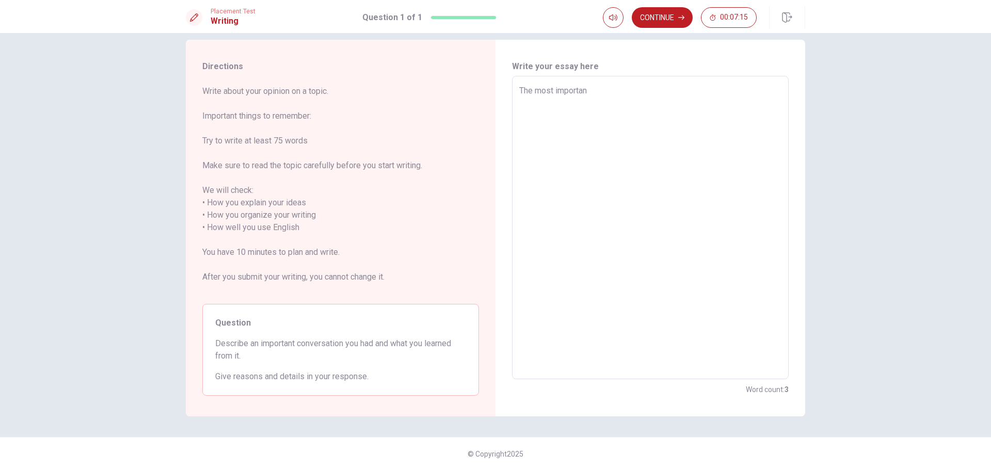
type textarea "x"
type textarea "The most important"
type textarea "x"
type textarea "The most importanto"
type textarea "x"
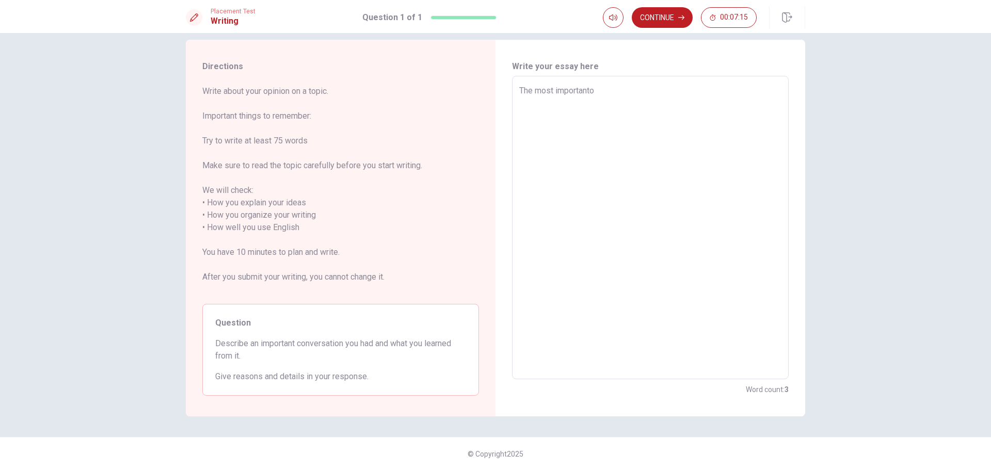
type textarea "The most important"
type textarea "x"
type textarea "The most important"
type textarea "x"
type textarea "The most important c"
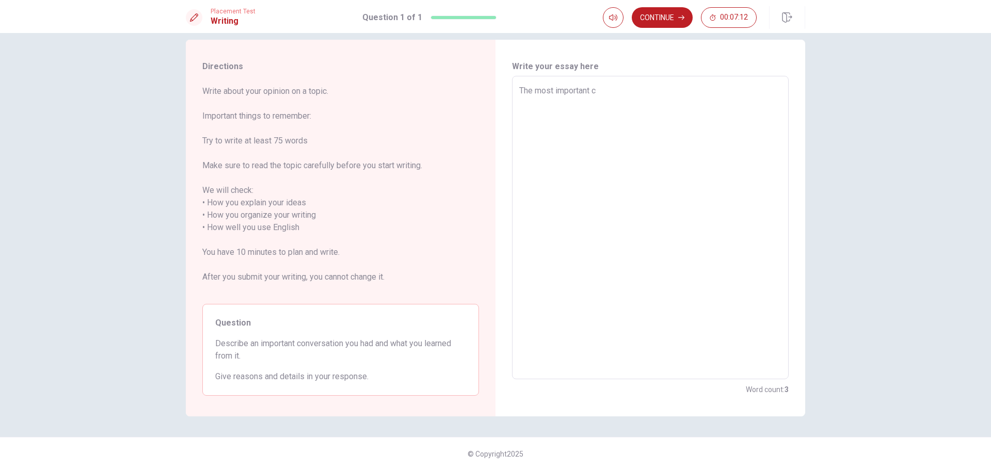
type textarea "x"
type textarea "The most important co"
type textarea "x"
type textarea "The most important con"
type textarea "x"
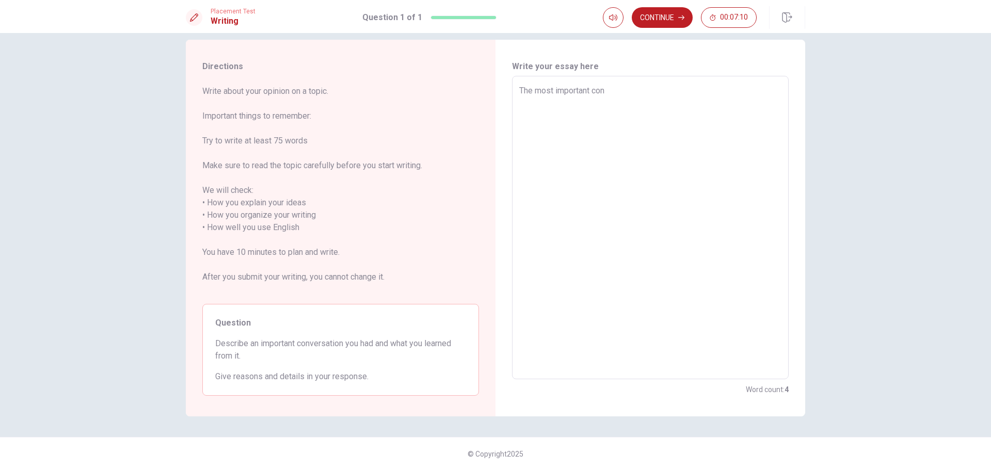
type textarea "The most important conv"
type textarea "x"
type textarea "The most important conva"
type textarea "x"
type textarea "The most important convas"
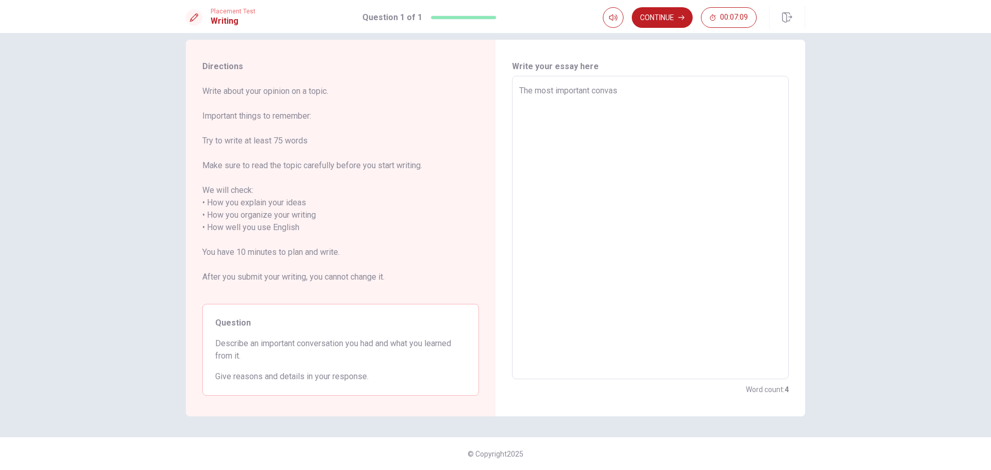
type textarea "x"
type textarea "The most important convasa"
type textarea "x"
type textarea "The most important convasat"
type textarea "x"
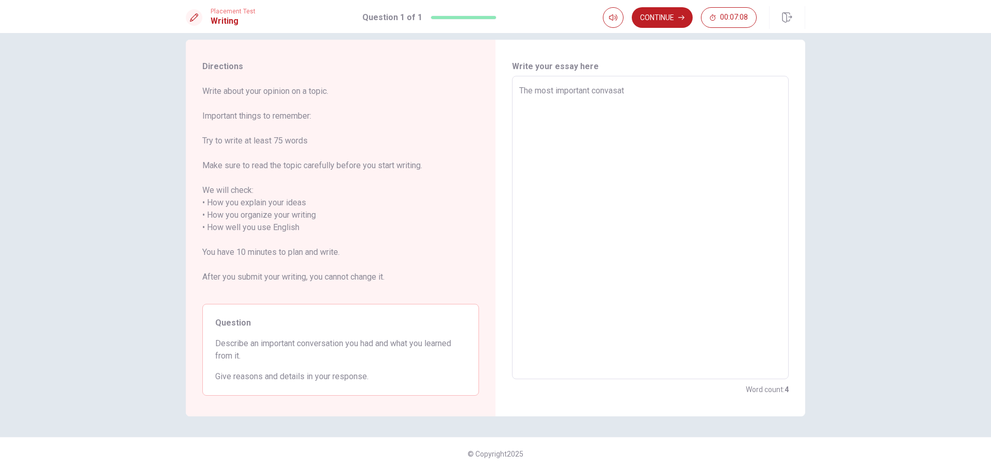
type textarea "The most important convasati"
type textarea "x"
type textarea "The most important convasatio"
type textarea "x"
type textarea "The most important convasation"
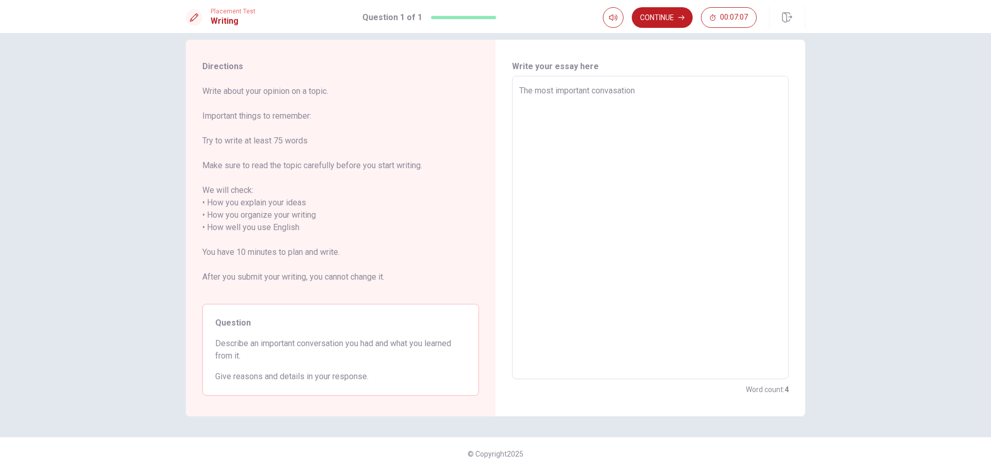
type textarea "x"
type textarea "The most important convasation"
type textarea "x"
type textarea "The most important convasation i"
type textarea "x"
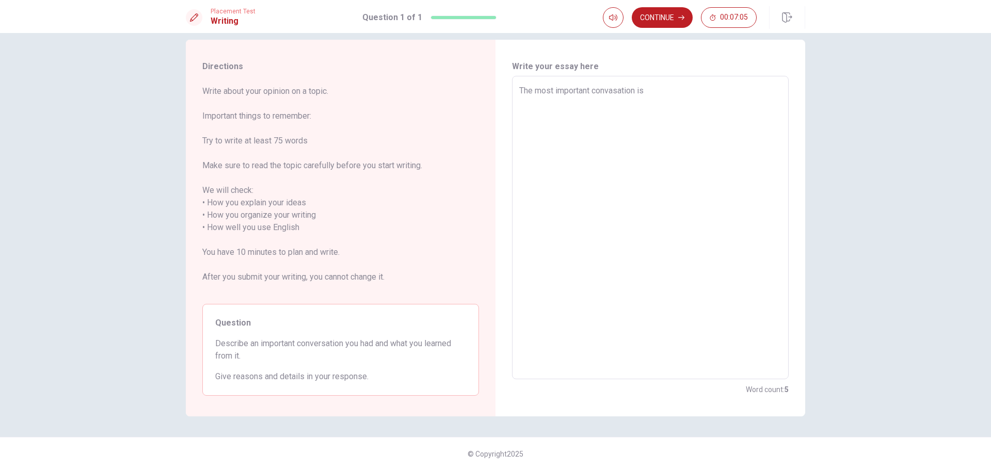
type textarea "The most important convasation is"
click at [494, 92] on textarea "The most important convasation is" at bounding box center [650, 228] width 262 height 287
type textarea "x"
click at [494, 91] on textarea "The most important convasation is" at bounding box center [650, 228] width 262 height 287
type textarea "he most important convasation is"
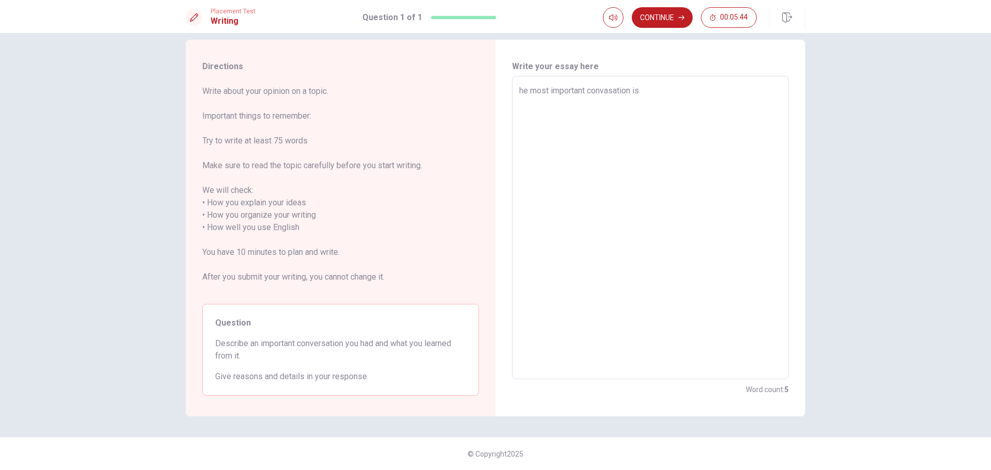
type textarea "x"
type textarea "the most important convasation is"
type textarea "x"
type textarea "Othe most important convasation is"
type textarea "x"
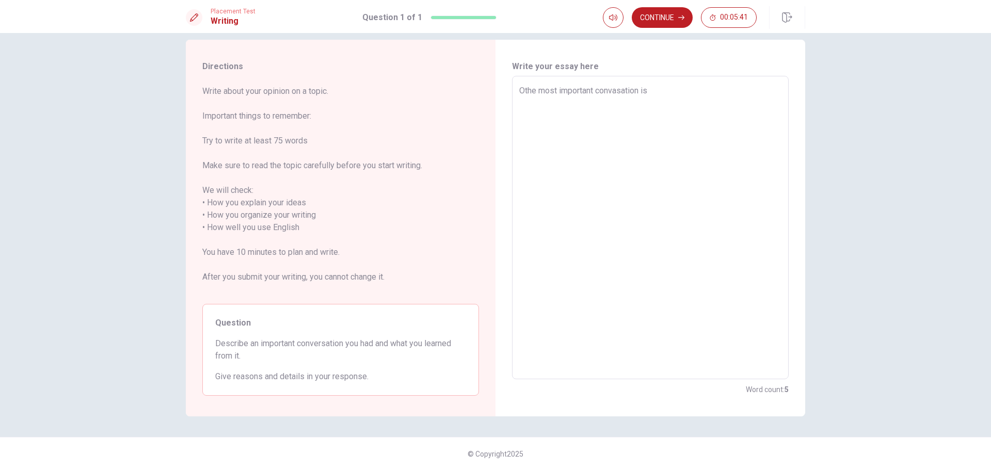
type textarea "Onthe most important convasation is"
type textarea "x"
type textarea "Onethe most important convasation is"
type textarea "x"
type textarea "One the most important convasation is"
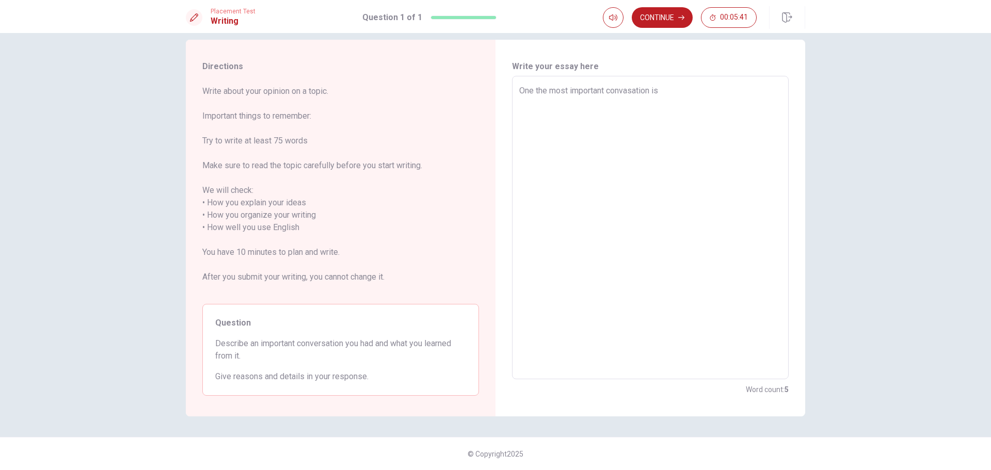
type textarea "x"
type textarea "One othe most important convasation is"
type textarea "x"
type textarea "One ofthe most important convasation is"
type textarea "x"
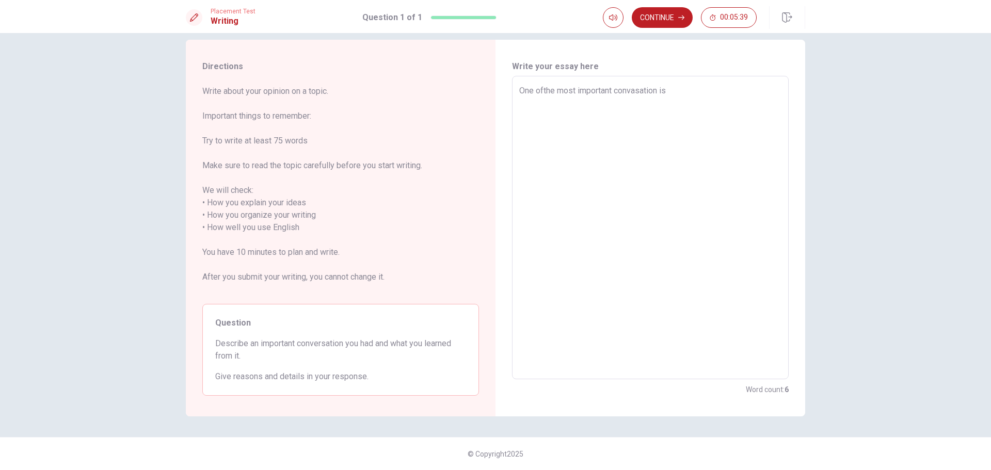
type textarea "One of the most important convasation is"
type textarea "x"
type textarea "One of the most important convasation is w"
type textarea "x"
type textarea "One of the most important convasation is wa"
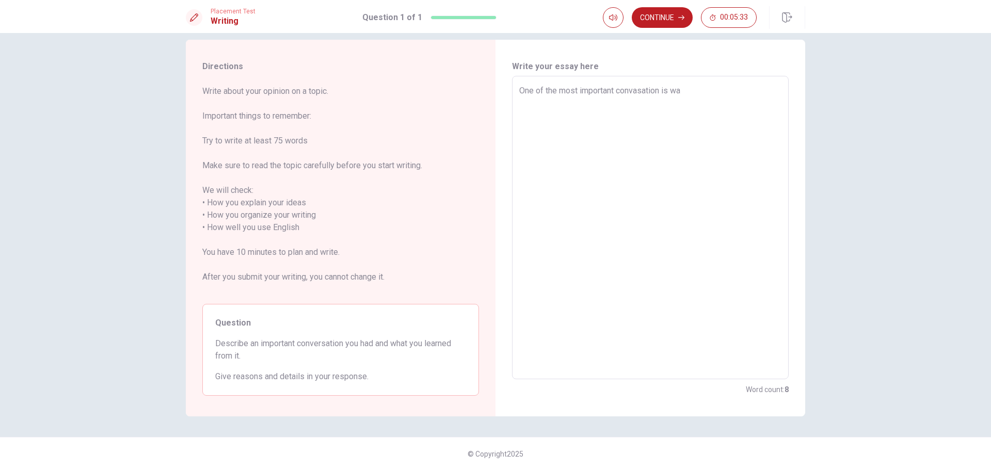
type textarea "x"
type textarea "One of the most important convasation is was"
type textarea "x"
type textarea "One of the most important convasation is was"
type textarea "x"
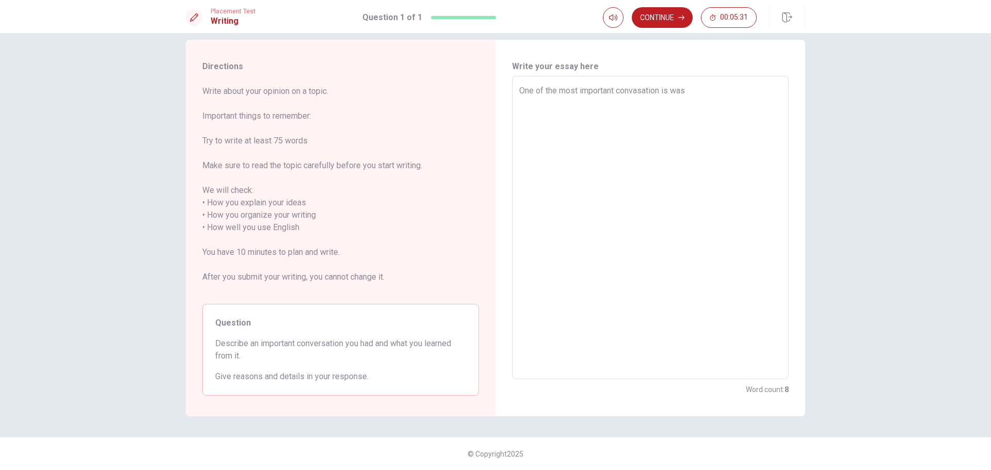
type textarea "One of the most important convasation is was w"
type textarea "x"
type textarea "One of the most important convasation is was wi"
type textarea "x"
type textarea "One of the most important convasation is was wit"
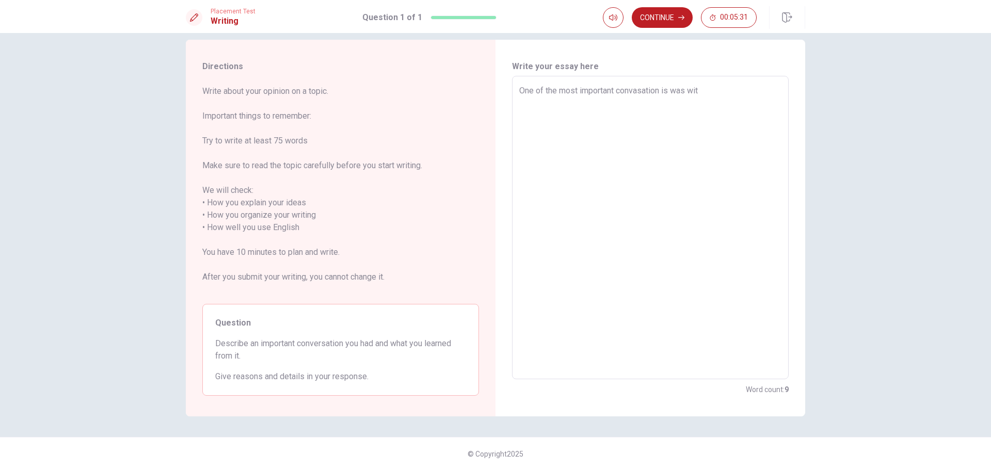
type textarea "x"
type textarea "One of the most important convasation is was wity"
type textarea "x"
type textarea "One of the most important convasation is was wit"
type textarea "x"
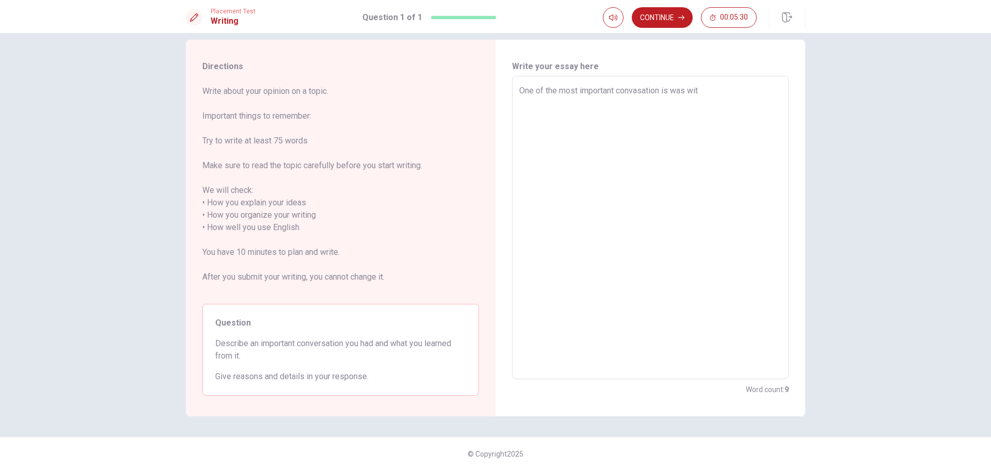
type textarea "One of the most important convasation is was with"
type textarea "x"
type textarea "One of the most important convasation is was with"
type textarea "x"
type textarea "One of the most important convasation is was with a"
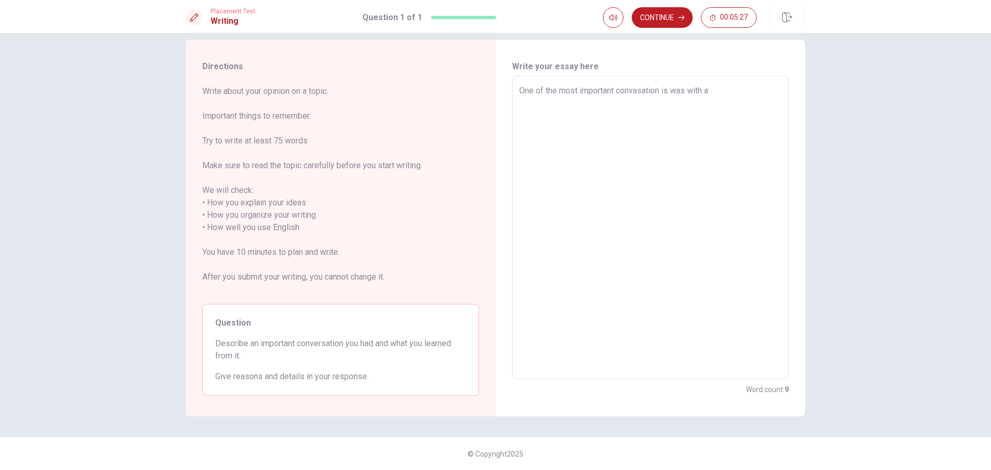
type textarea "x"
type textarea "One of the most important convasation is was with a"
type textarea "x"
type textarea "One of the most important convasation is was with a s"
type textarea "x"
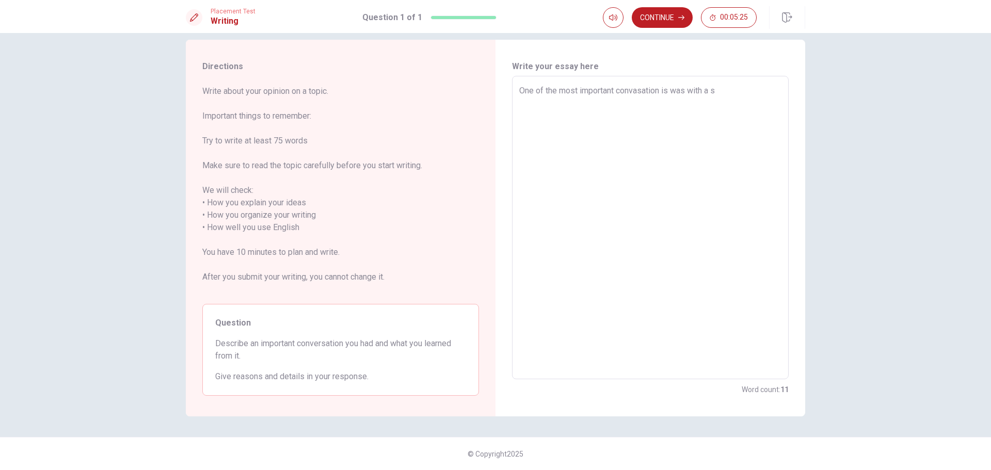
type textarea "One of the most important convasation is was with a se"
type textarea "x"
type textarea "One of the most important convasation is was with a sen"
type textarea "x"
type textarea "One of the most important convasation is was with a seni"
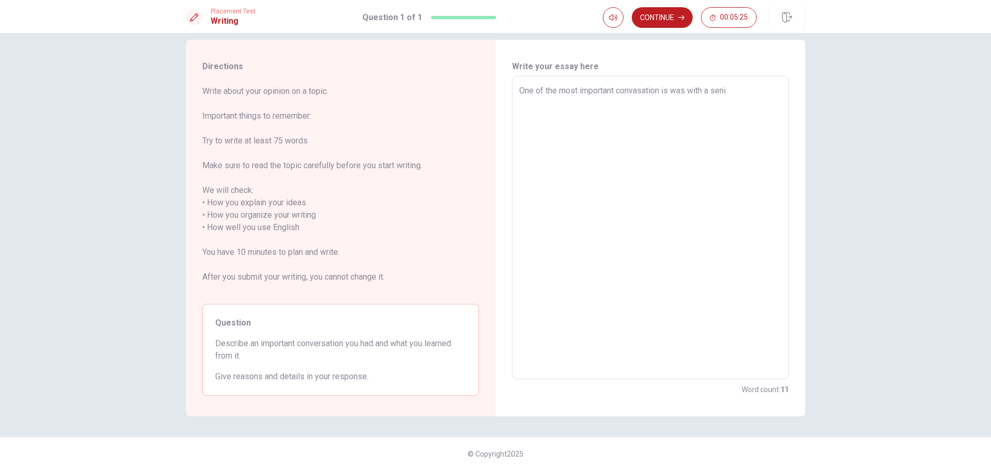
type textarea "x"
type textarea "One of the most important convasation is was with a senio"
type textarea "x"
type textarea "One of the most important convasation is was with a senior"
type textarea "x"
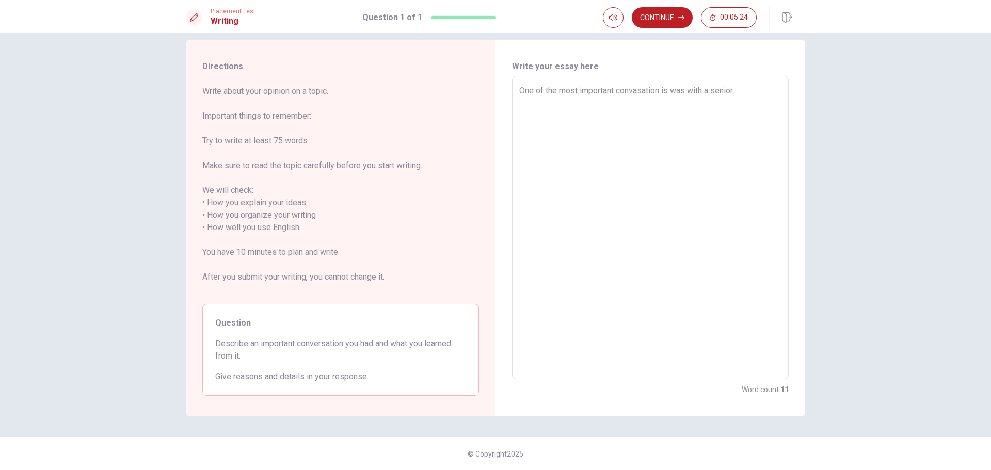
type textarea "One of the most important convasation is was with a senior"
type textarea "x"
type textarea "One of the most important convasation is was with a senior m"
type textarea "x"
type textarea "One of the most important convasation is was with a senior me"
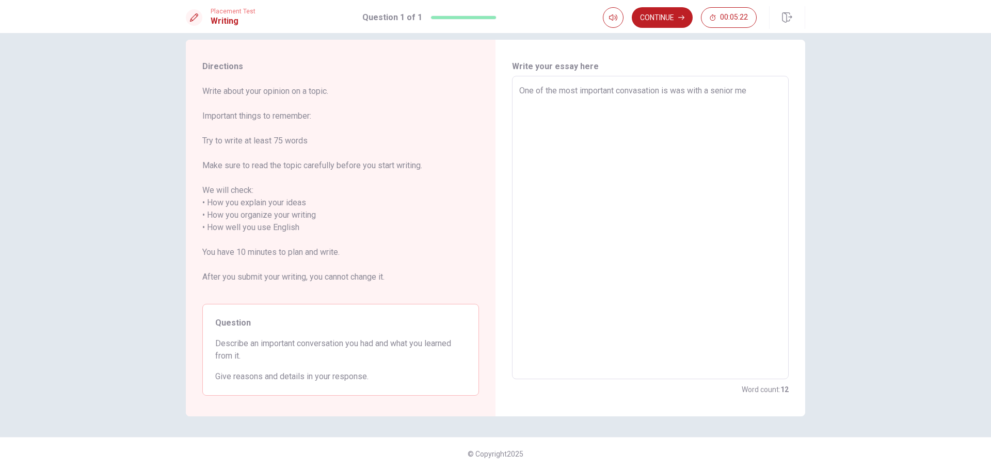
type textarea "x"
type textarea "One of the most important convasation is was with a senior men"
type textarea "x"
type textarea "One of the most important convasation is was with a senior me"
type textarea "x"
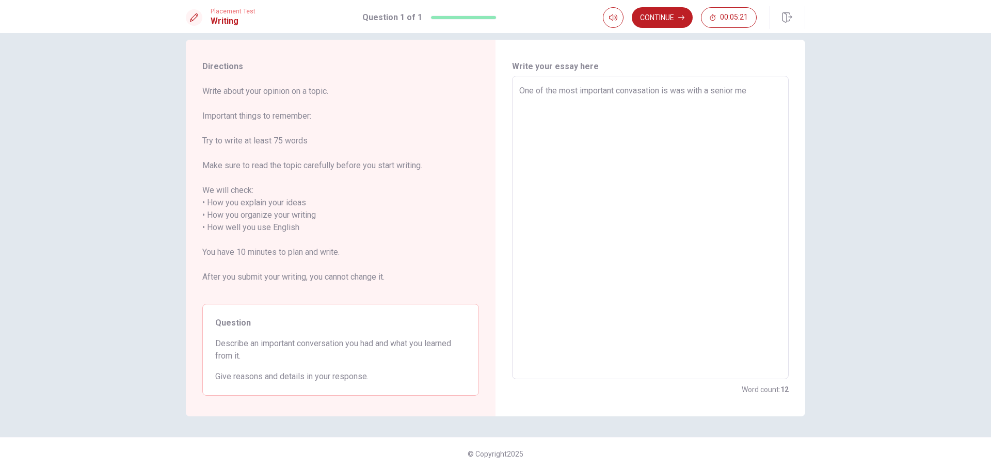
type textarea "One of the most important convasation is was with a senior mem"
type textarea "x"
type textarea "One of the most important convasation is was with a senior memb"
type textarea "x"
type textarea "One of the most important convasation is was with a senior membe"
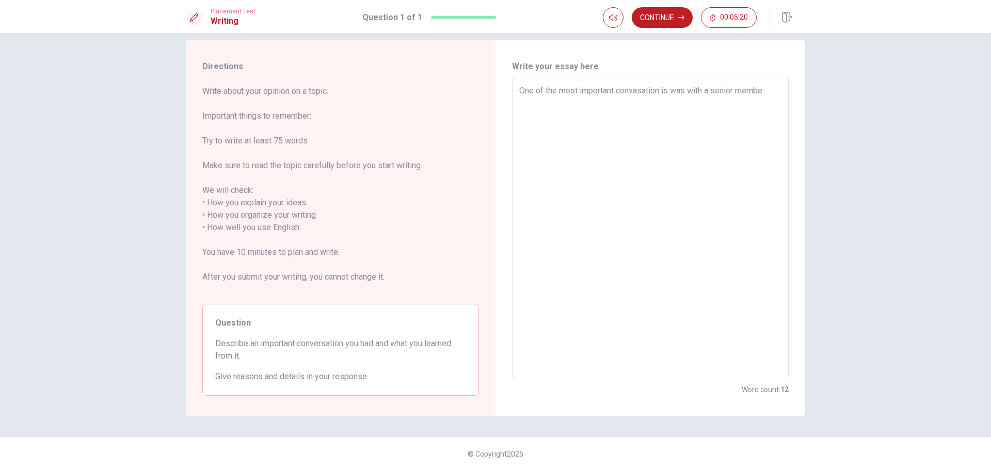
type textarea "x"
type textarea "One of the most important convasation is was with a senior member"
type textarea "x"
type textarea "One of the most important convasation is was with a senior membero"
type textarea "x"
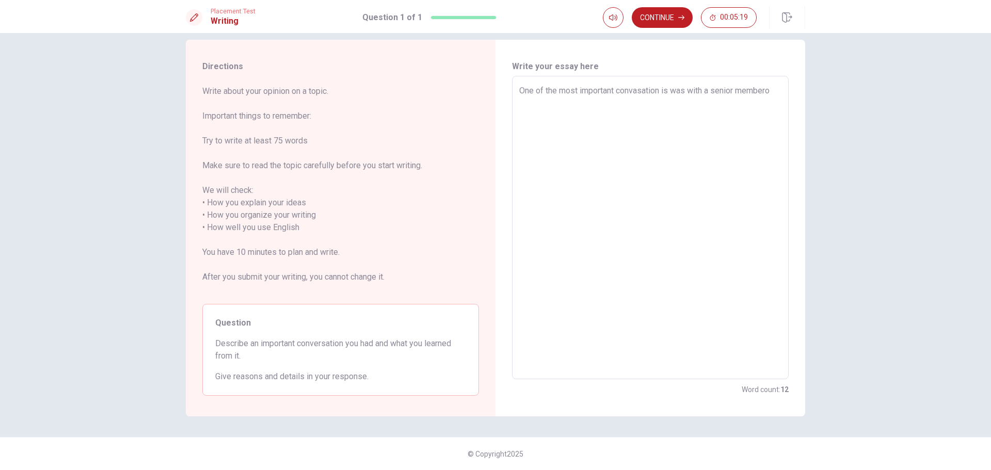
type textarea "One of the most important convasation is was with a senior member"
type textarea "x"
type textarea "One of the most important convasation is was with a senior member"
type textarea "x"
type textarea "One of the most important convasation is was with a senior member o"
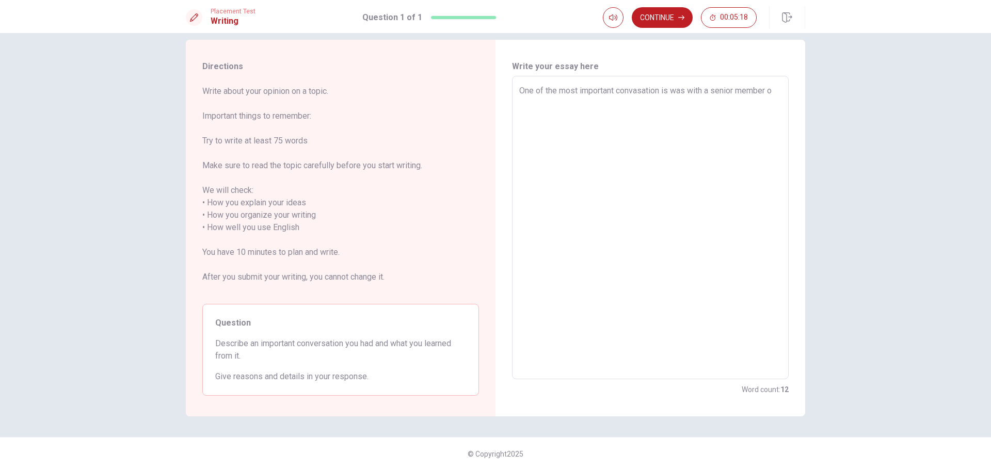
type textarea "x"
type textarea "One of the most important convasation is was with a senior member of"
type textarea "x"
type textarea "One of the most important convasation is was with a senior member of"
type textarea "x"
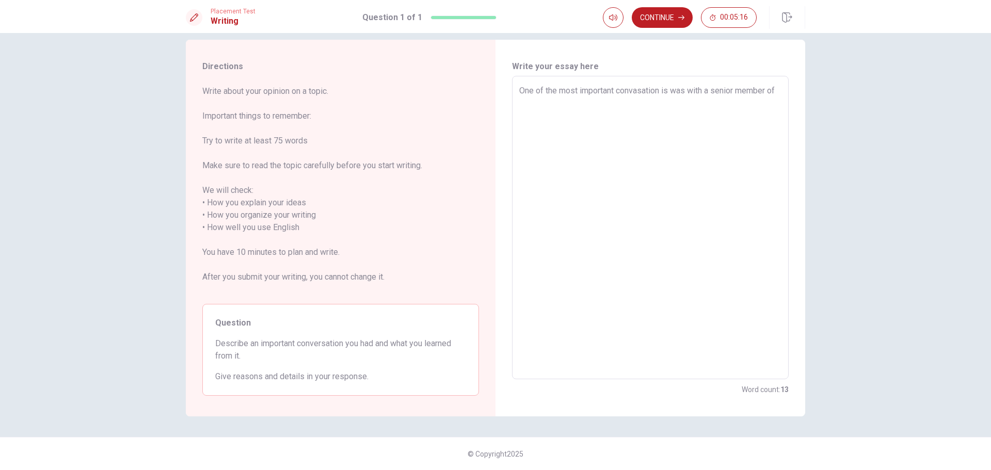
type textarea "One of the most important convasation is was with a senior member of d"
type textarea "x"
type textarea "One of the most important convasation is was with a senior member of da"
type textarea "x"
type textarea "One of the most important convasation is was with a senior member of dac"
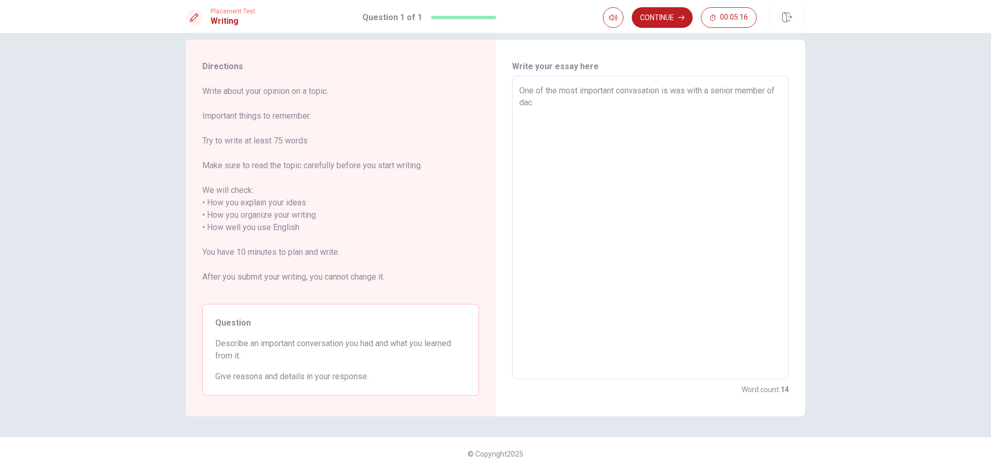
type textarea "x"
type textarea "One of the most important convasation is was with a senior member of dace"
type textarea "x"
type textarea "One of the most important convasation is was with a senior member of dace"
type textarea "x"
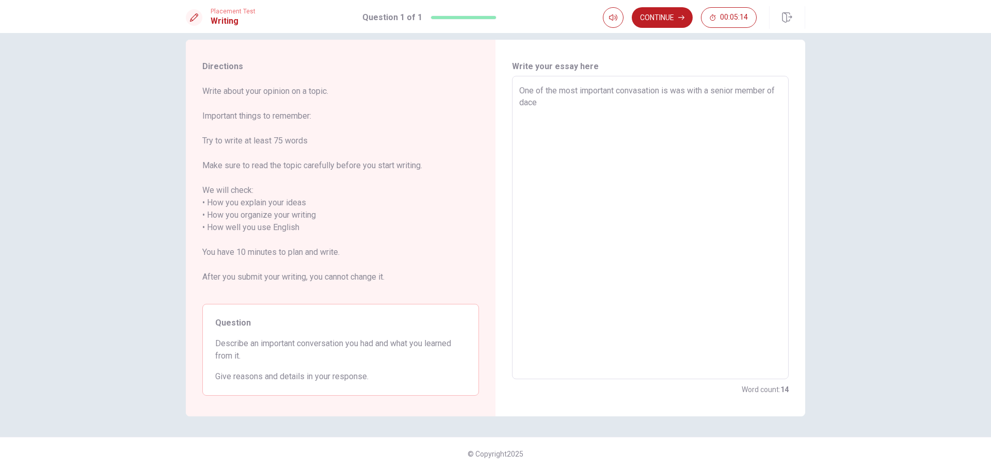
type textarea "One of the most important convasation is was with a senior member of dace c"
type textarea "x"
type textarea "One of the most important convasation is was with a senior member of [PERSON_NA…"
type textarea "x"
type textarea "One of the most important convasation is was with a senior member of [PERSON_NA…"
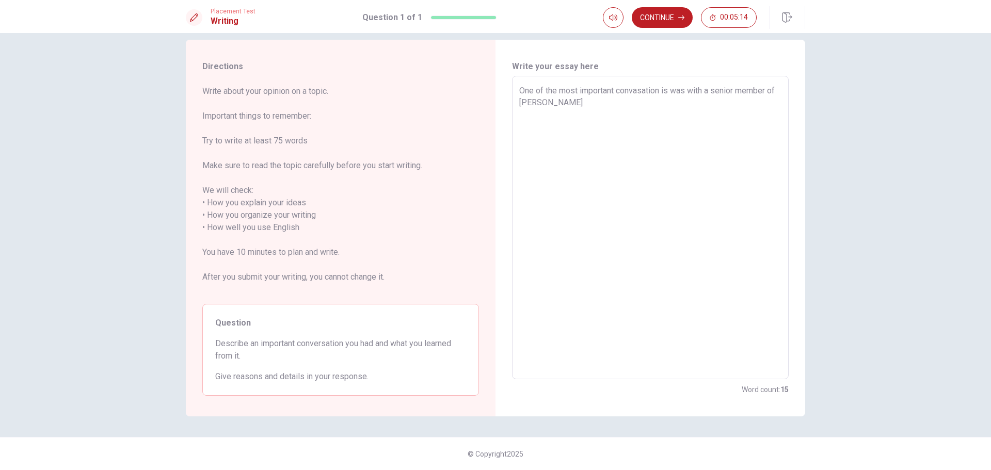
type textarea "x"
type textarea "One of the most important convasation is was with a senior member of dace club"
type textarea "x"
type textarea "One of the most important convasation is was with a senior member of dace club."
type textarea "x"
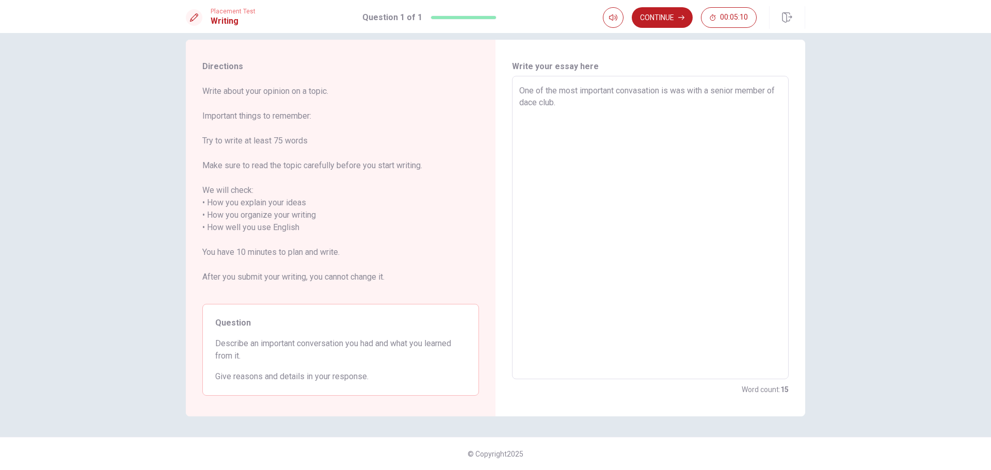
type textarea "One of the most important convasation is was with a senior member of dace club."
type textarea "x"
type textarea "One of the most important convasation is was with a senior member of dace club.…"
type textarea "x"
type textarea "One of the most important convasation is was with a senior member of dace club.…"
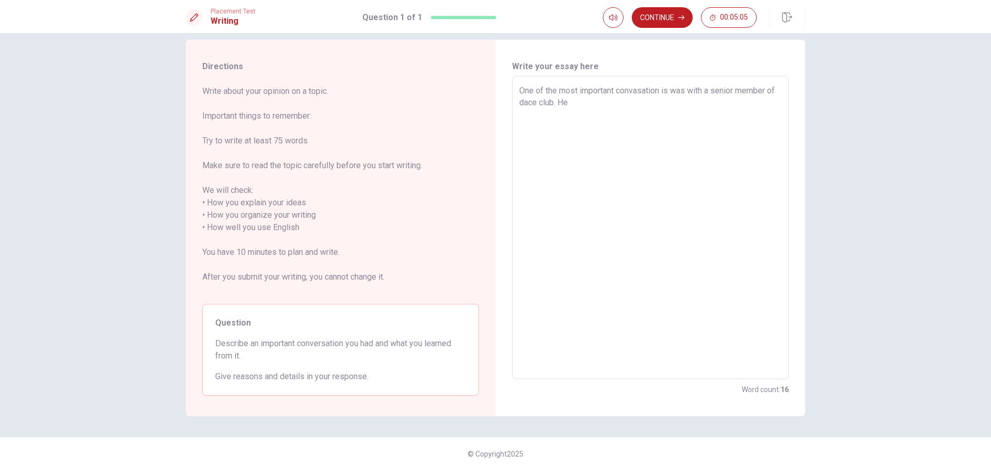
type textarea "x"
type textarea "One of the most important convasation is was with a senior member of dace club.…"
type textarea "x"
type textarea "One of the most important convasation is was with a senior member of dace club.…"
type textarea "x"
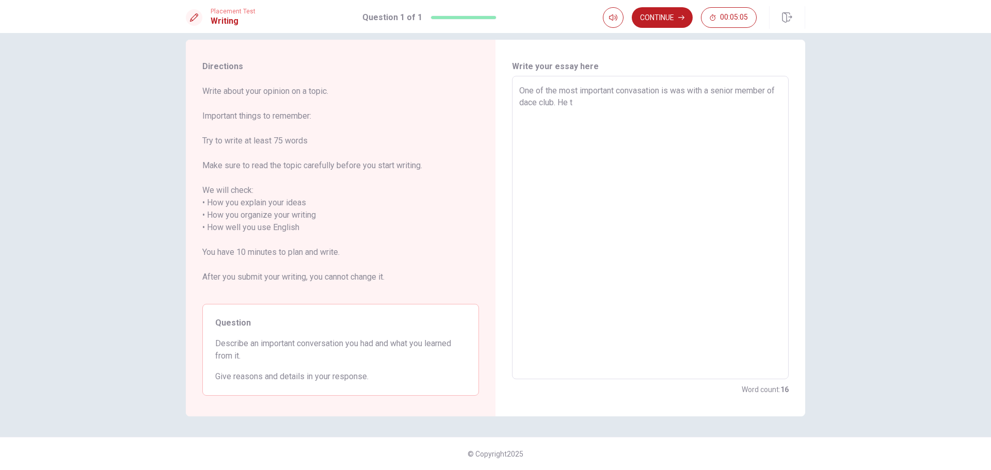
type textarea "One of the most important convasation is was with a senior member of dace club.…"
type textarea "x"
type textarea "One of the most important convasation is was with a senior member of dace club.…"
type textarea "x"
type textarea "One of the most important convasation is was with a senior member of dace club.…"
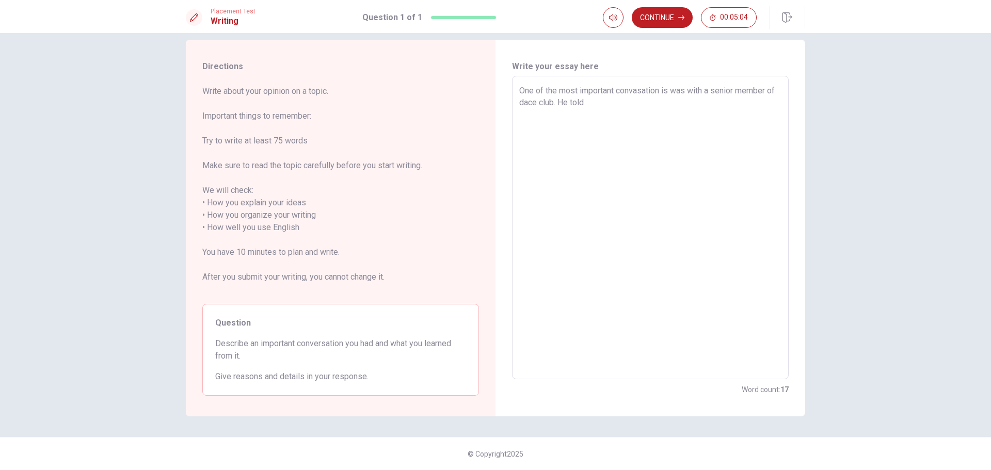
type textarea "x"
type textarea "One of the most important convasation is was with a senior member of dace club.…"
type textarea "x"
type textarea "One of the most important convasation is was with a senior member of dace club.…"
type textarea "x"
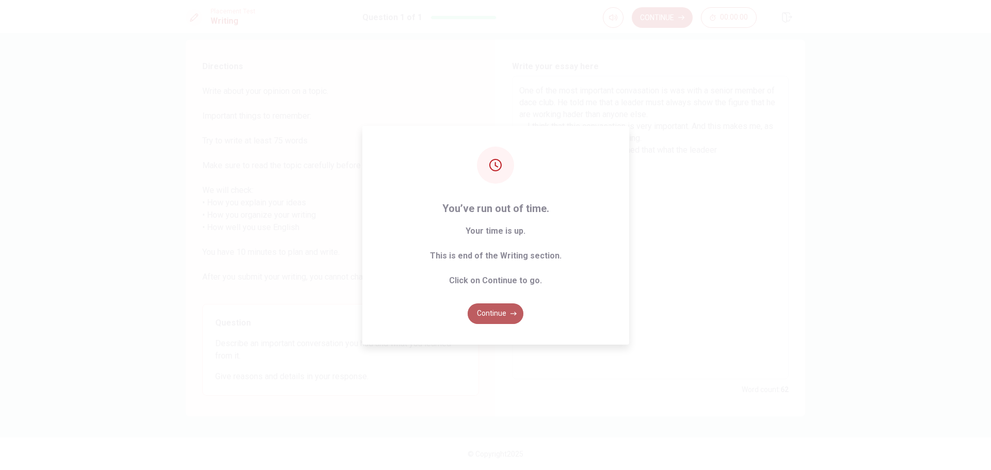
click at [476, 310] on button "Continue" at bounding box center [496, 314] width 56 height 21
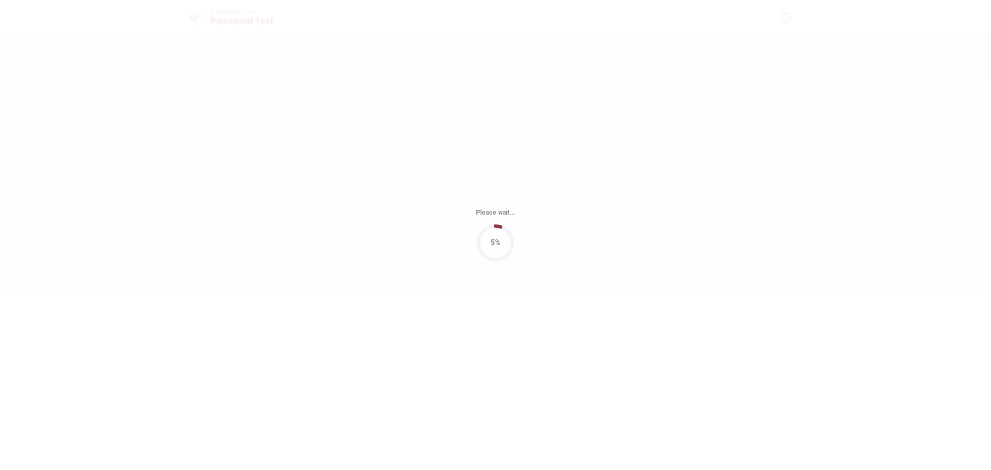
scroll to position [0, 0]
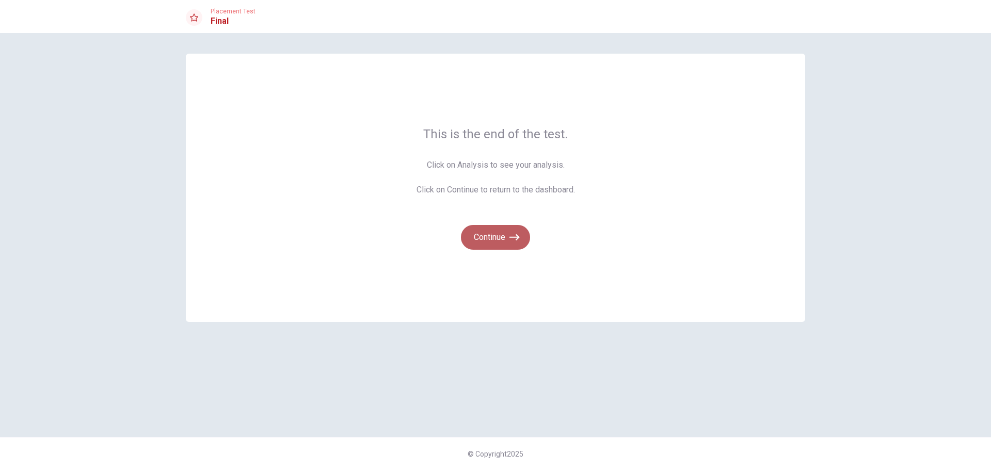
click at [494, 242] on button "Continue" at bounding box center [495, 237] width 69 height 25
